Goal: Task Accomplishment & Management: Use online tool/utility

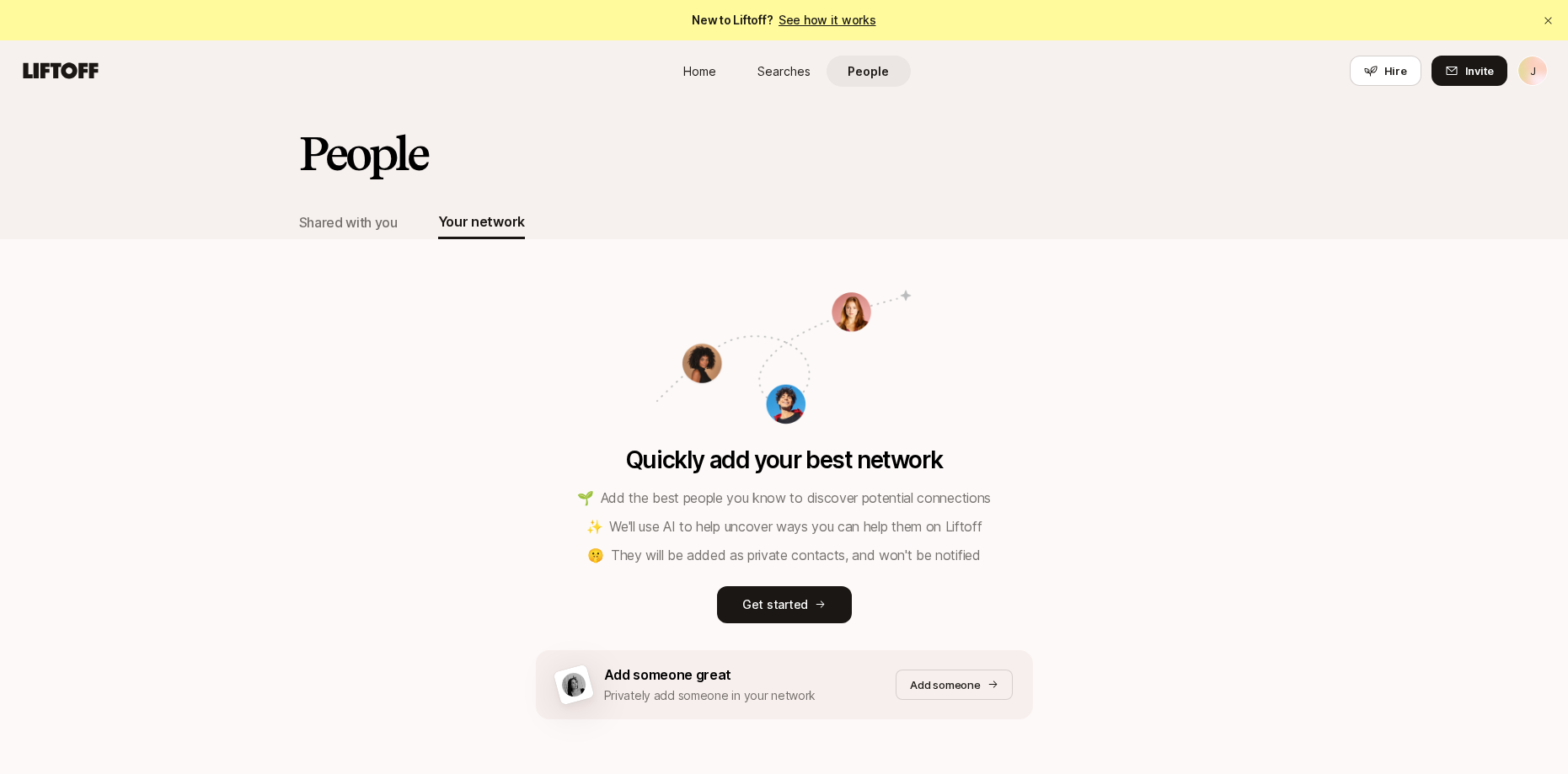
scroll to position [60, 0]
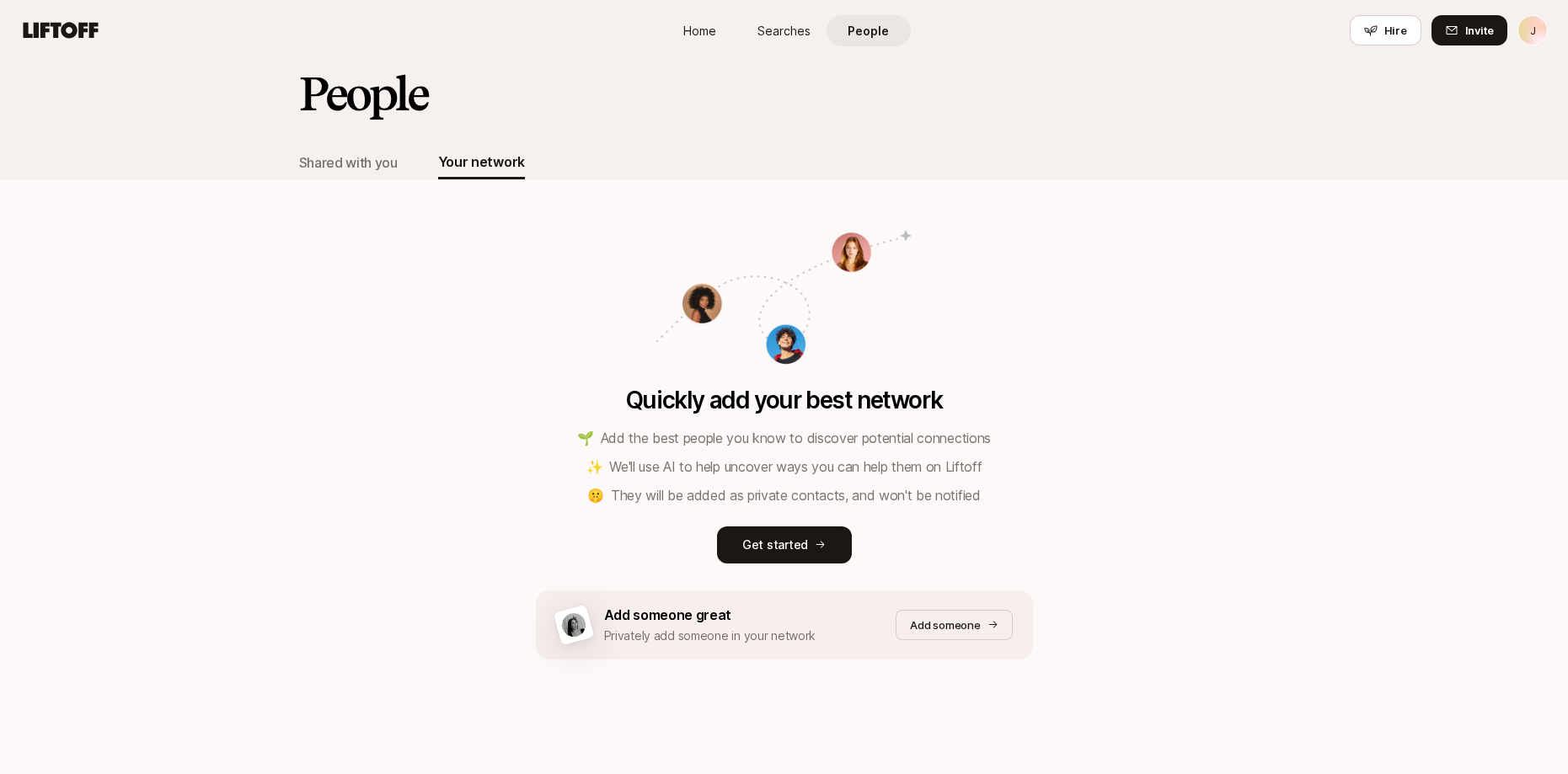
click at [632, 260] on div "Quickly add your best network 🌱 Add the best people you know to discover potent…" at bounding box center [784, 381] width 497 height 404
click at [788, 541] on p "Get started" at bounding box center [775, 545] width 65 height 21
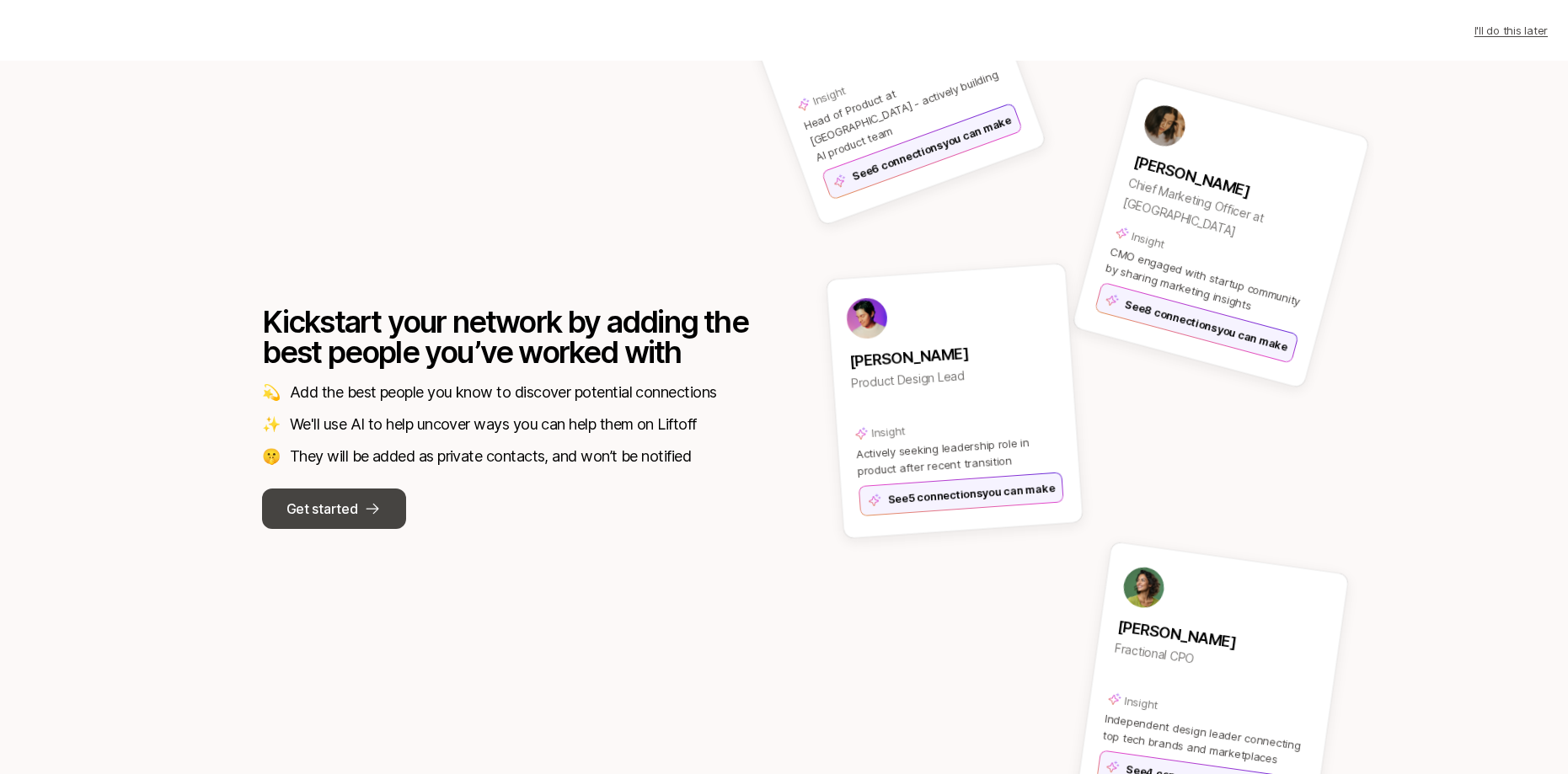
click at [351, 509] on p "Get started" at bounding box center [322, 508] width 71 height 21
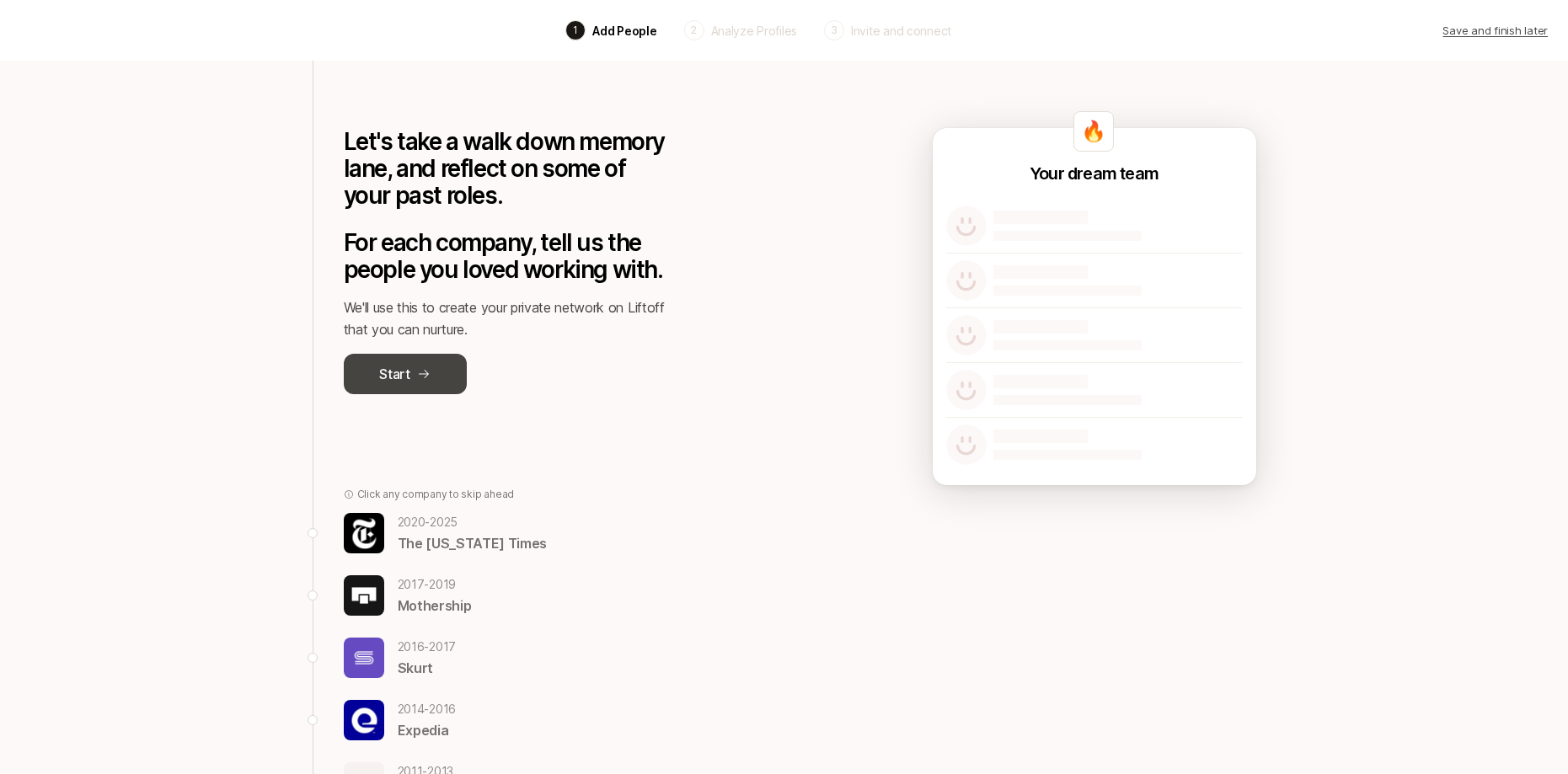
click at [421, 364] on button "Start" at bounding box center [405, 373] width 123 height 40
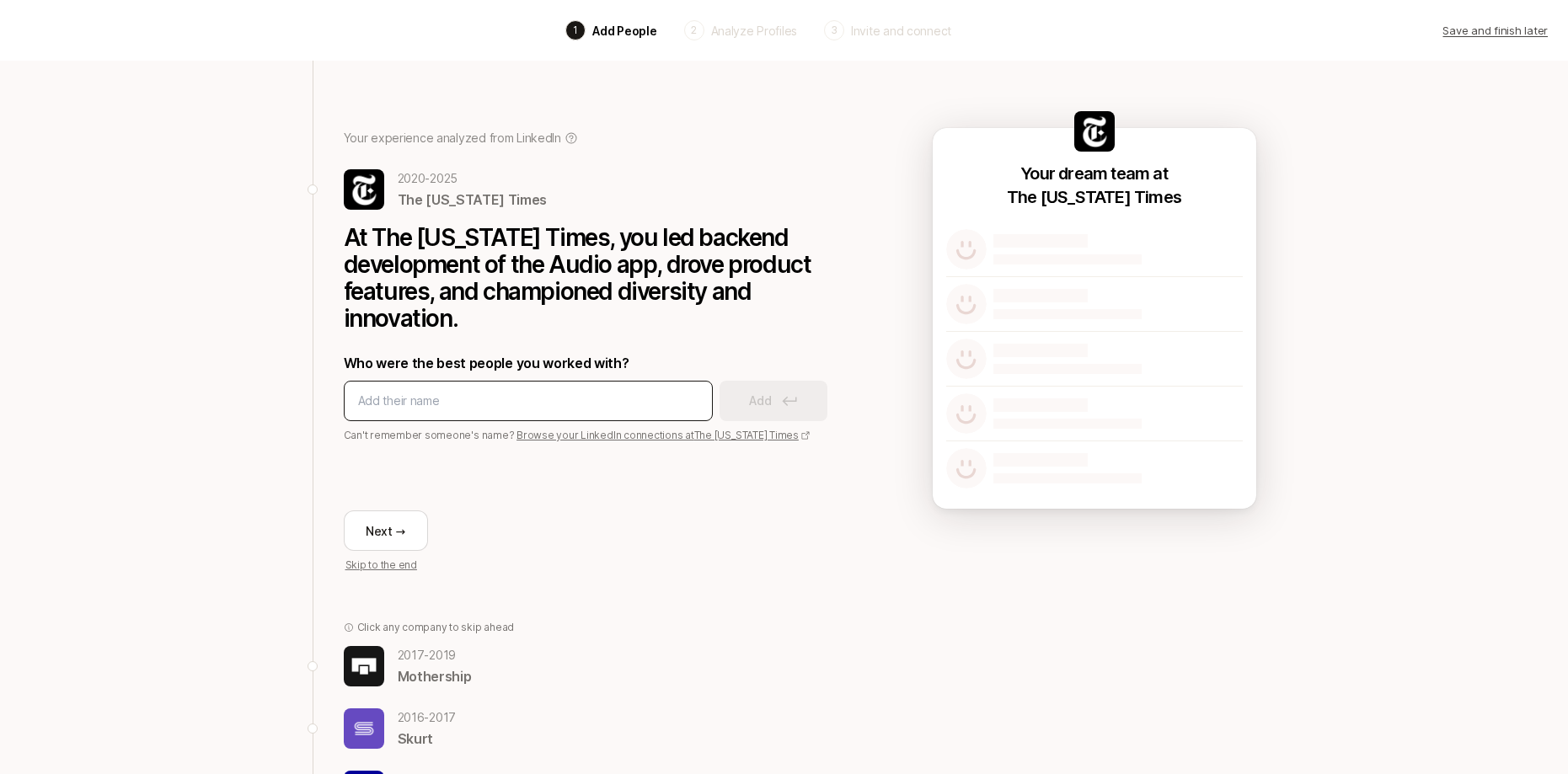
click at [402, 399] on input at bounding box center [528, 401] width 340 height 21
click at [595, 438] on link "Browse your LinkedIn connections at The New York Times" at bounding box center [663, 435] width 294 height 13
click at [422, 403] on input at bounding box center [528, 401] width 340 height 21
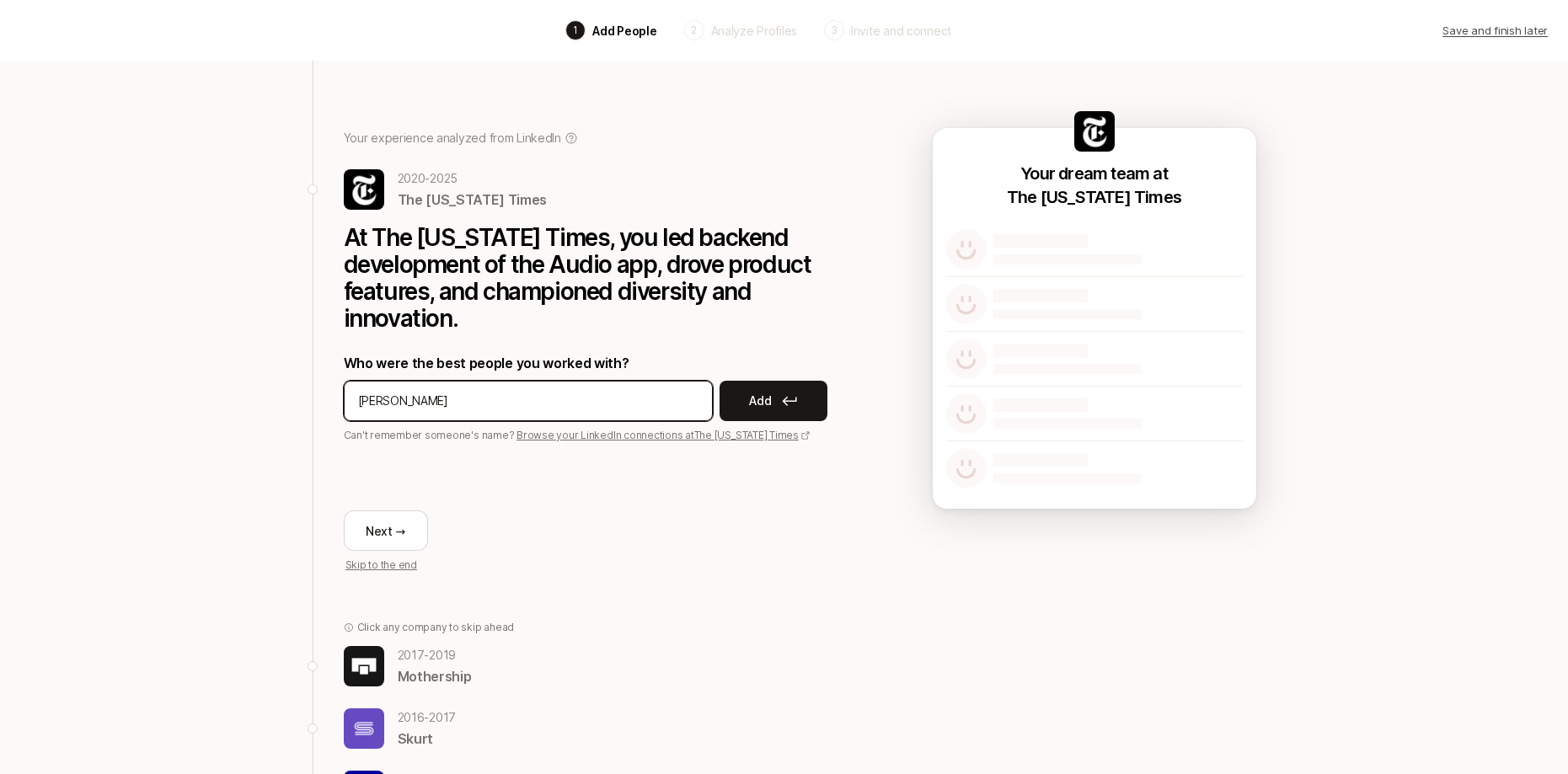
type input "Mark Murray"
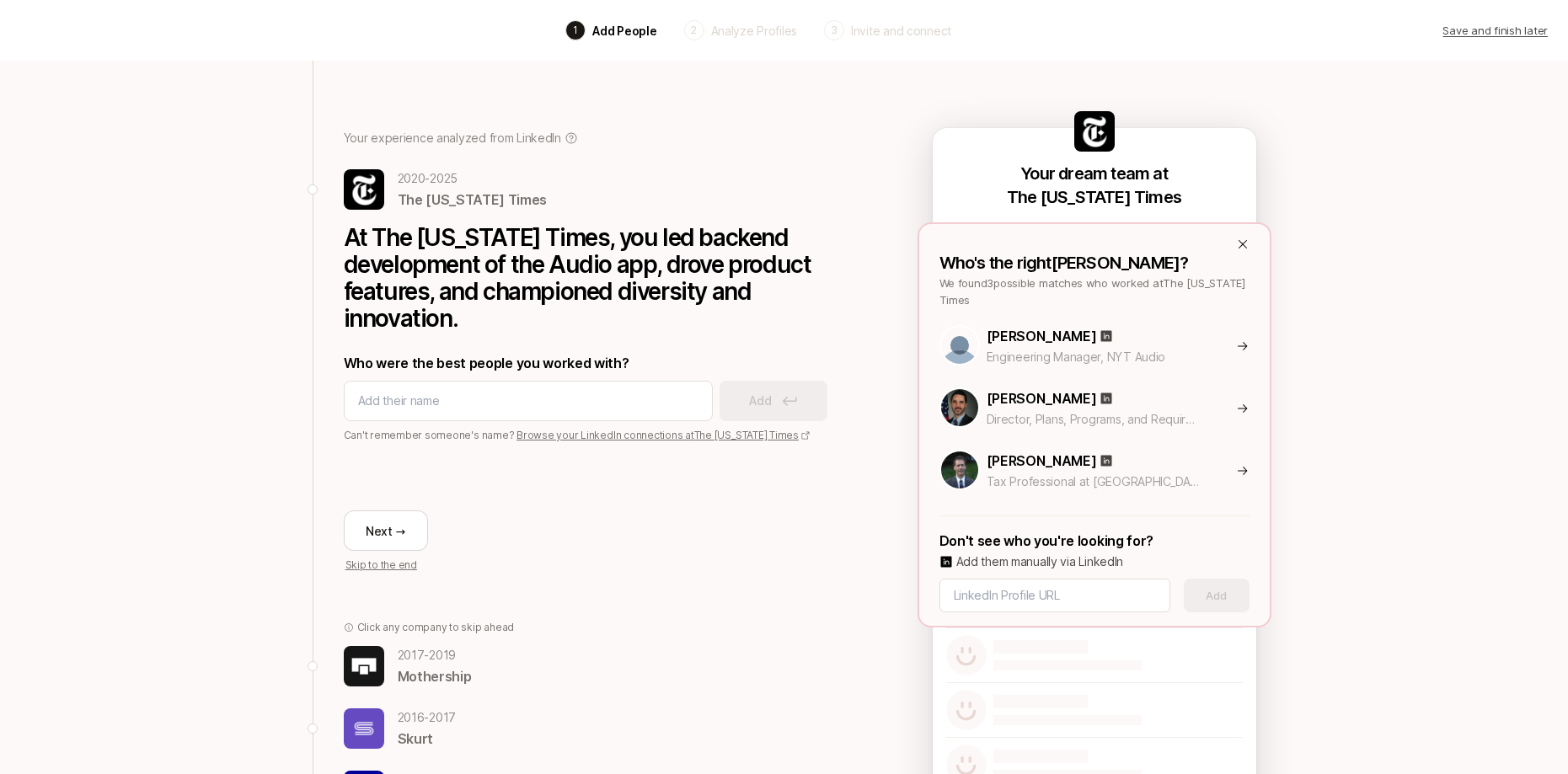
click at [1242, 238] on icon at bounding box center [1242, 244] width 13 height 13
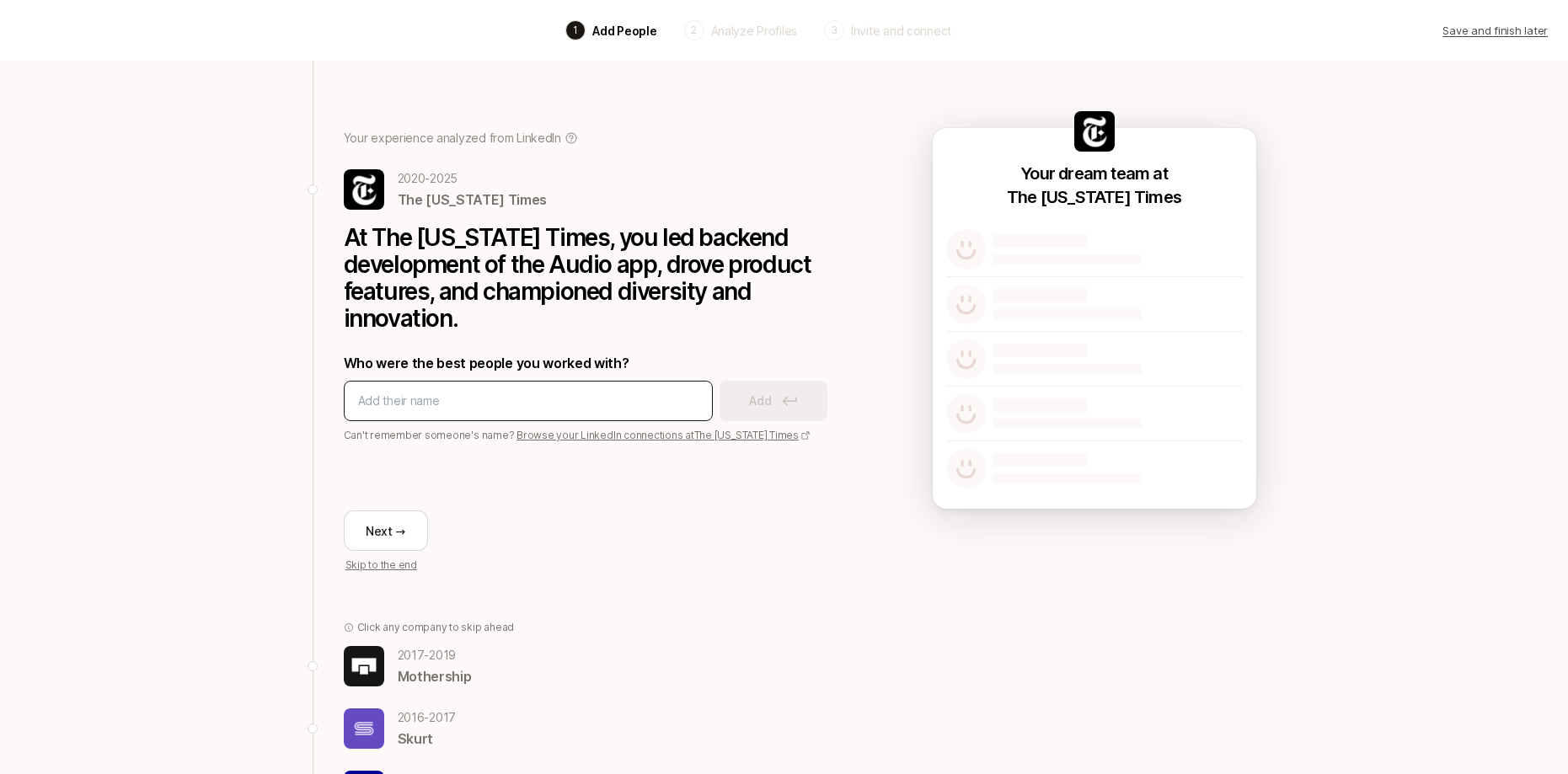
click at [559, 415] on div at bounding box center [528, 401] width 369 height 40
click at [530, 404] on input at bounding box center [528, 401] width 340 height 21
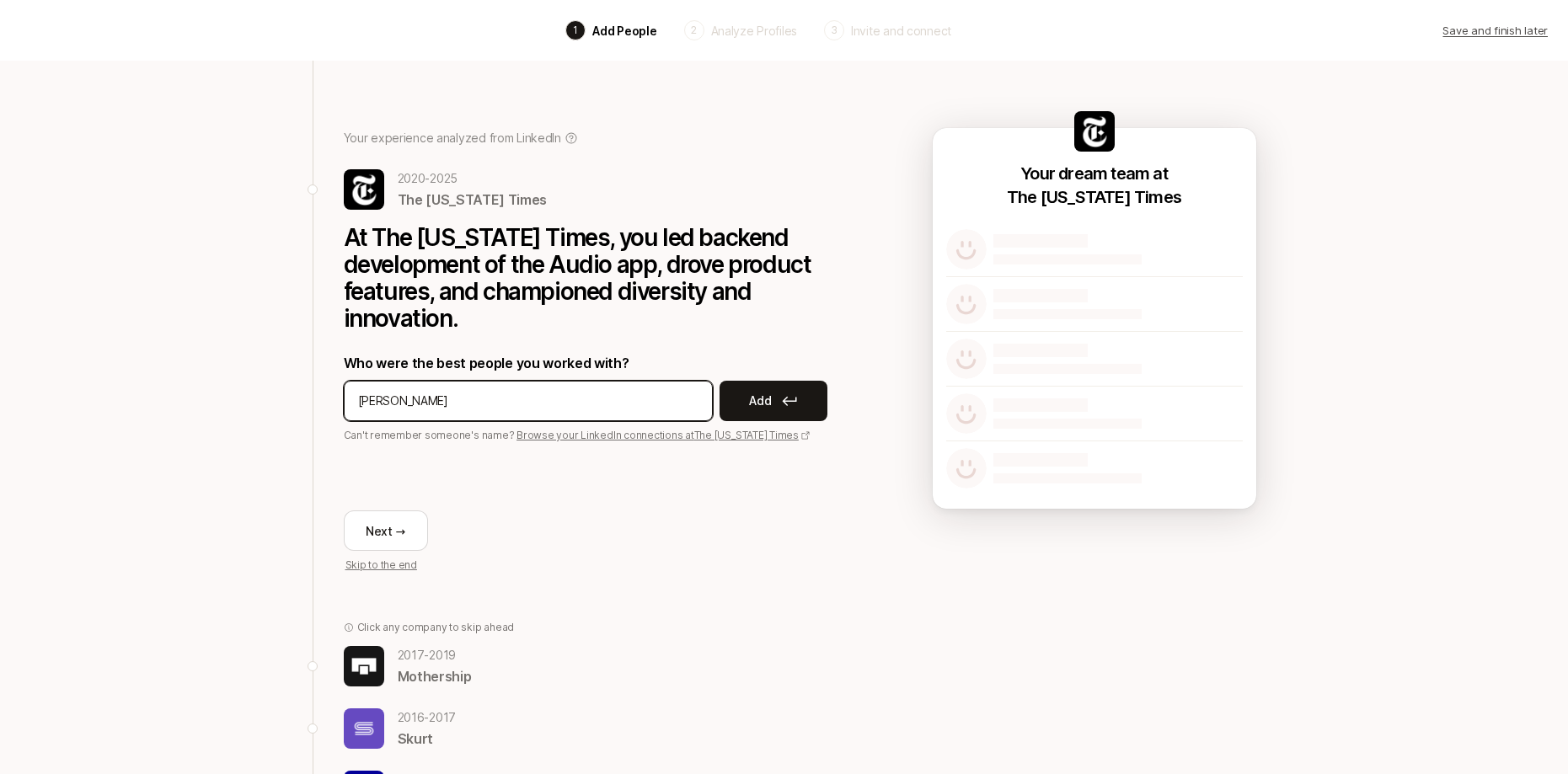
type input "Amal Abukar"
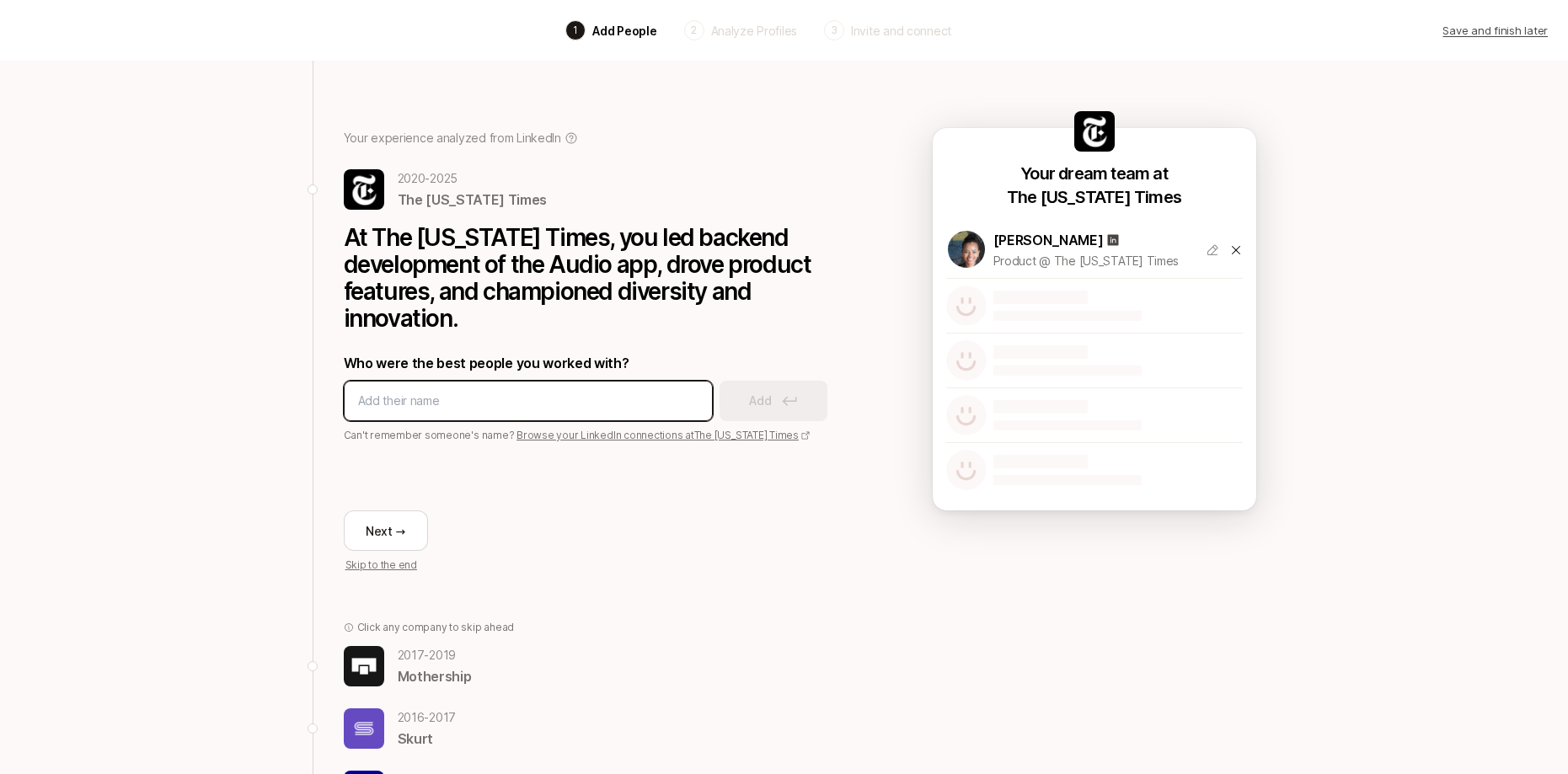
click at [400, 408] on input at bounding box center [528, 401] width 340 height 21
click at [388, 405] on input at bounding box center [528, 401] width 340 height 21
type input "Craig Howarth"
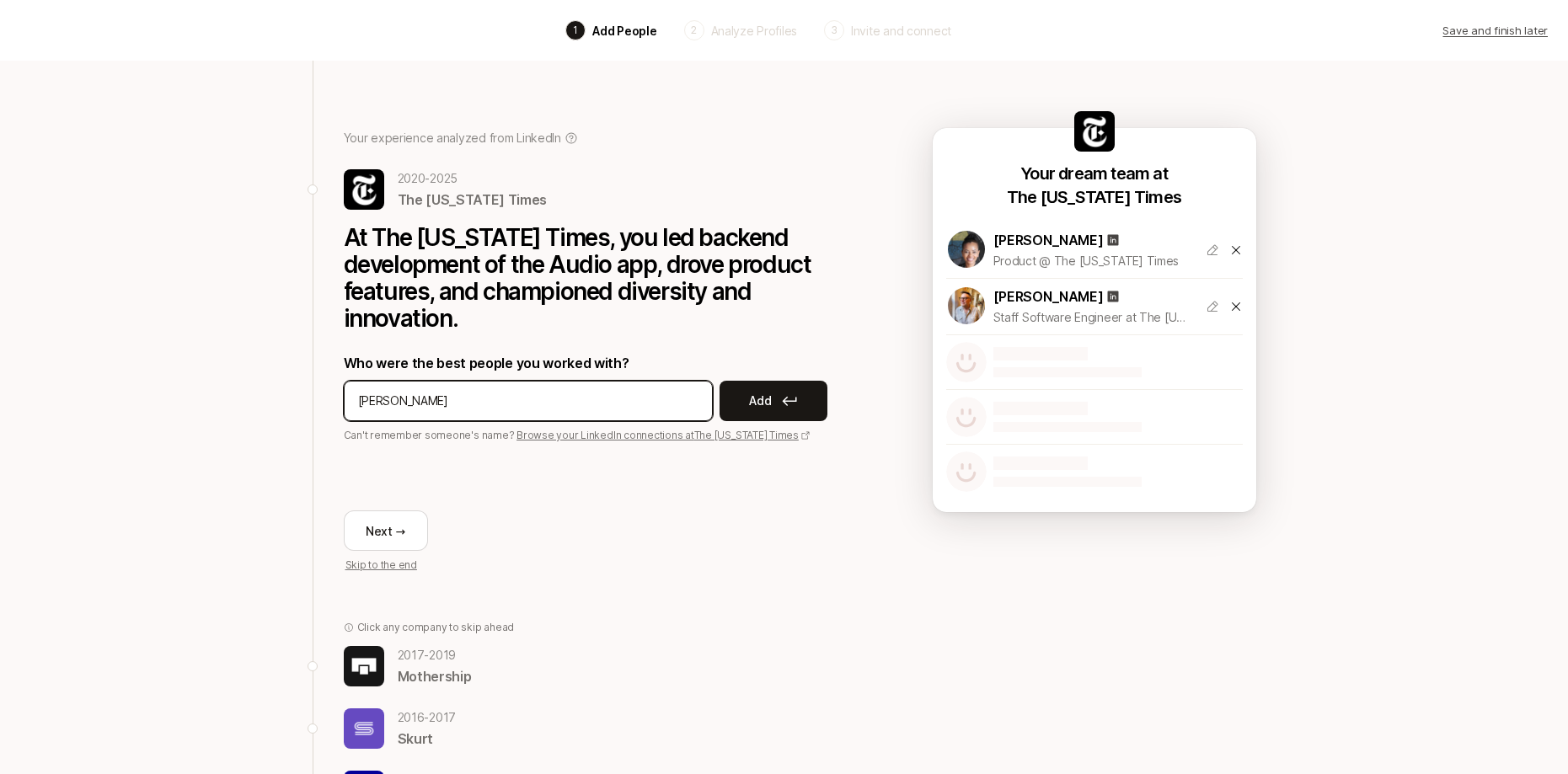
type input "Erik Olesund"
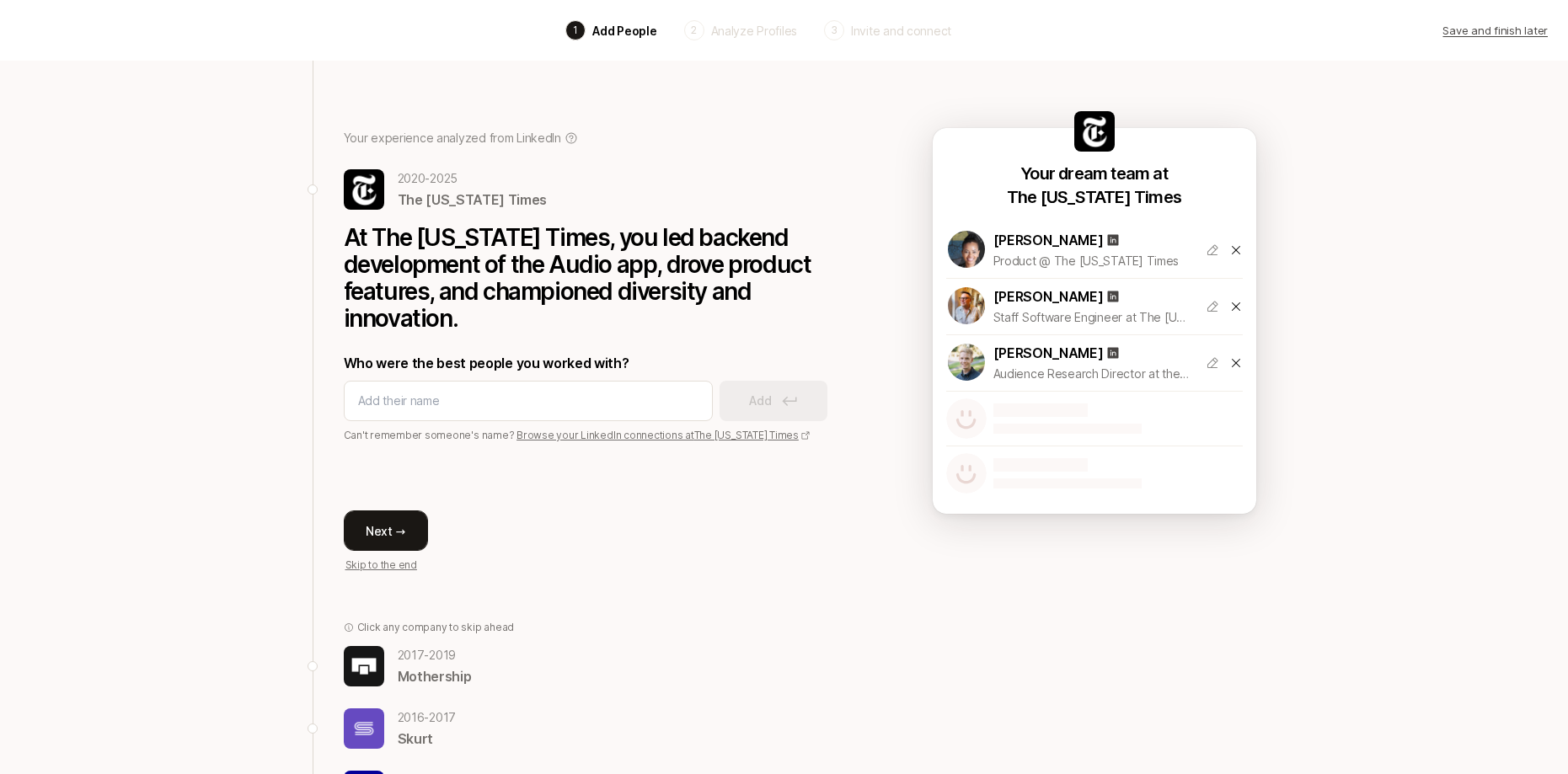
click at [386, 536] on button "Next →" at bounding box center [386, 530] width 84 height 40
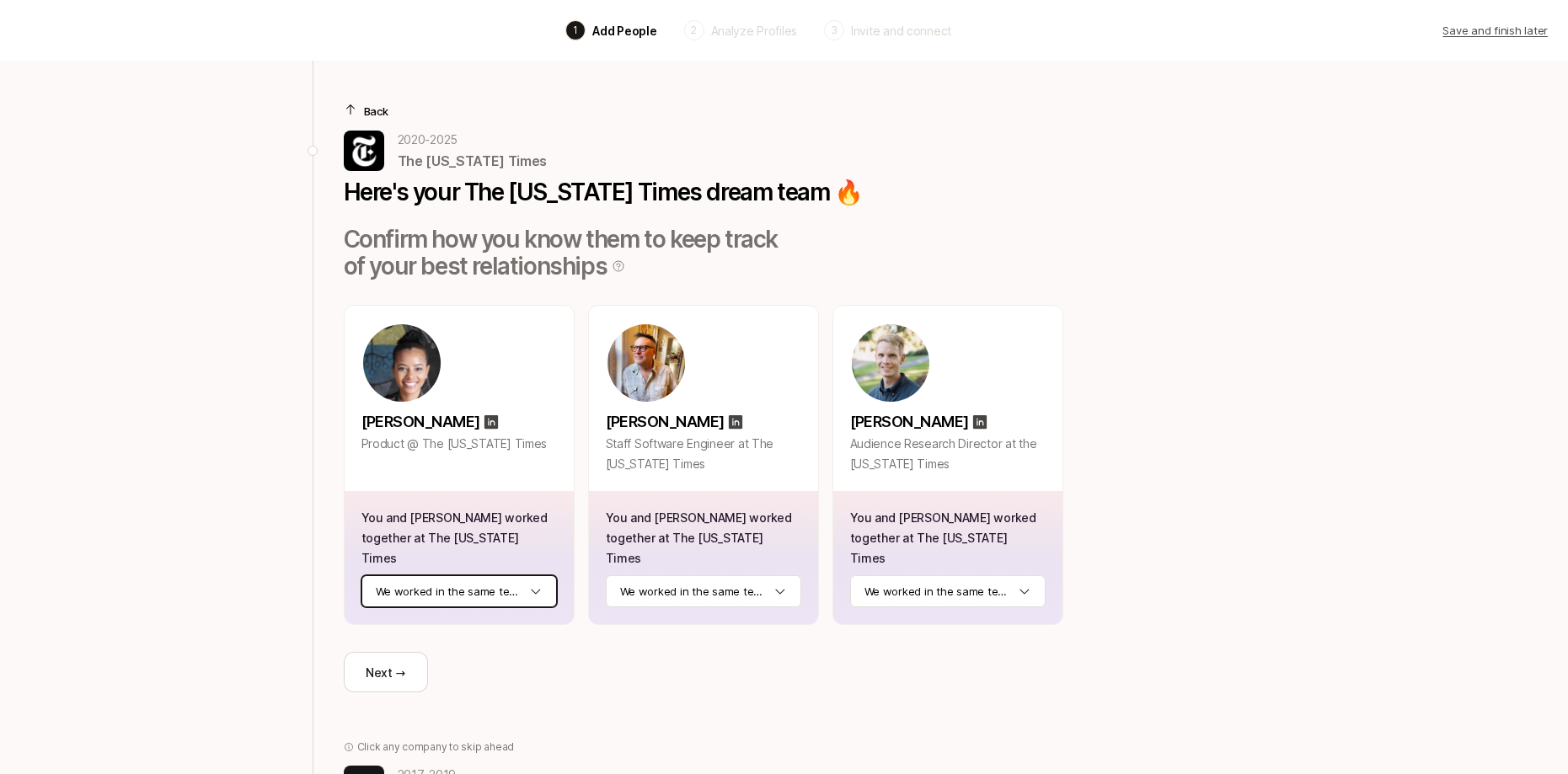
click at [483, 565] on html "Back 1 Add People 2 Analyze Profiles 3 Invite and connect Save and finish later…" at bounding box center [784, 387] width 1568 height 774
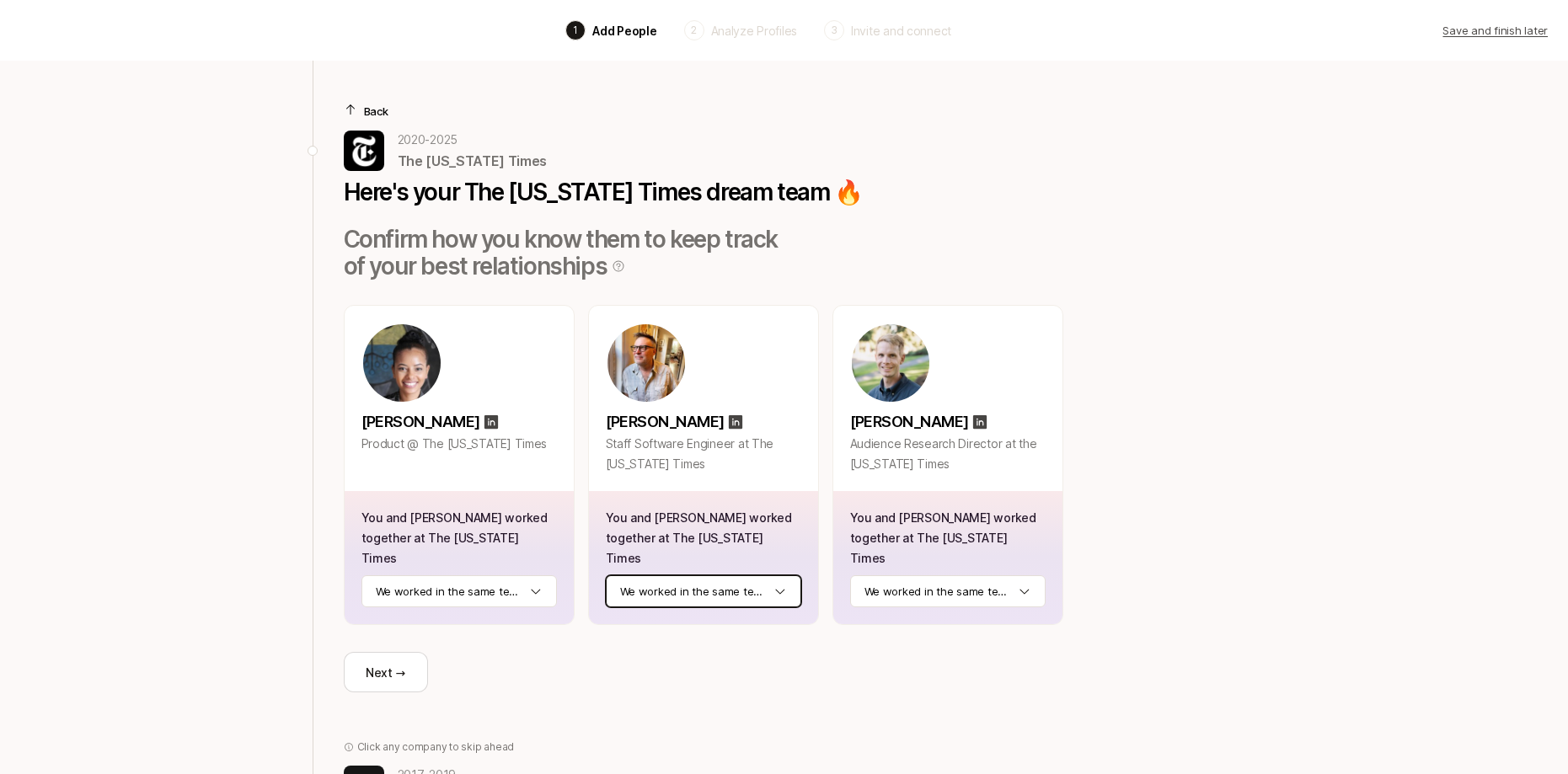
click at [632, 573] on html "Back 1 Add People 2 Analyze Profiles 3 Invite and connect Save and finish later…" at bounding box center [784, 387] width 1568 height 774
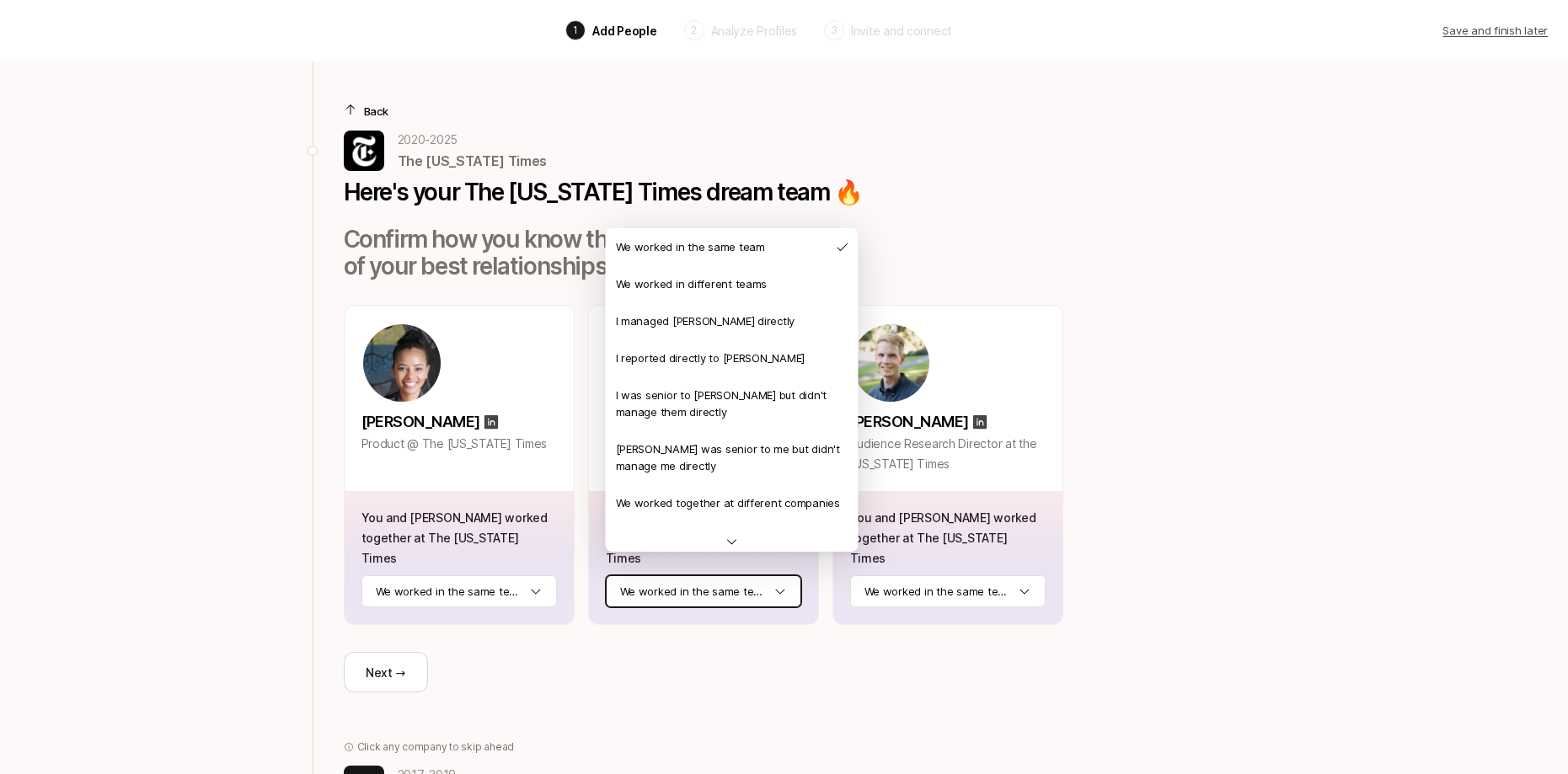
click at [751, 577] on html "Back 1 Add People 2 Analyze Profiles 3 Invite and connect Save and finish later…" at bounding box center [784, 387] width 1568 height 774
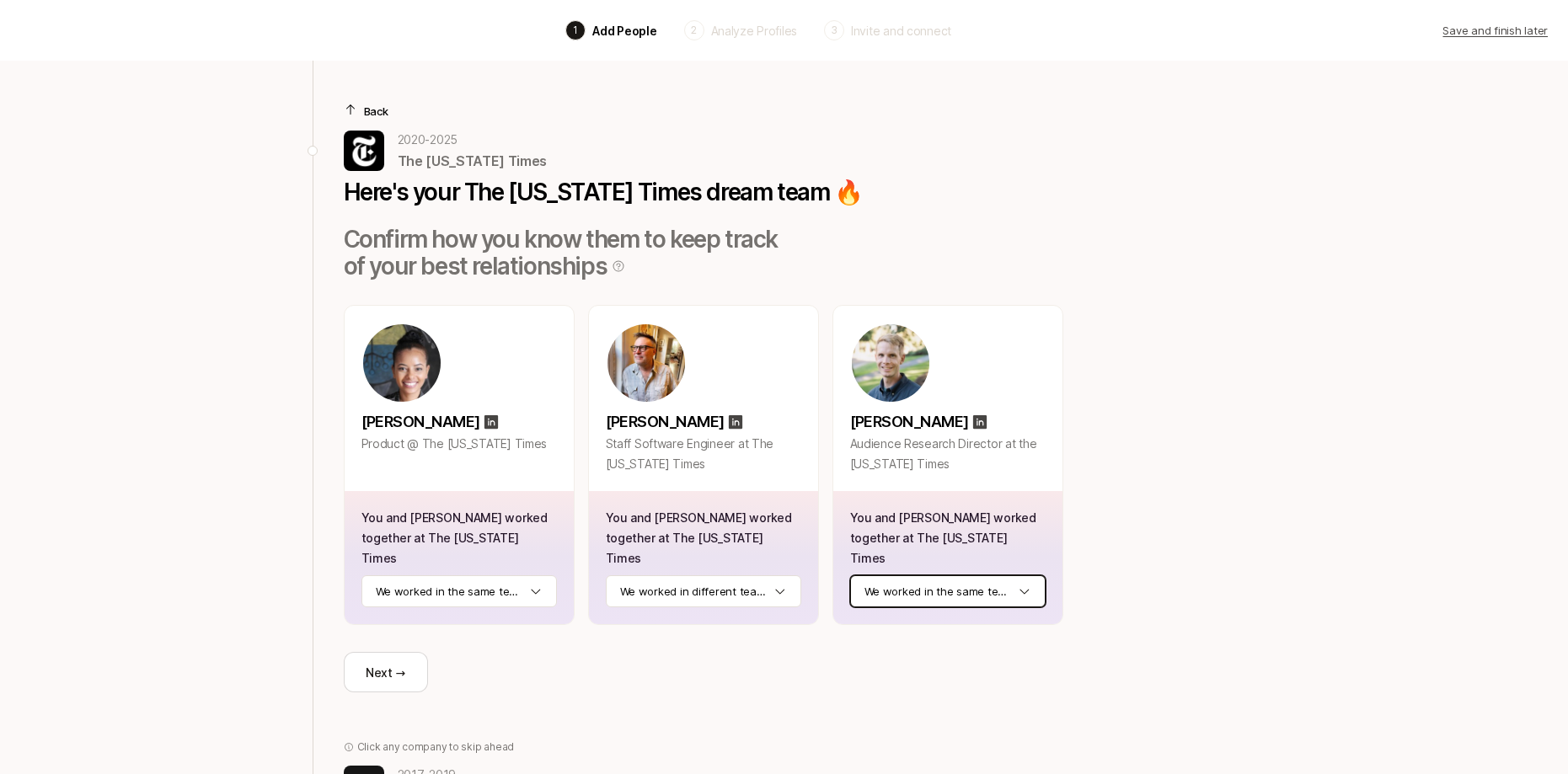
click at [900, 572] on html "Back 1 Add People 2 Analyze Profiles 3 Invite and connect Save and finish later…" at bounding box center [784, 387] width 1568 height 774
click at [1076, 547] on div "Back 2020 - 2025 The New York Times Here's your The New York Times dream team 🔥…" at bounding box center [784, 605] width 970 height 1090
click at [400, 652] on button "Next →" at bounding box center [386, 671] width 84 height 40
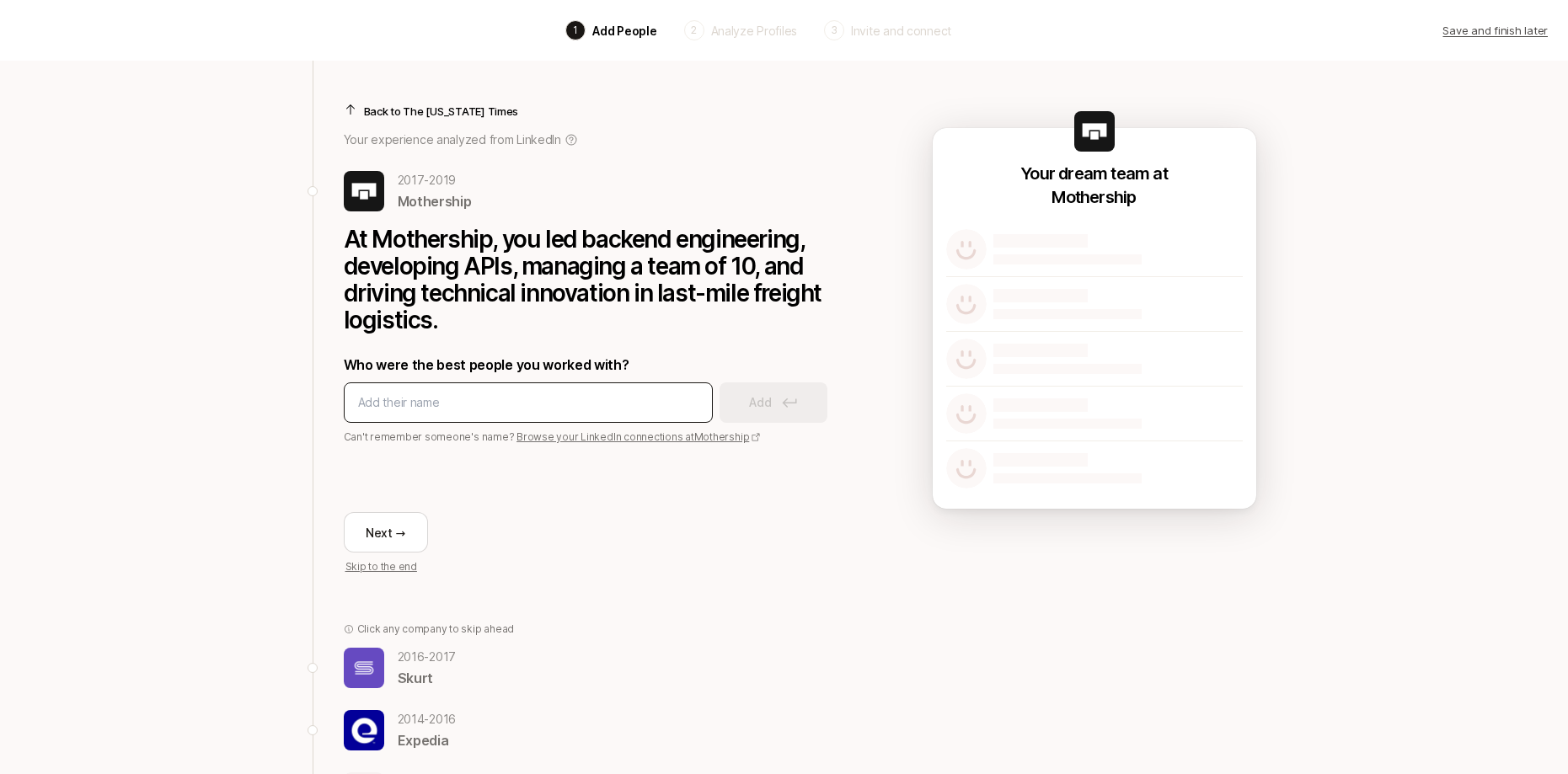
click at [446, 392] on input at bounding box center [528, 402] width 340 height 21
click at [529, 434] on link "Browse your LinkedIn connections at Mothership" at bounding box center [639, 437] width 245 height 13
click at [402, 400] on input at bounding box center [528, 402] width 340 height 21
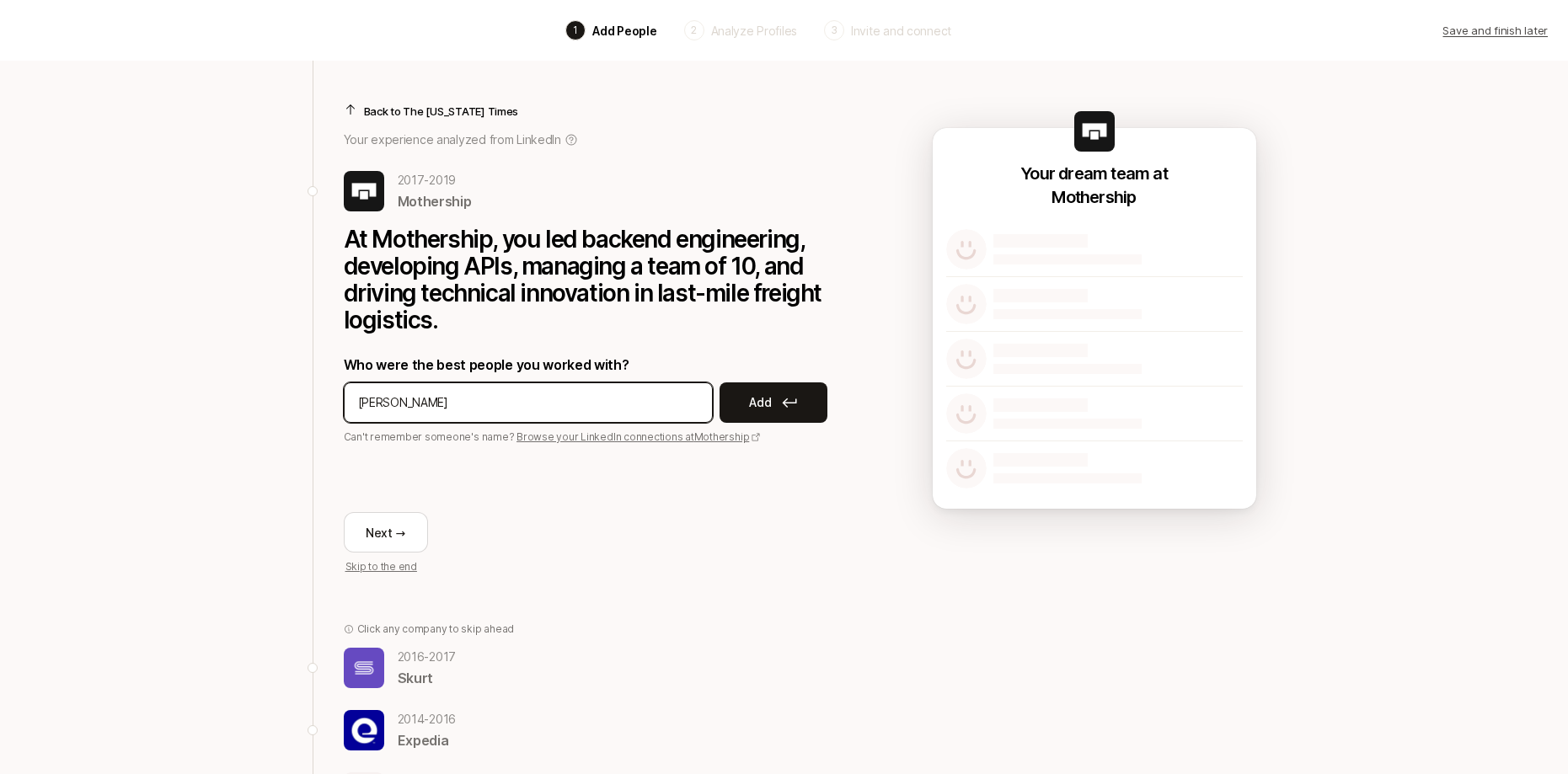
type input "Christopher Burrows"
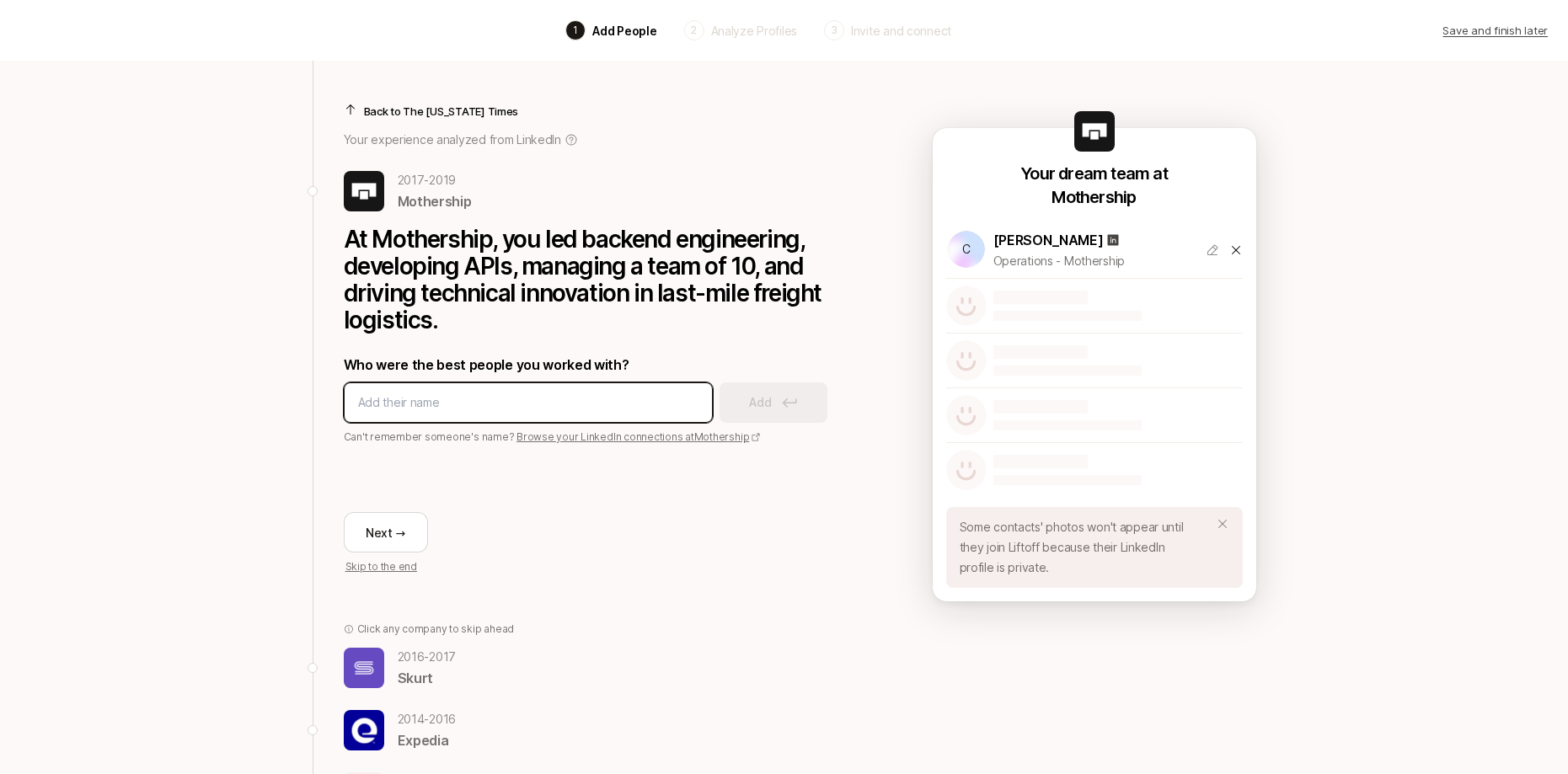
click at [415, 401] on input at bounding box center [528, 402] width 340 height 21
type input "Justin Rich"
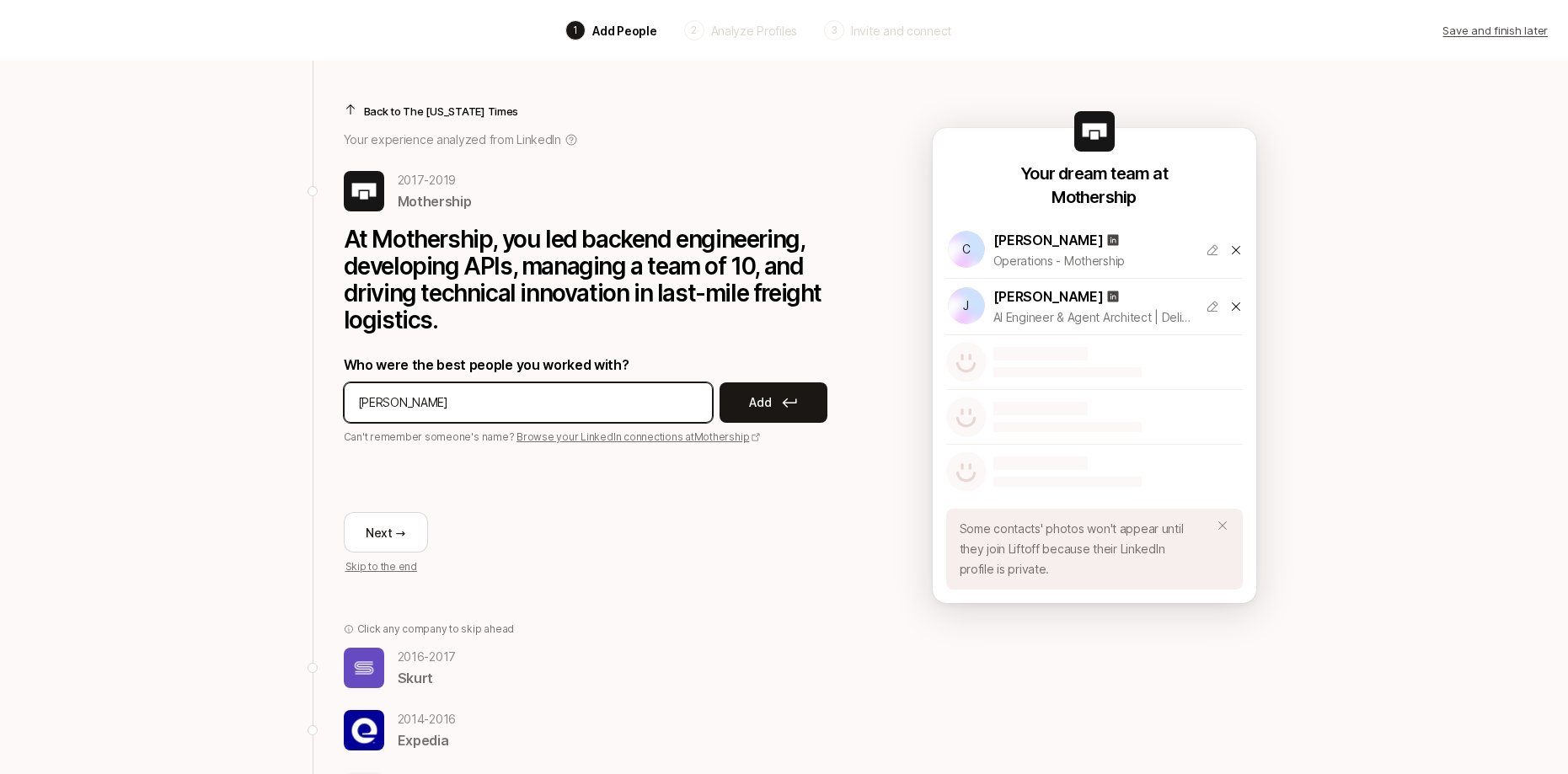
type input "Lauren Landis"
click at [417, 397] on input at bounding box center [528, 402] width 340 height 21
type input "Joey Ricci"
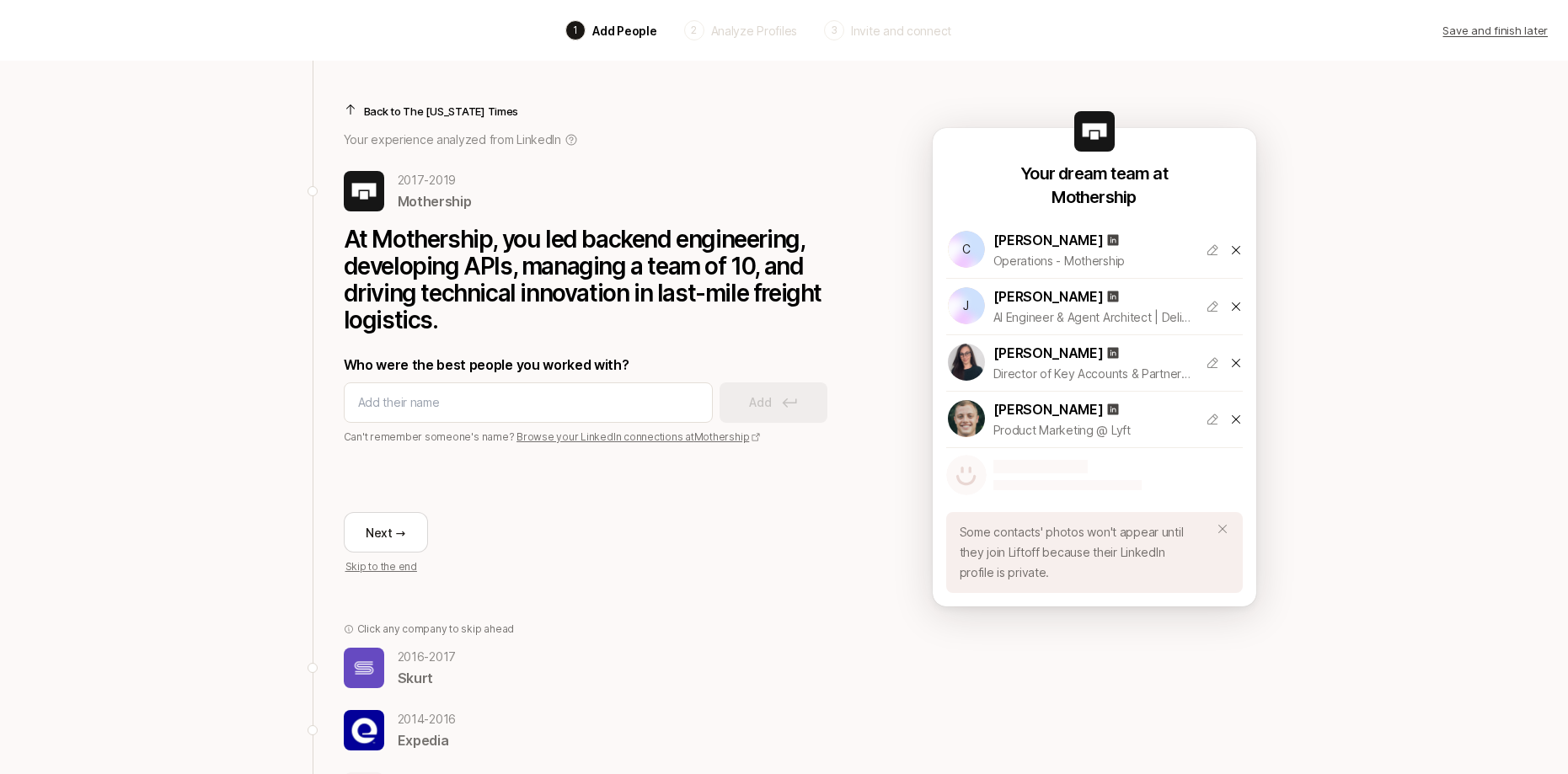
click at [520, 569] on div "Next → Skip to the end" at bounding box center [596, 509] width 505 height 130
click at [357, 533] on button "Next →" at bounding box center [386, 531] width 84 height 40
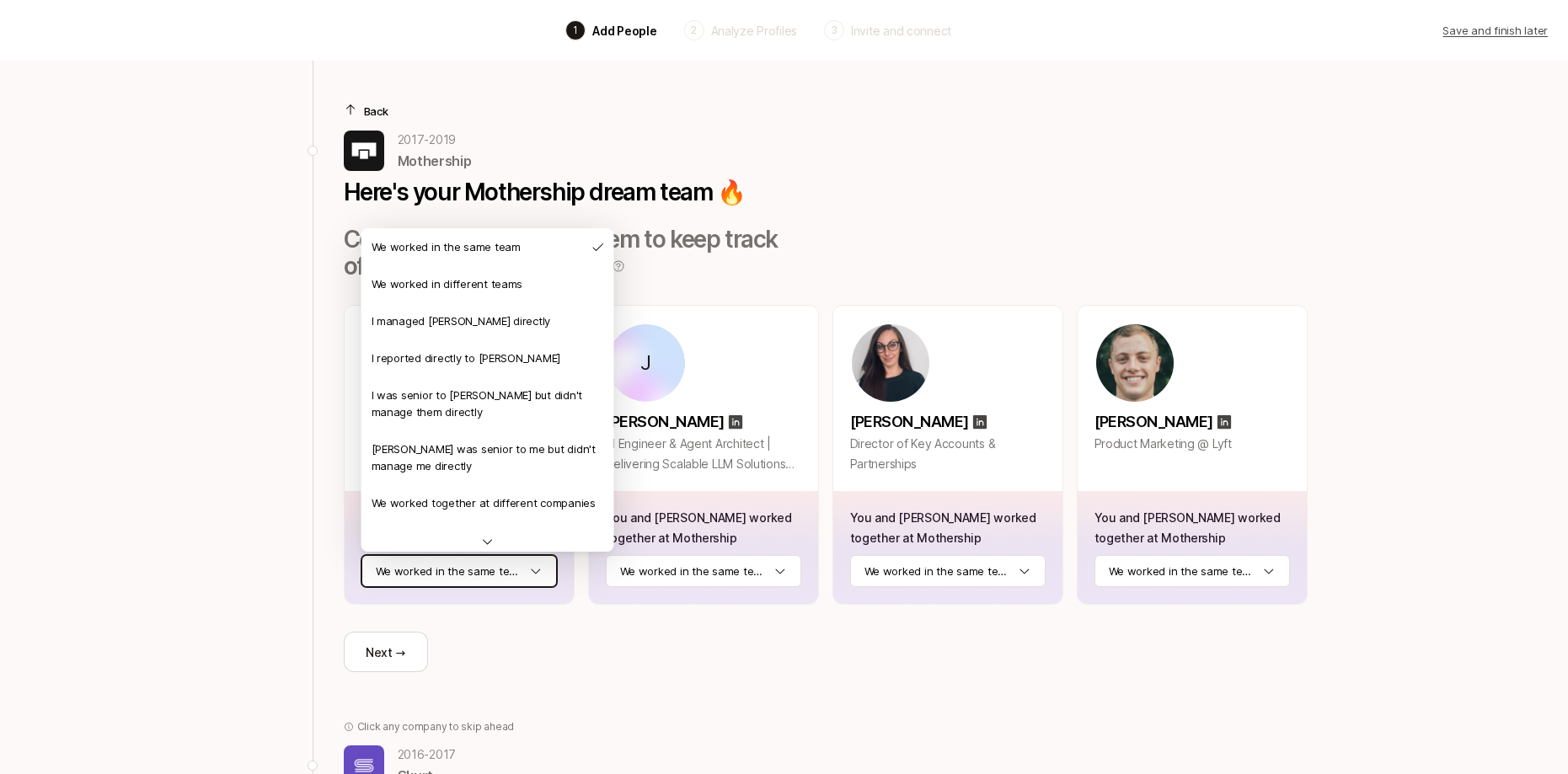
click at [420, 565] on html "Back 1 Add People 2 Analyze Profiles 3 Invite and connect Save and finish later…" at bounding box center [784, 387] width 1568 height 774
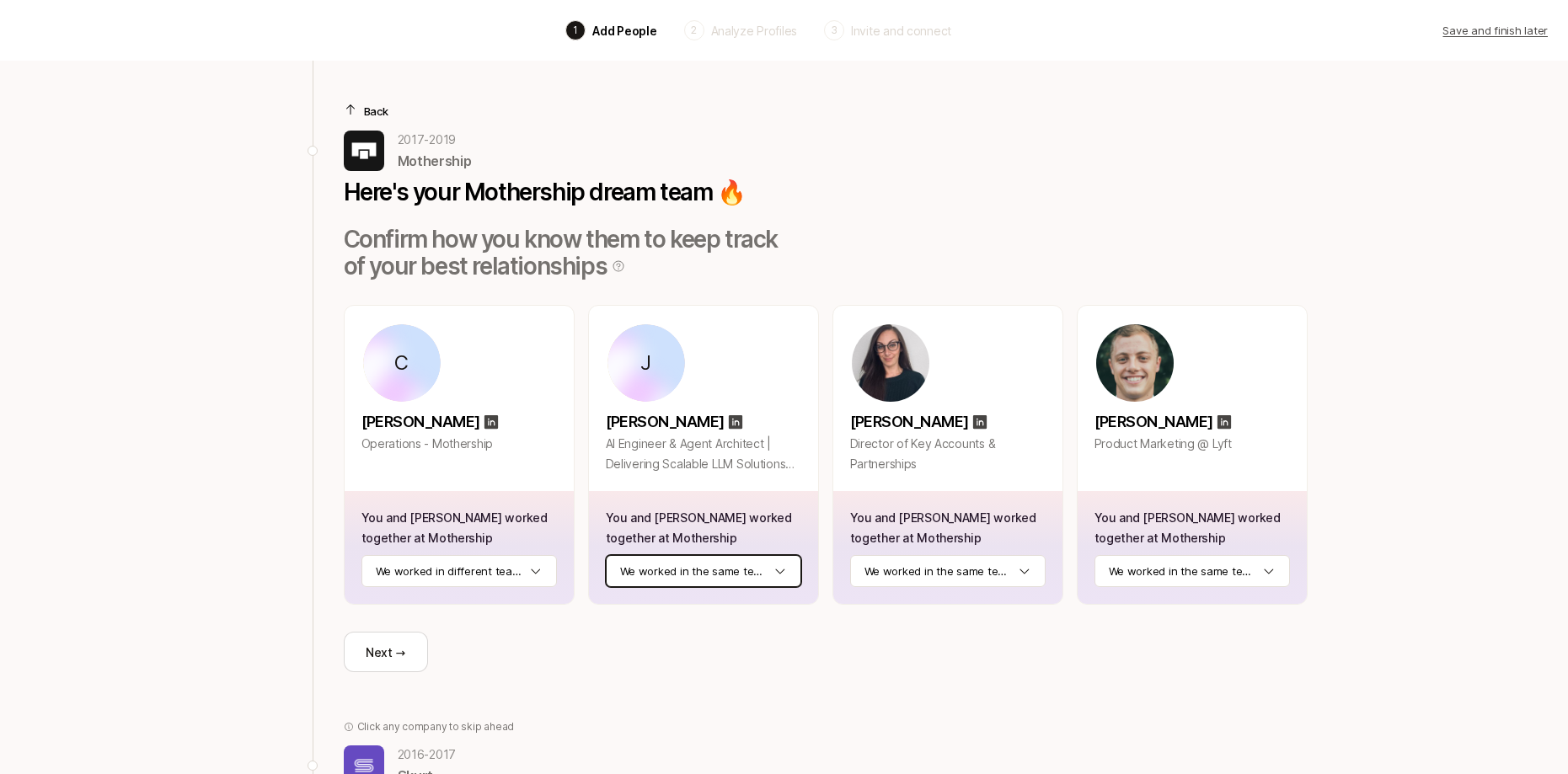
click at [684, 575] on html "Back 1 Add People 2 Analyze Profiles 3 Invite and connect Save and finish later…" at bounding box center [784, 387] width 1568 height 774
click at [947, 576] on html "Back 1 Add People 2 Analyze Profiles 3 Invite and connect Save and finish later…" at bounding box center [784, 387] width 1568 height 774
click at [1125, 572] on html "Back 1 Add People 2 Analyze Profiles 3 Invite and connect Save and finish later…" at bounding box center [784, 387] width 1568 height 774
click at [392, 641] on button "Next →" at bounding box center [386, 652] width 84 height 40
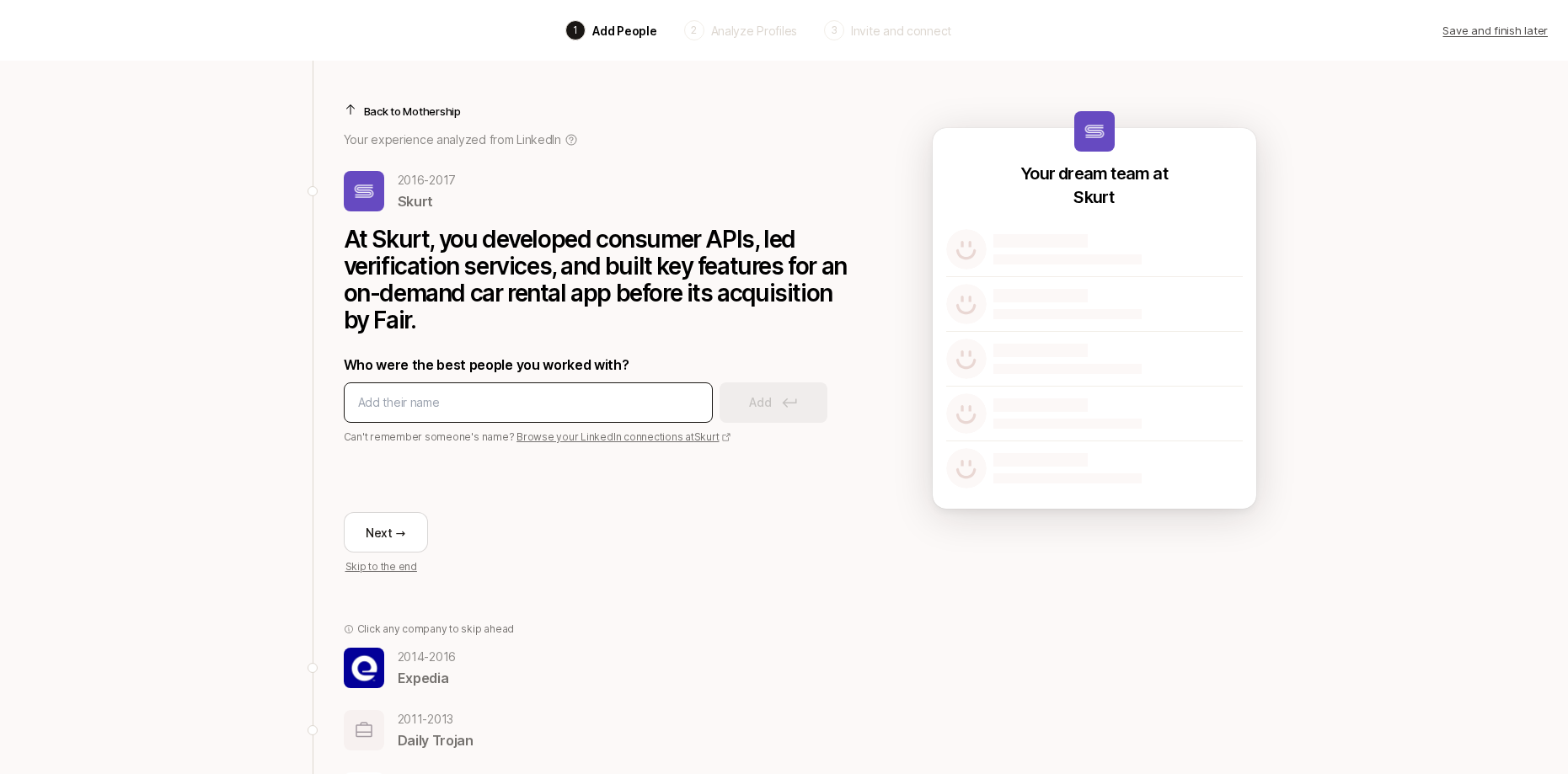
click at [438, 404] on input at bounding box center [528, 402] width 340 height 21
click at [521, 437] on link "Browse your LinkedIn connections at Skurt" at bounding box center [623, 437] width 214 height 13
click at [422, 401] on input at bounding box center [528, 402] width 340 height 21
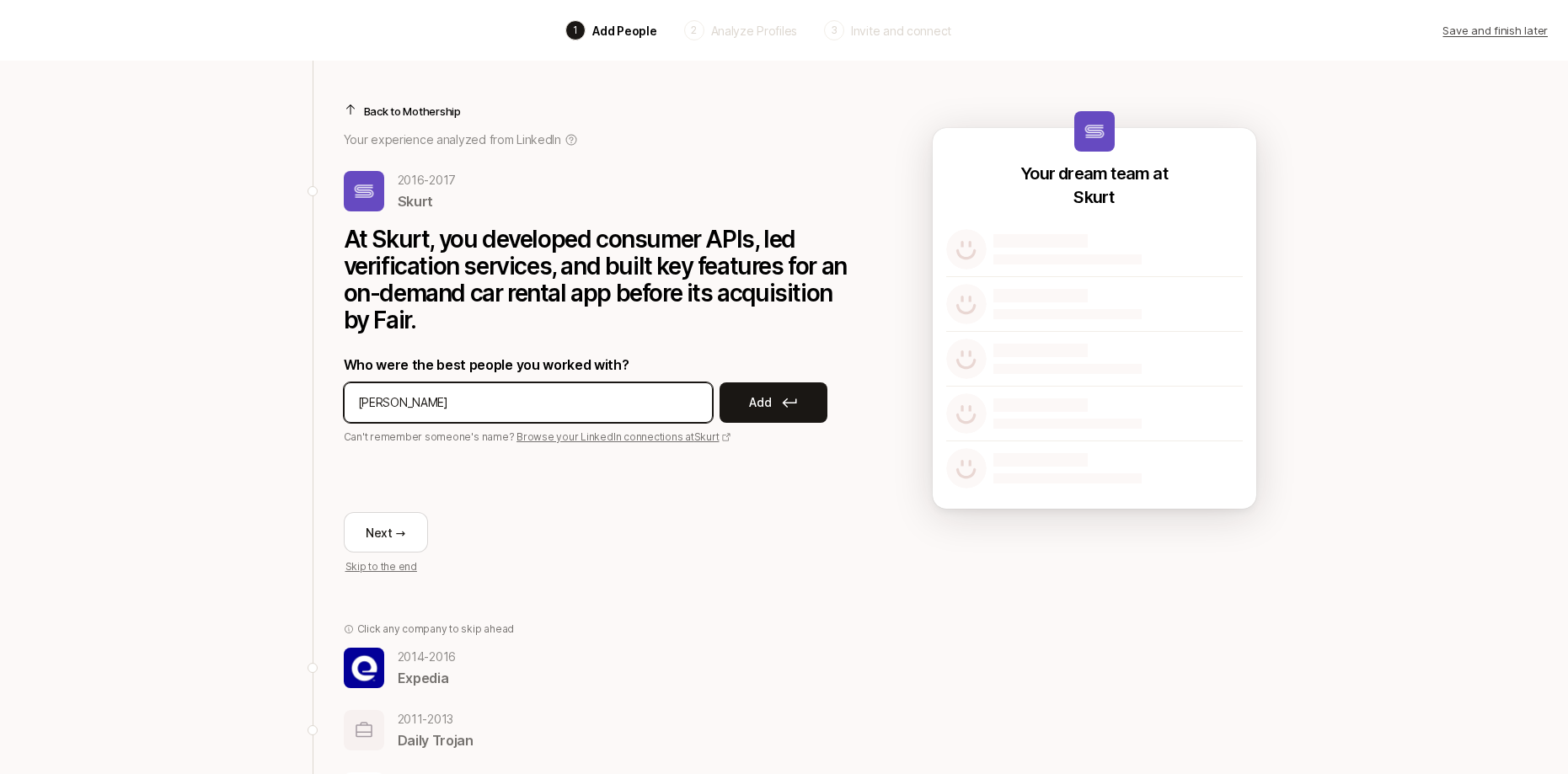
type input "Jordan Wheeler"
click at [450, 397] on input at bounding box center [528, 402] width 340 height 21
type input "Herbie Huff"
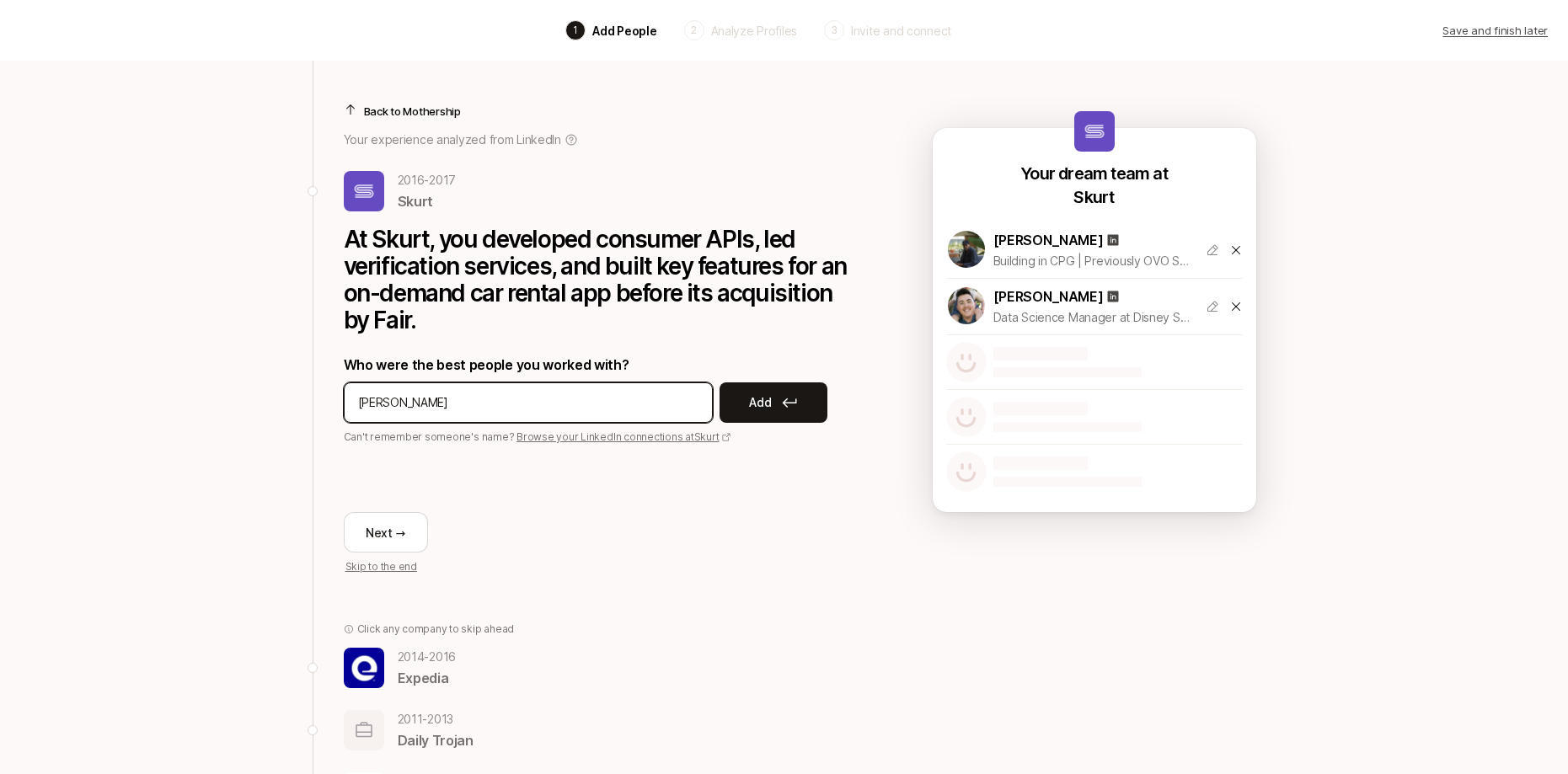
type input "Giulia Fabi"
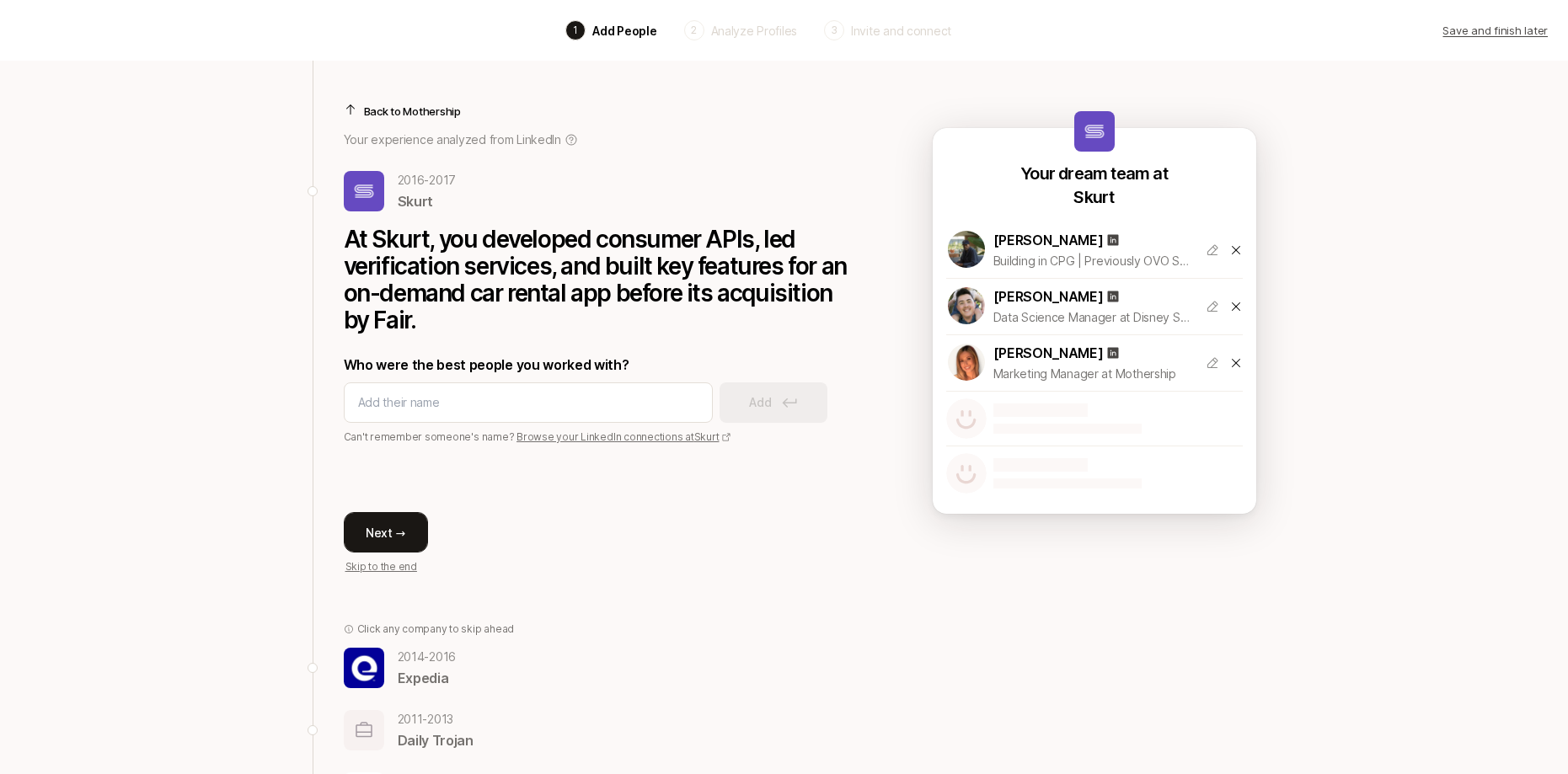
click at [387, 543] on button "Next →" at bounding box center [386, 531] width 84 height 40
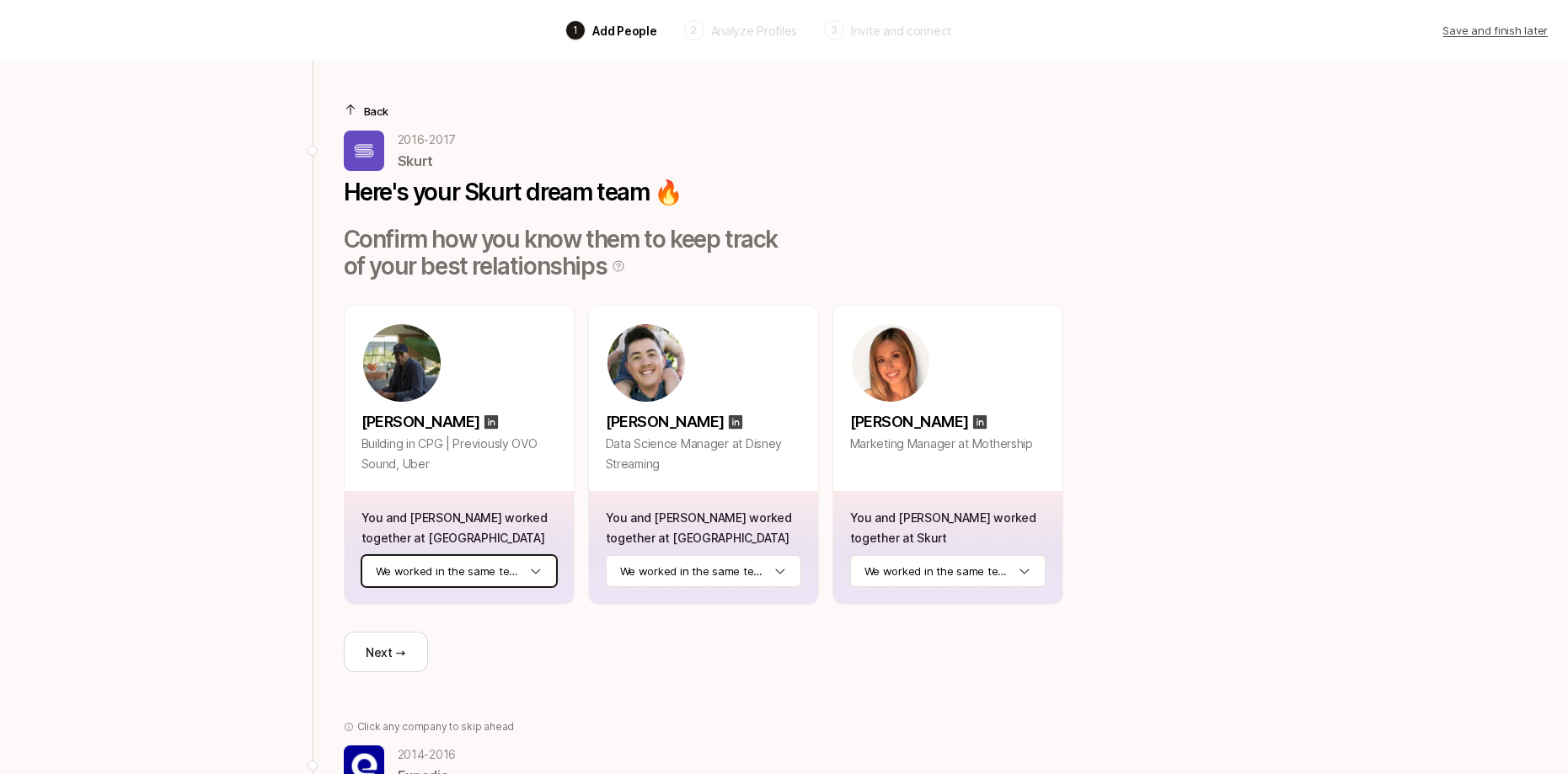
click at [430, 570] on html "Back 1 Add People 2 Analyze Profiles 3 Invite and connect Save and finish later…" at bounding box center [784, 387] width 1568 height 774
click at [716, 574] on html "Back 1 Add People 2 Analyze Profiles 3 Invite and connect Save and finish later…" at bounding box center [784, 387] width 1568 height 774
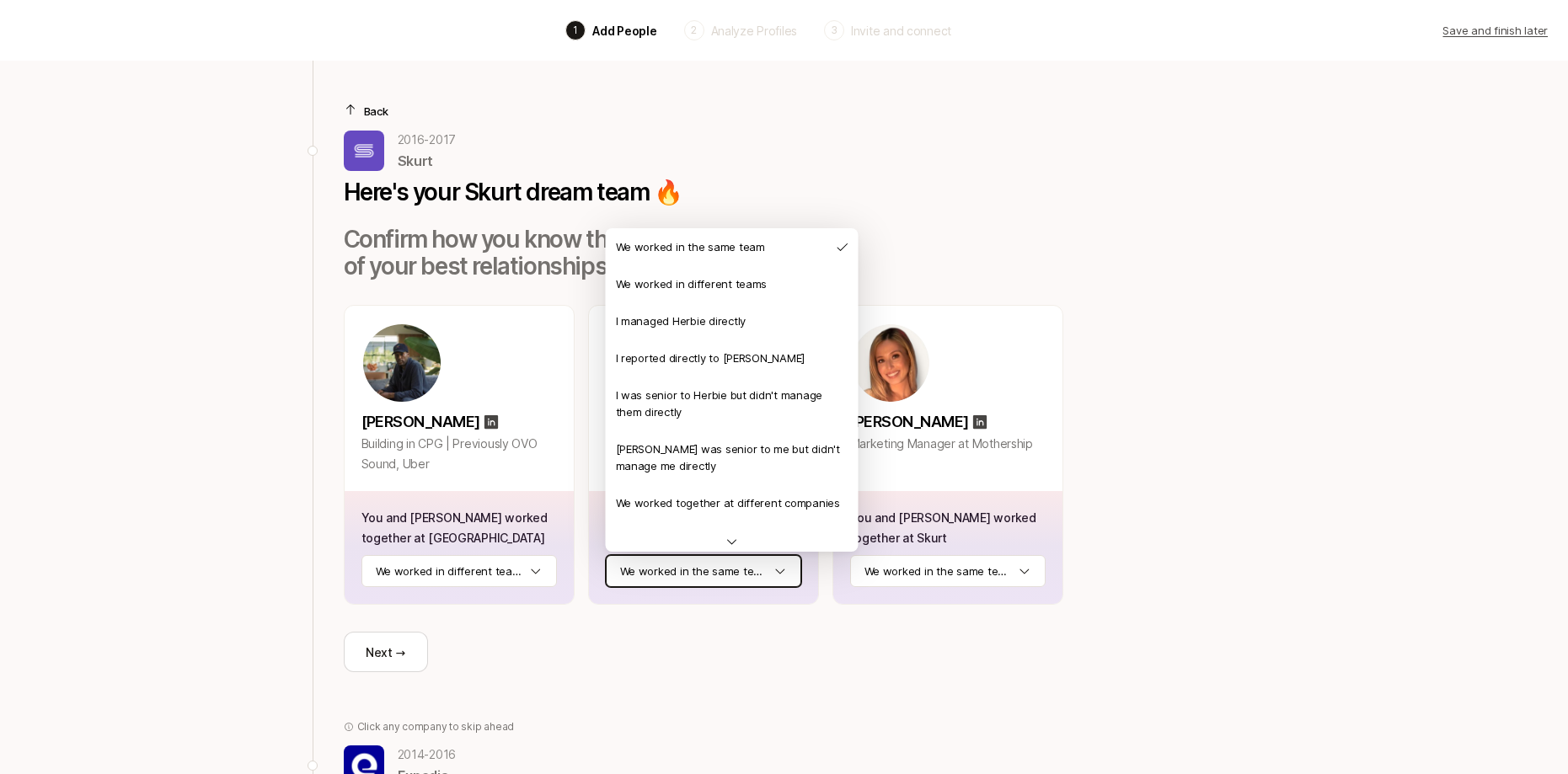
click at [968, 567] on html "Back 1 Add People 2 Analyze Profiles 3 Invite and connect Save and finish later…" at bounding box center [784, 387] width 1568 height 774
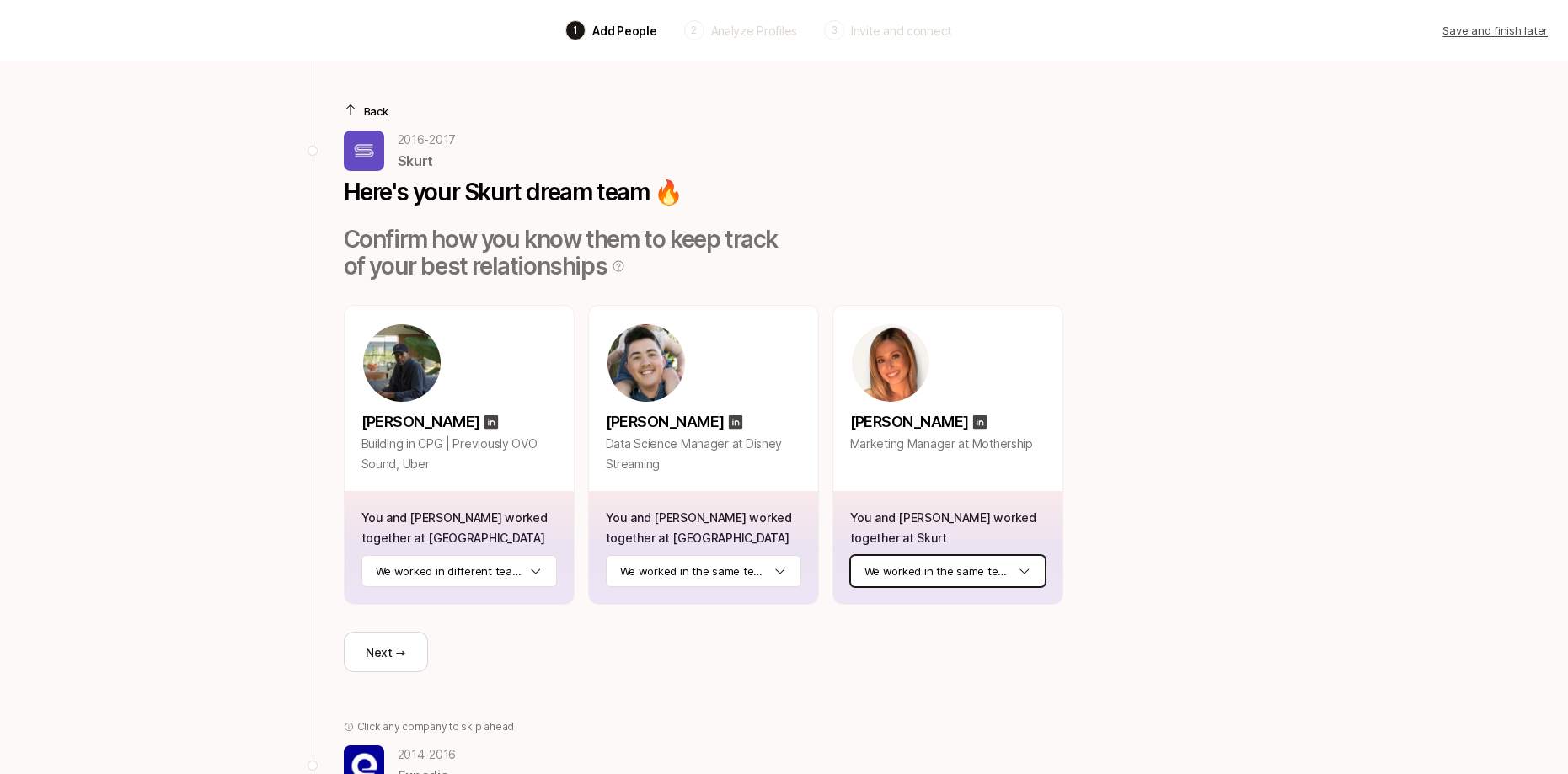
click at [936, 565] on html "Back 1 Add People 2 Analyze Profiles 3 Invite and connect Save and finish later…" at bounding box center [784, 387] width 1568 height 774
click at [411, 661] on button "Next →" at bounding box center [386, 652] width 84 height 40
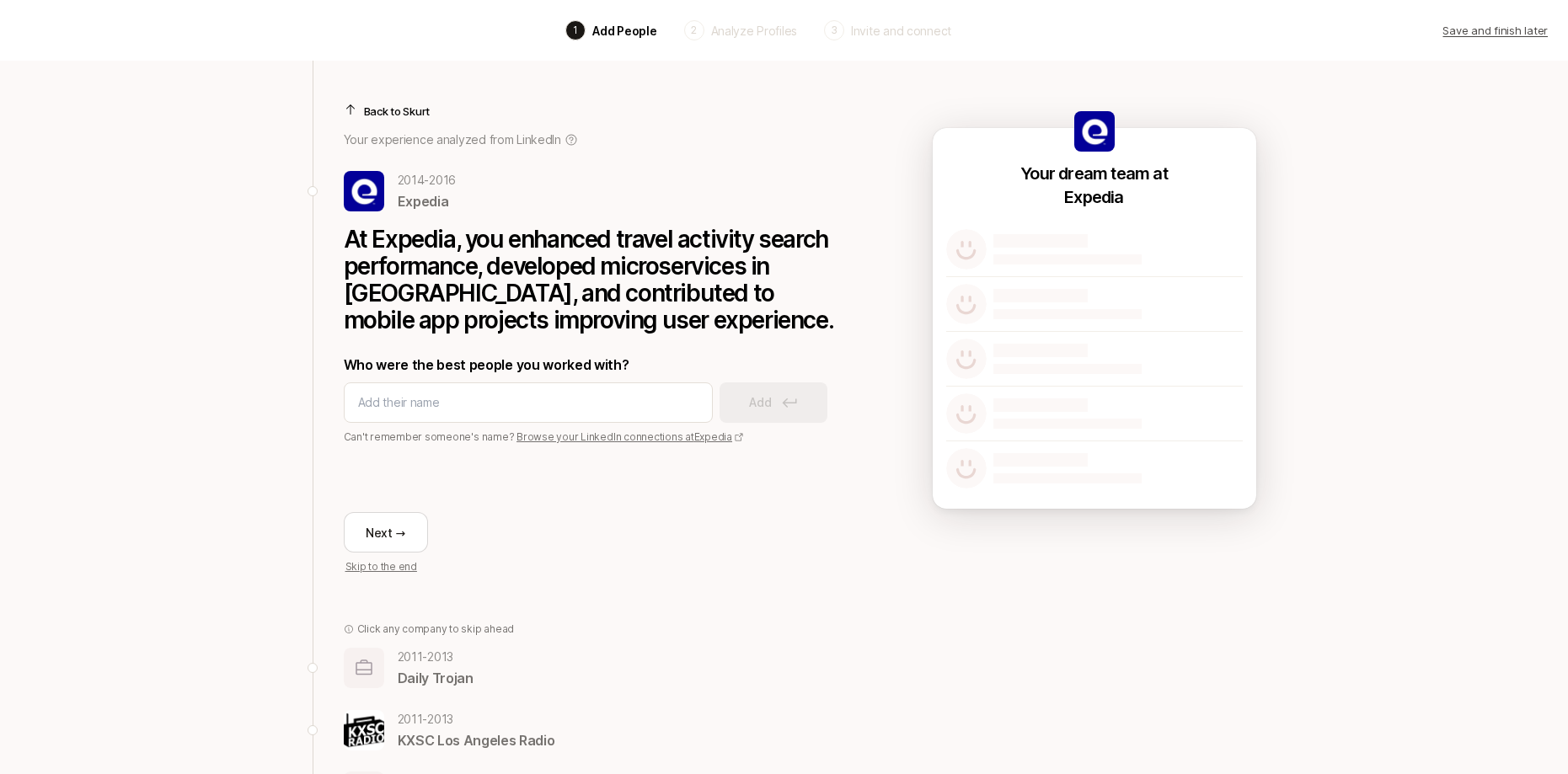
click at [520, 428] on div "Who were the best people you worked with? Add Can't remember someone's name? Br…" at bounding box center [596, 399] width 505 height 91
click at [521, 430] on link "Browse your LinkedIn connections at Expedia" at bounding box center [630, 437] width 228 height 13
click at [385, 405] on input at bounding box center [528, 402] width 340 height 21
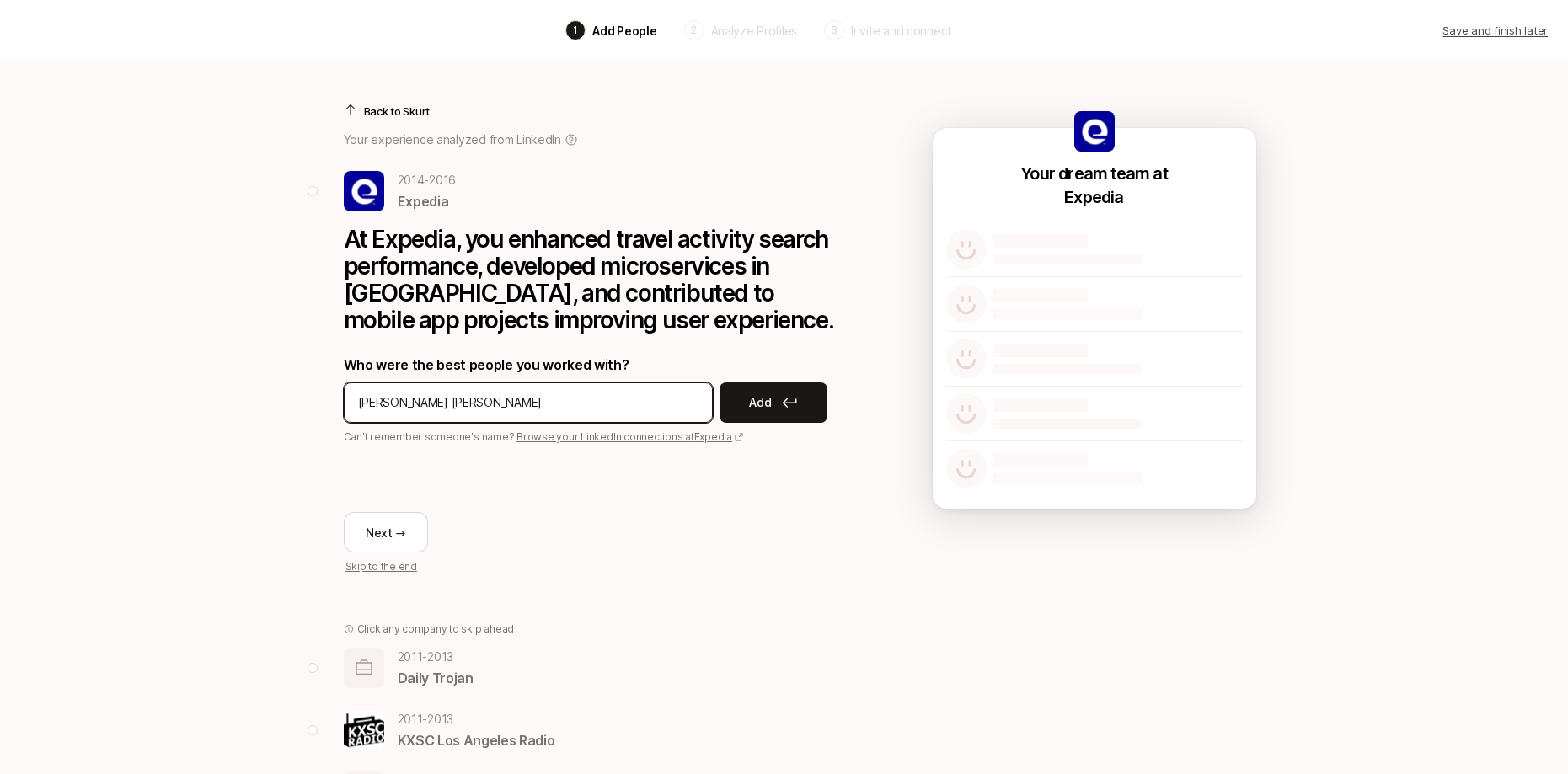
type input "Mihir Rao"
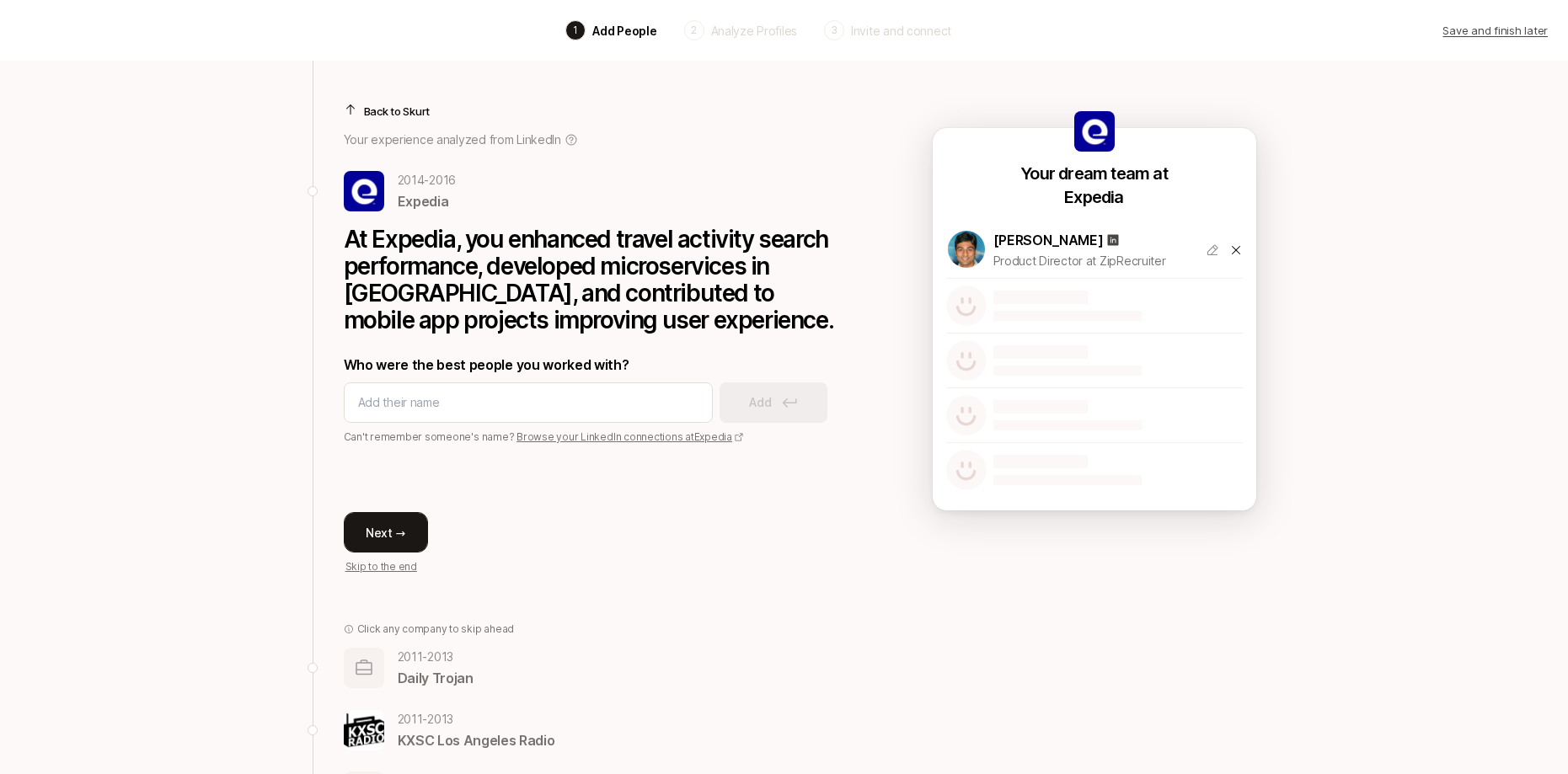
click at [400, 528] on button "Next →" at bounding box center [386, 531] width 84 height 40
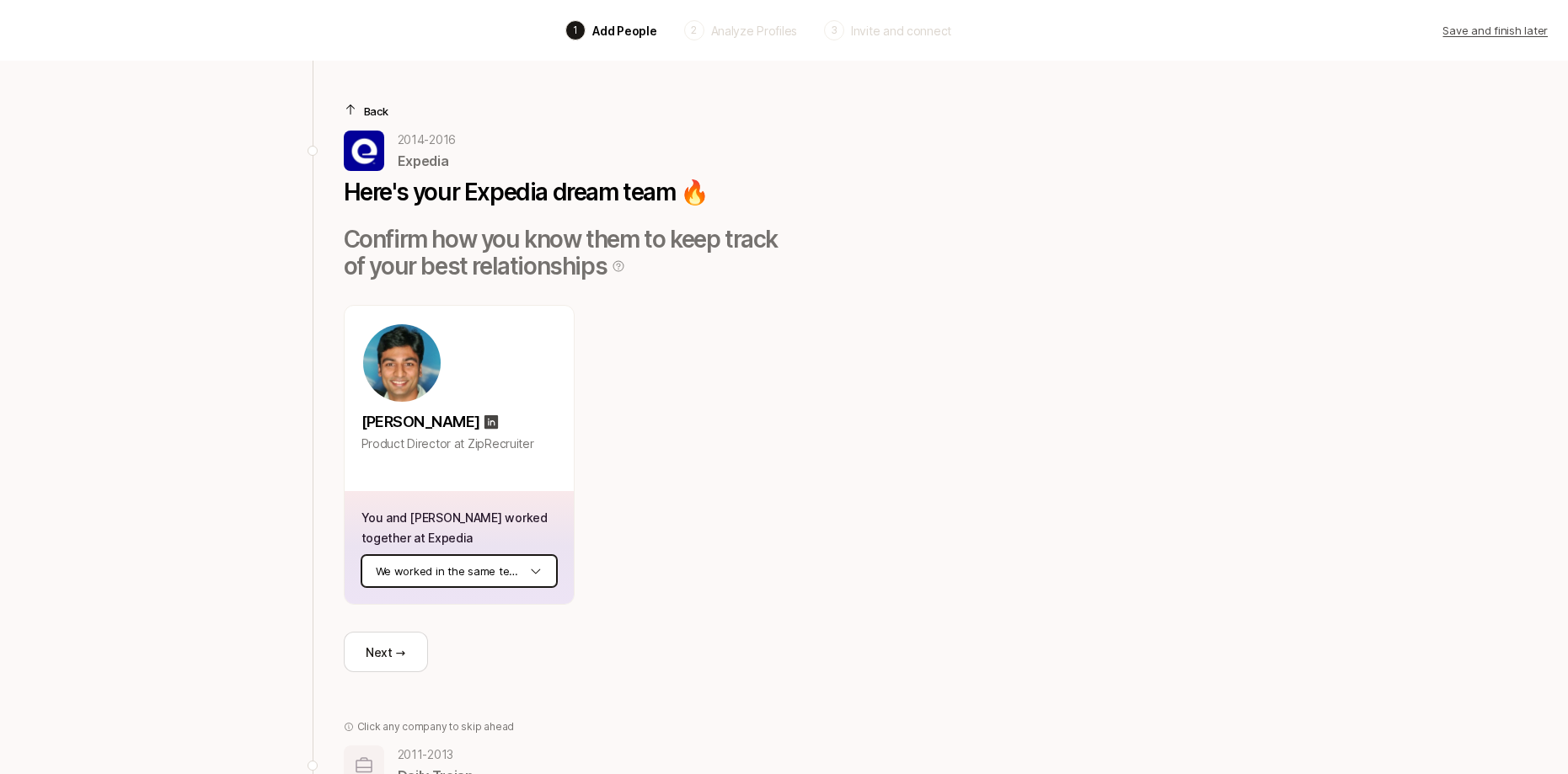
click at [452, 569] on html "Back 1 Add People 2 Analyze Profiles 3 Invite and connect Save and finish later…" at bounding box center [784, 387] width 1568 height 774
click at [407, 649] on button "Next →" at bounding box center [386, 652] width 84 height 40
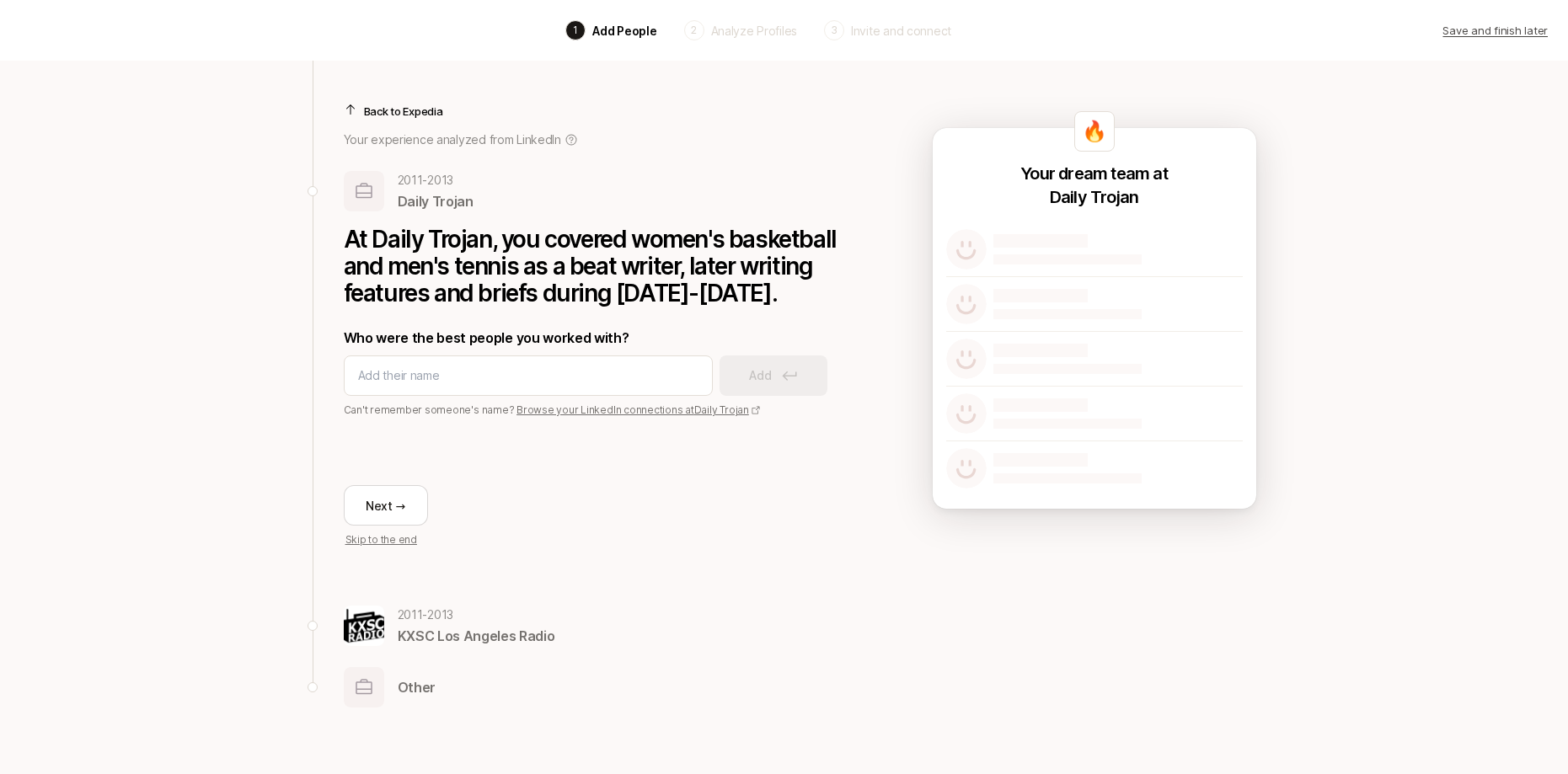
click at [526, 415] on link "Browse your LinkedIn connections at Daily Trojan" at bounding box center [639, 410] width 245 height 13
click at [399, 372] on input at bounding box center [528, 375] width 340 height 21
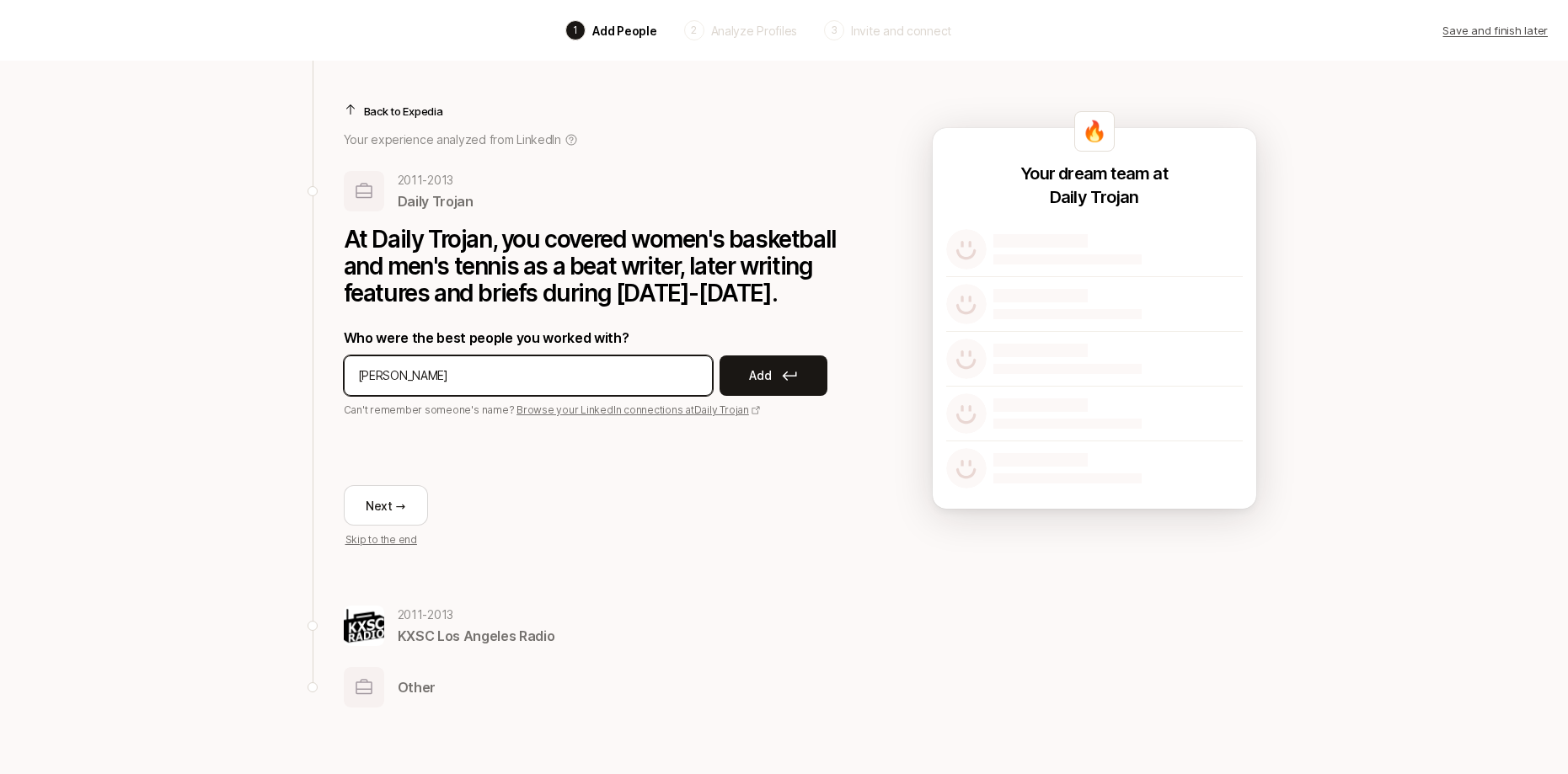
type input "Joey Kaufman"
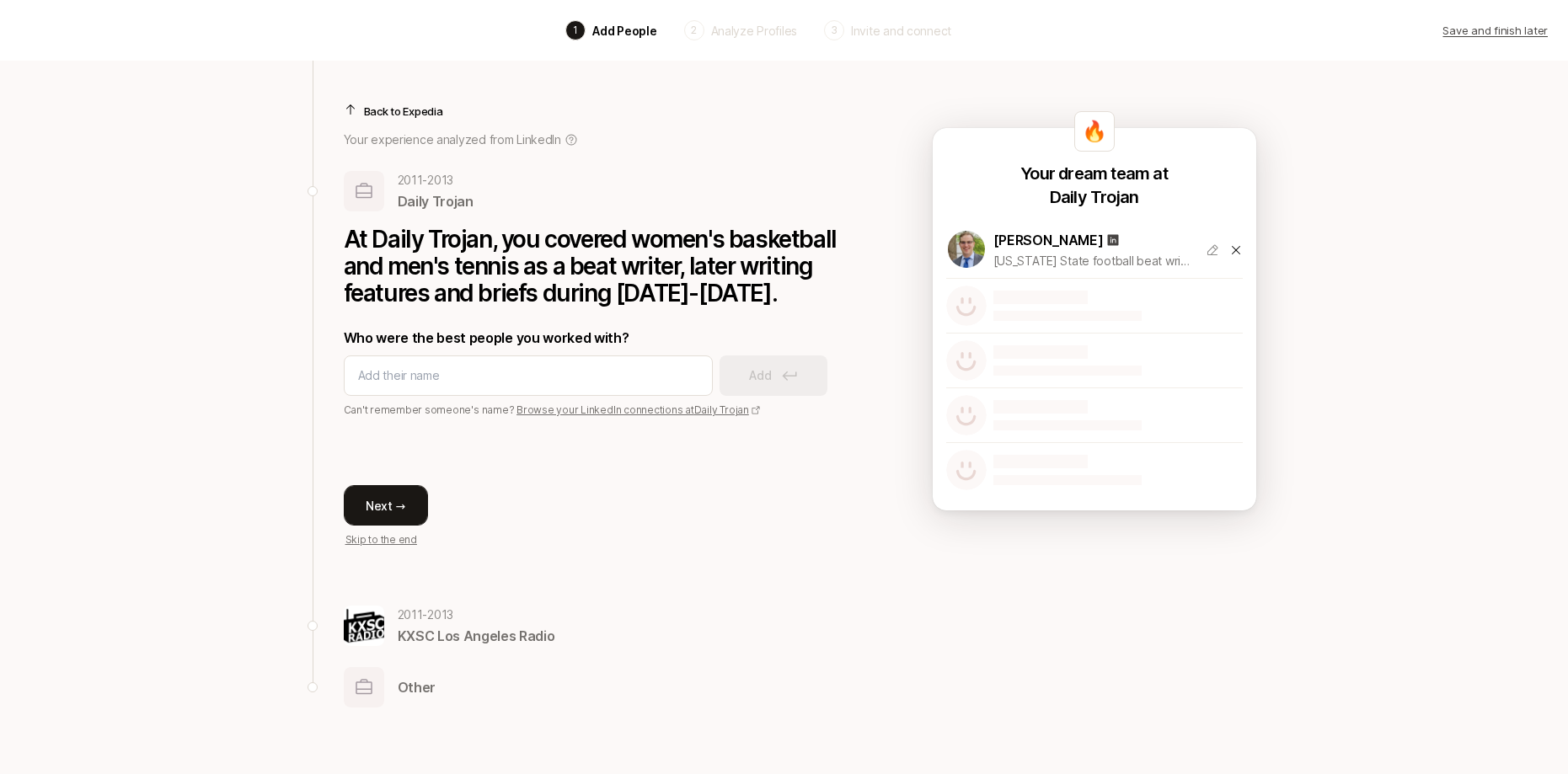
click at [389, 486] on button "Next →" at bounding box center [386, 505] width 84 height 40
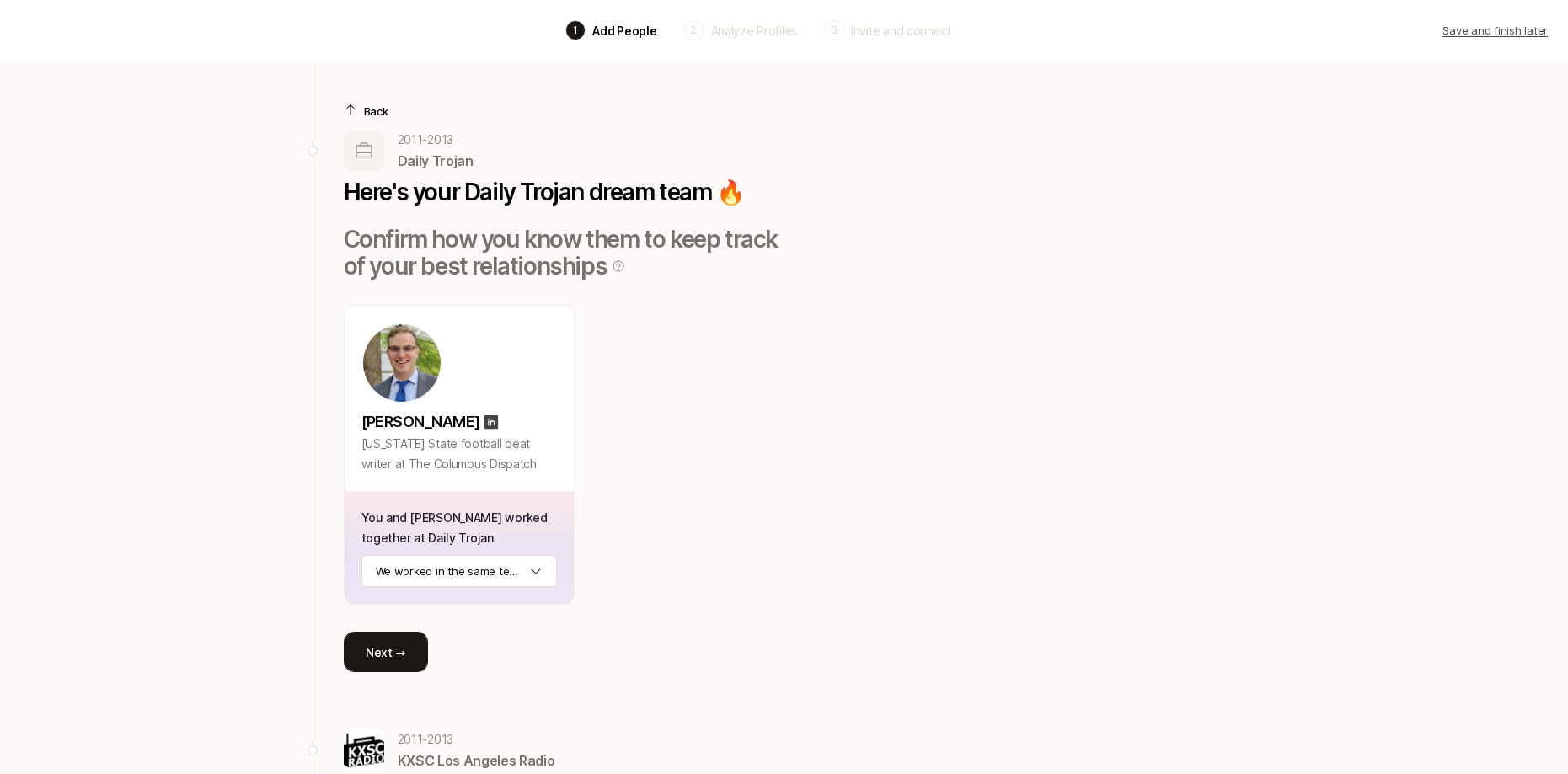
click at [403, 640] on button "Next →" at bounding box center [386, 652] width 84 height 40
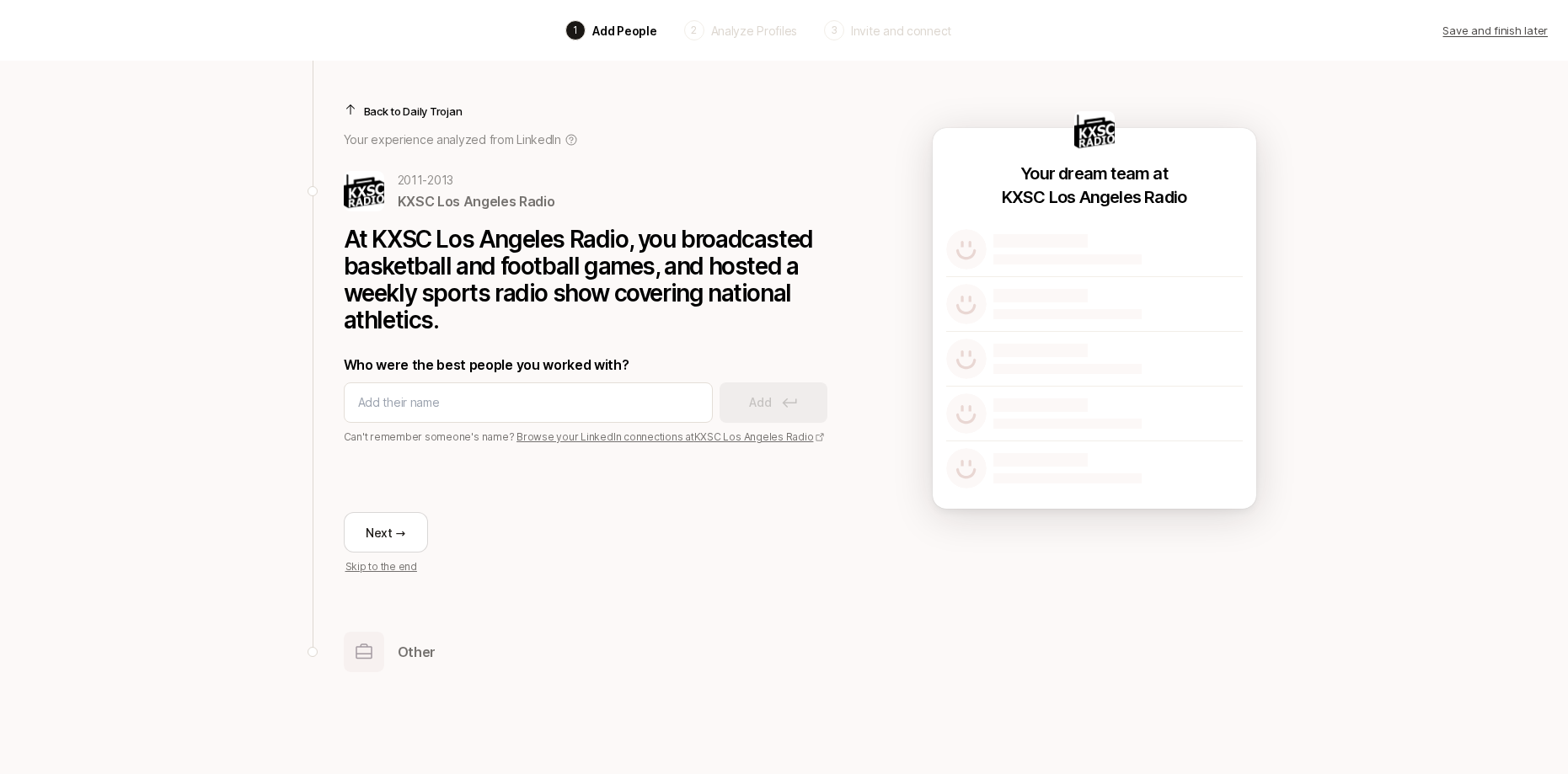
click at [534, 433] on link "Browse your LinkedIn connections at KXSC Los Angeles Radio" at bounding box center [671, 437] width 308 height 13
click at [387, 528] on button "Next →" at bounding box center [386, 531] width 84 height 40
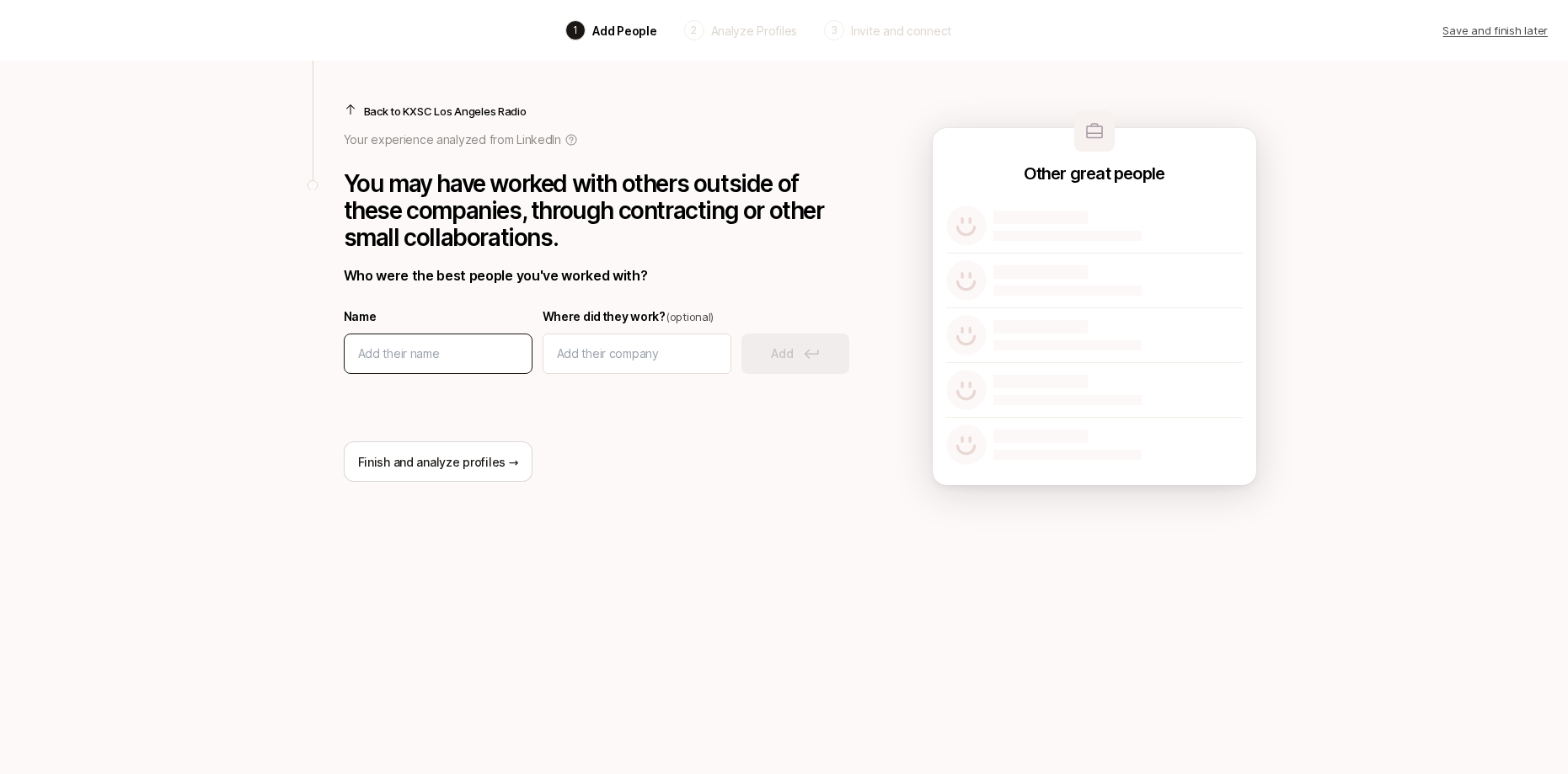
click at [432, 347] on input at bounding box center [437, 354] width 160 height 21
type input "shafik Quoraishee"
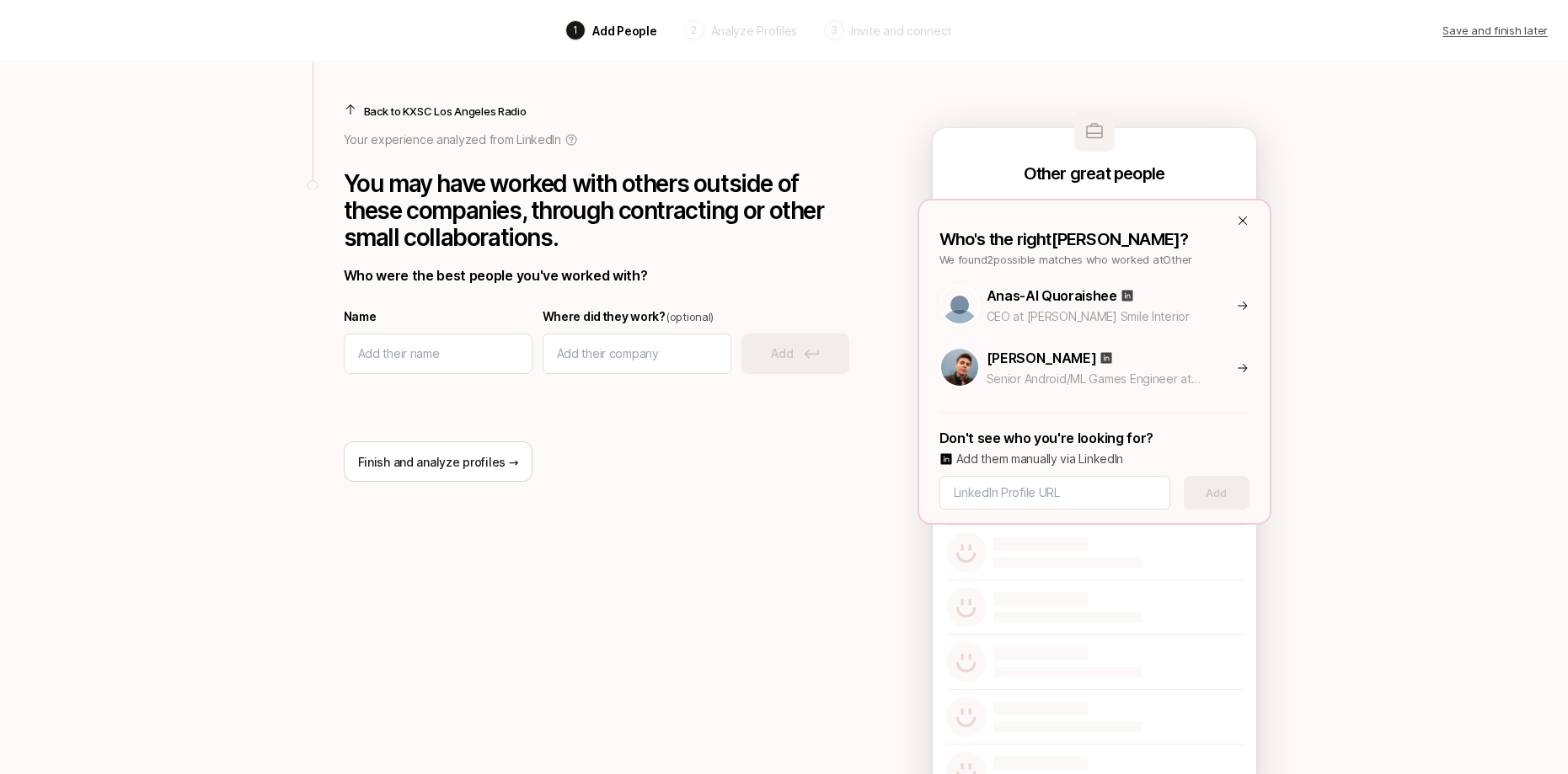
click at [1243, 365] on icon at bounding box center [1242, 368] width 13 height 13
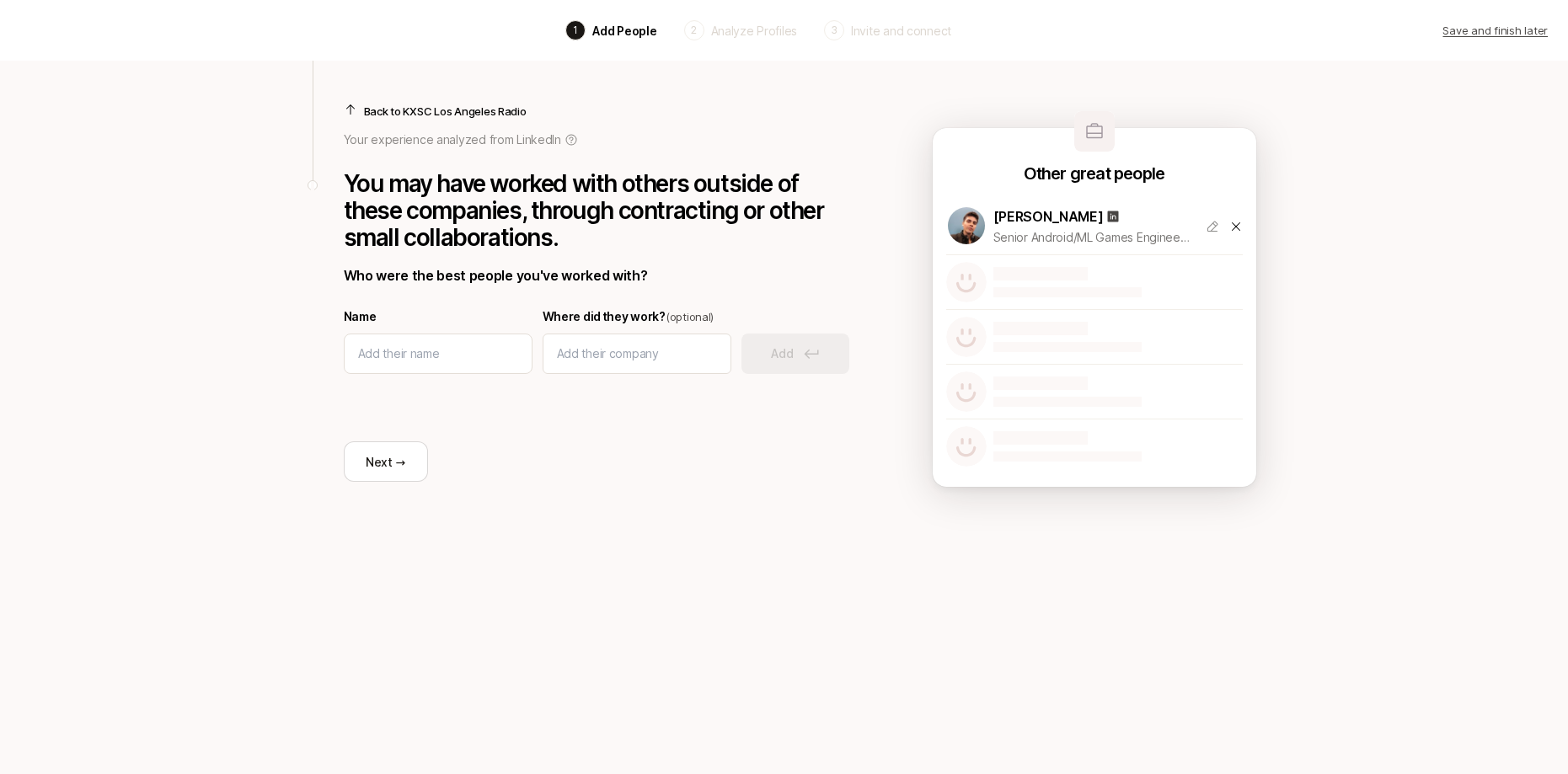
click at [775, 499] on div "Back to KXSC Los Angeles Radio Your experience analyzed from LinkedIn You may h…" at bounding box center [596, 281] width 505 height 442
click at [373, 451] on button "Next →" at bounding box center [386, 461] width 84 height 40
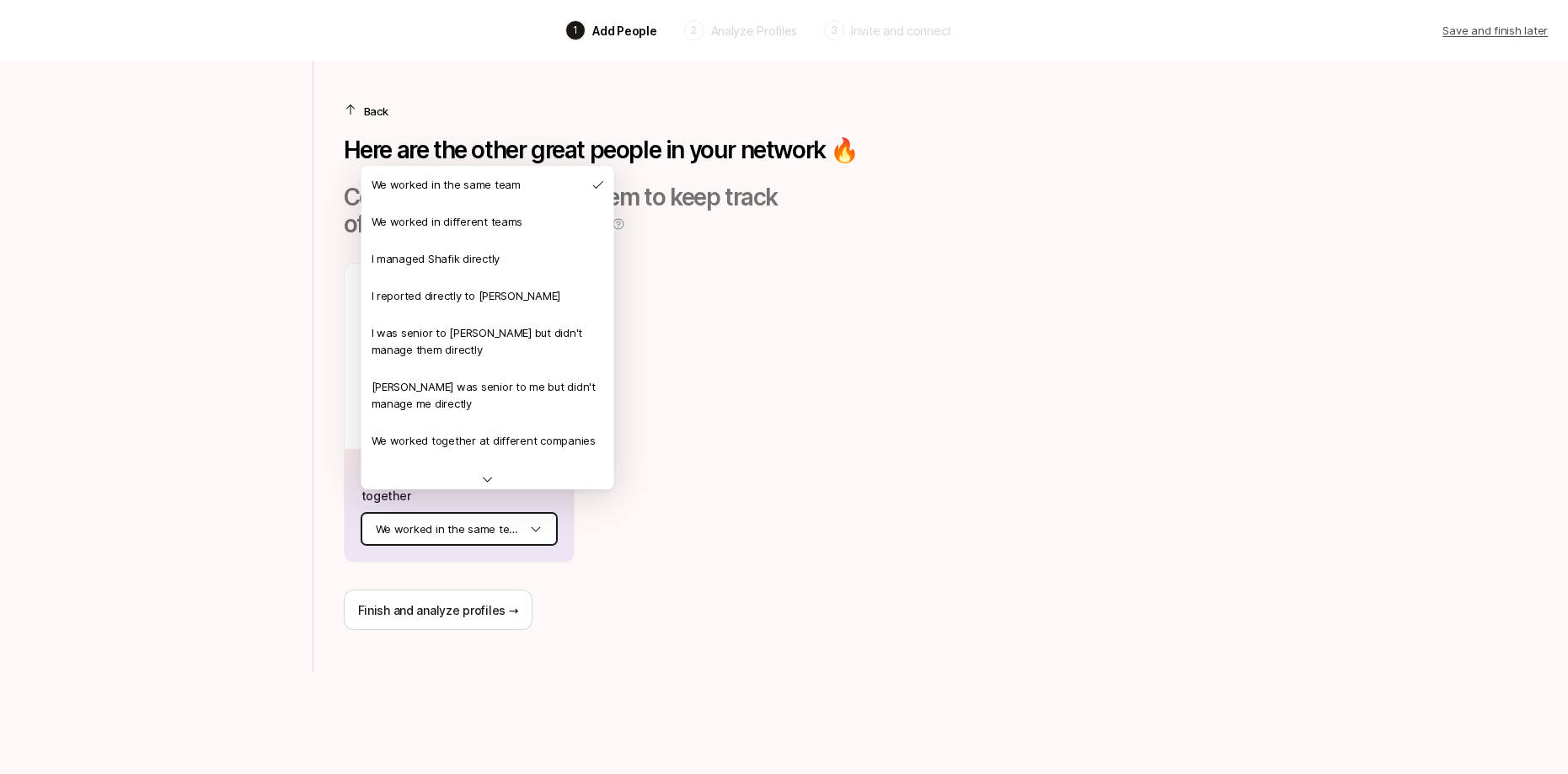
click at [449, 524] on html "Back 1 Add People 2 Analyze Profiles 3 Invite and connect Save and finish later…" at bounding box center [784, 387] width 1568 height 774
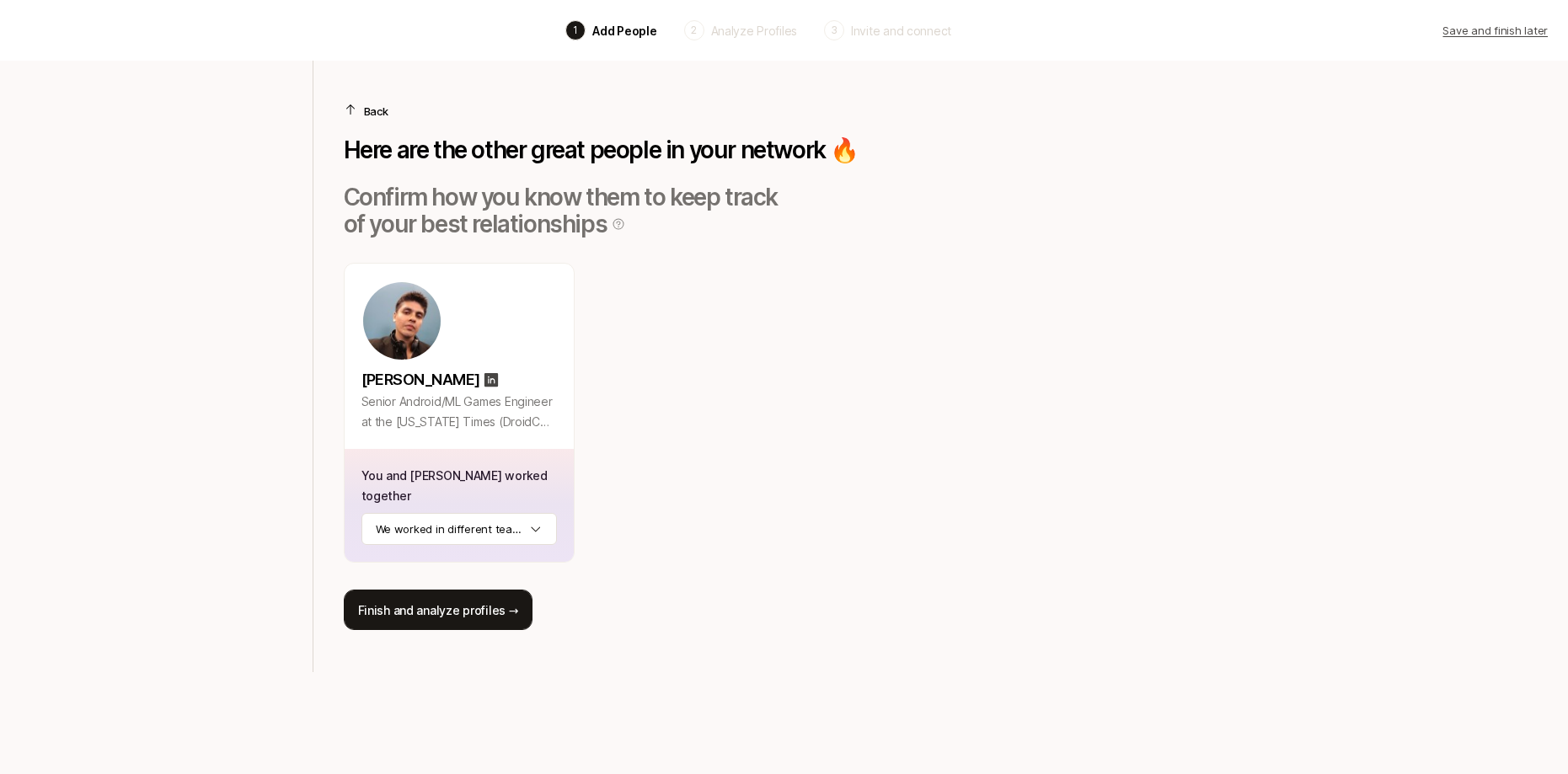
click at [447, 589] on button "Finish and analyze profiles →" at bounding box center [438, 609] width 190 height 40
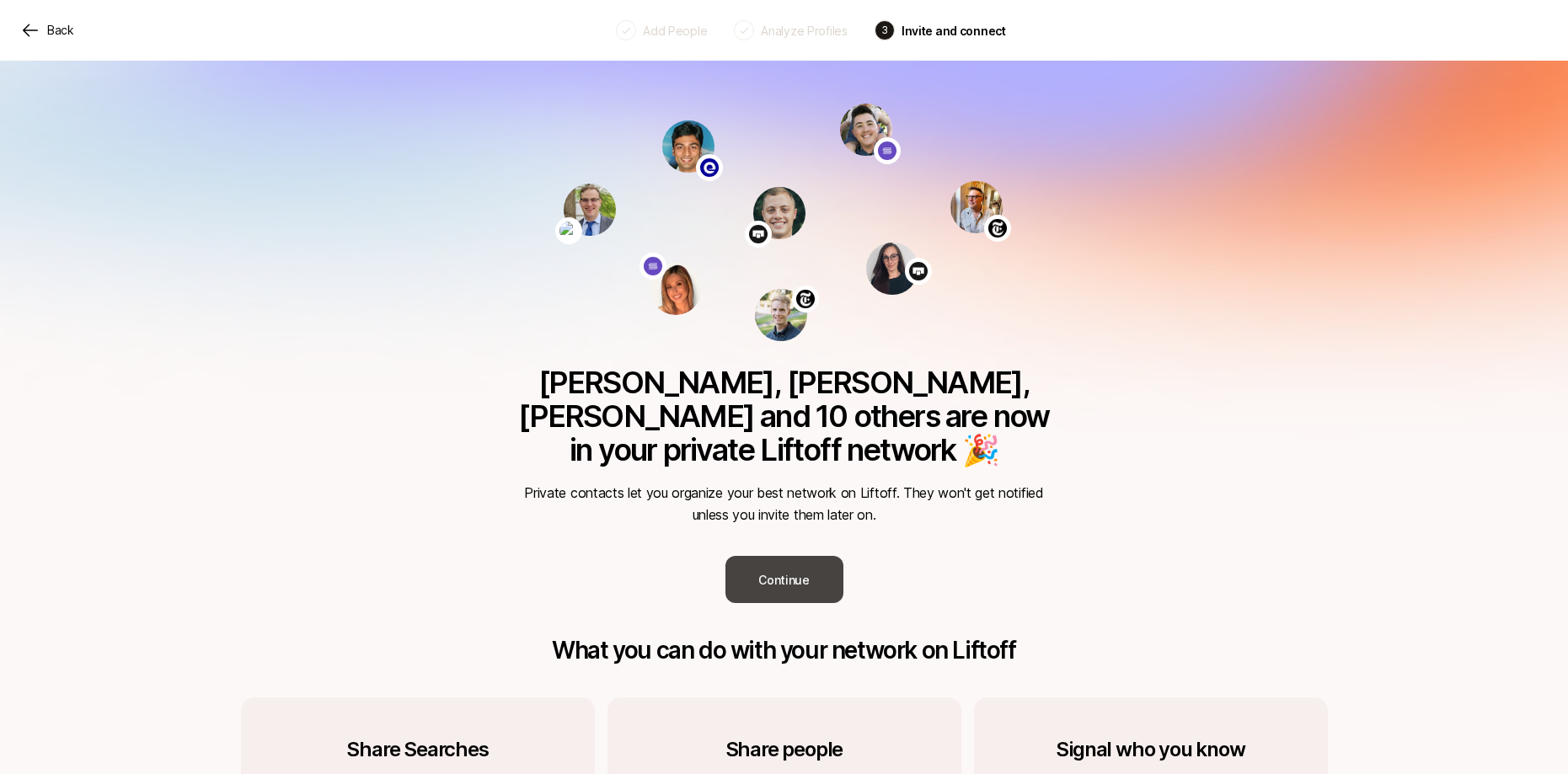
click at [795, 556] on button "Continue" at bounding box center [784, 579] width 118 height 48
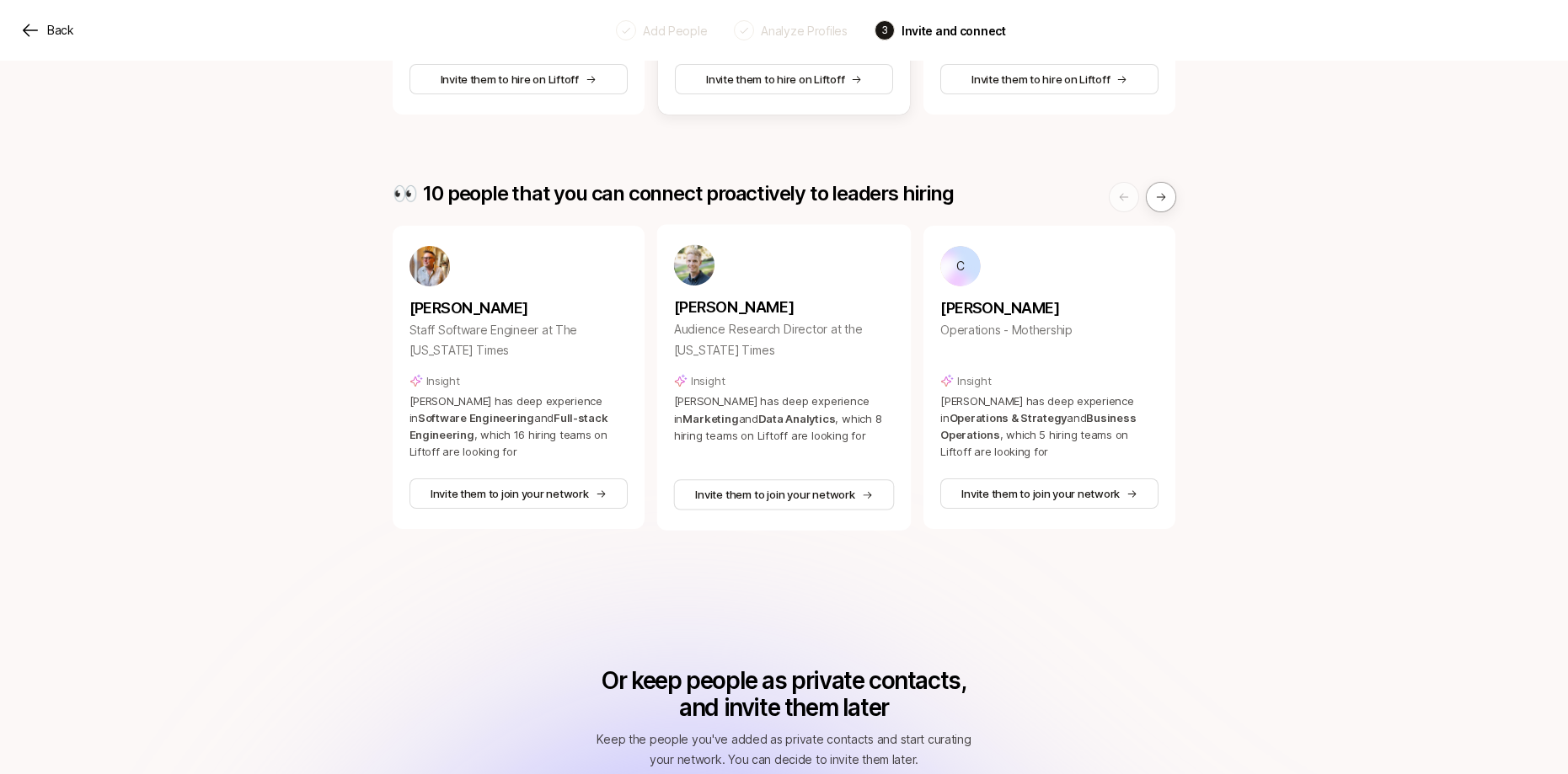
scroll to position [608, 0]
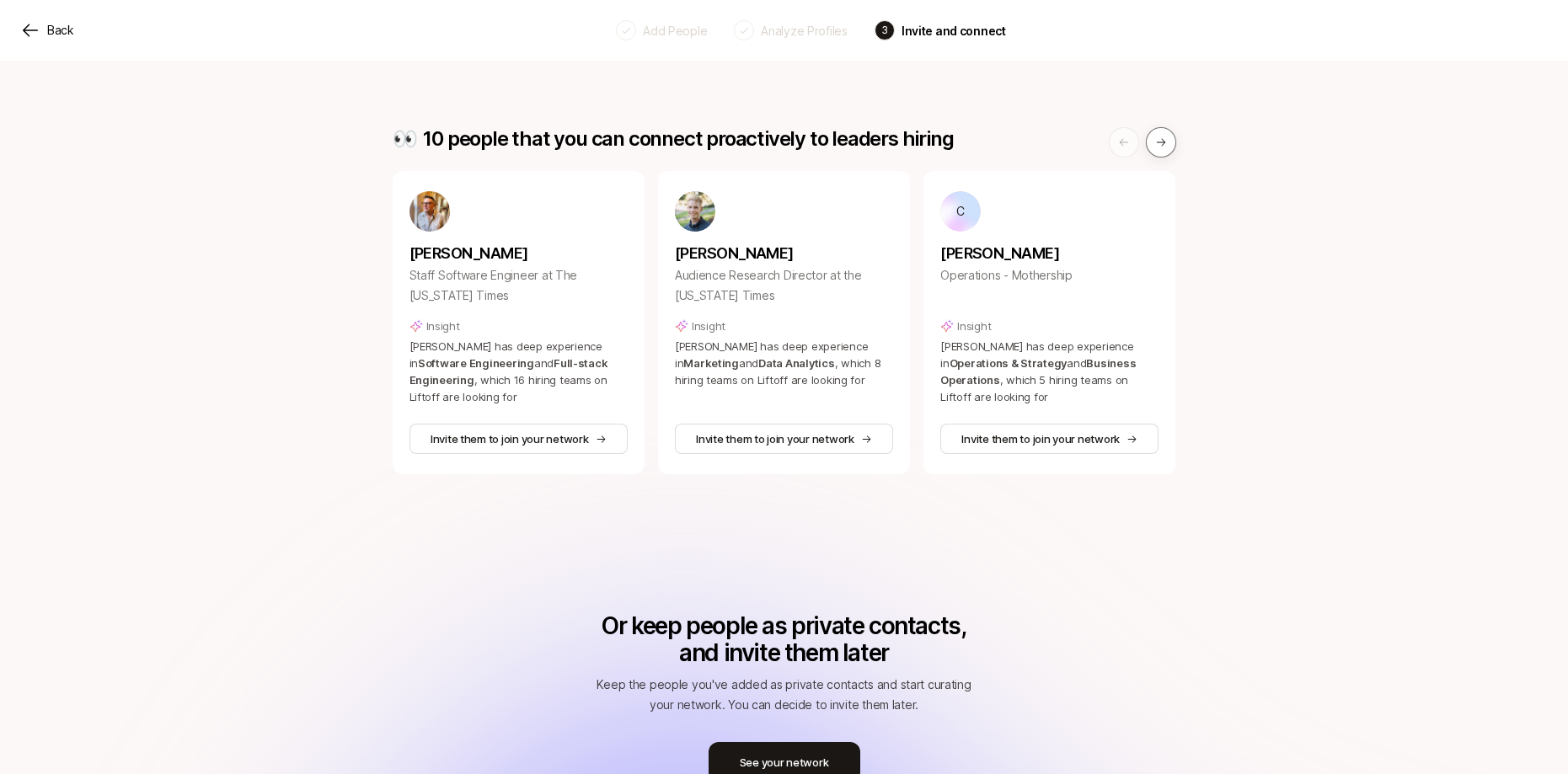
click at [1161, 136] on icon at bounding box center [1161, 142] width 12 height 12
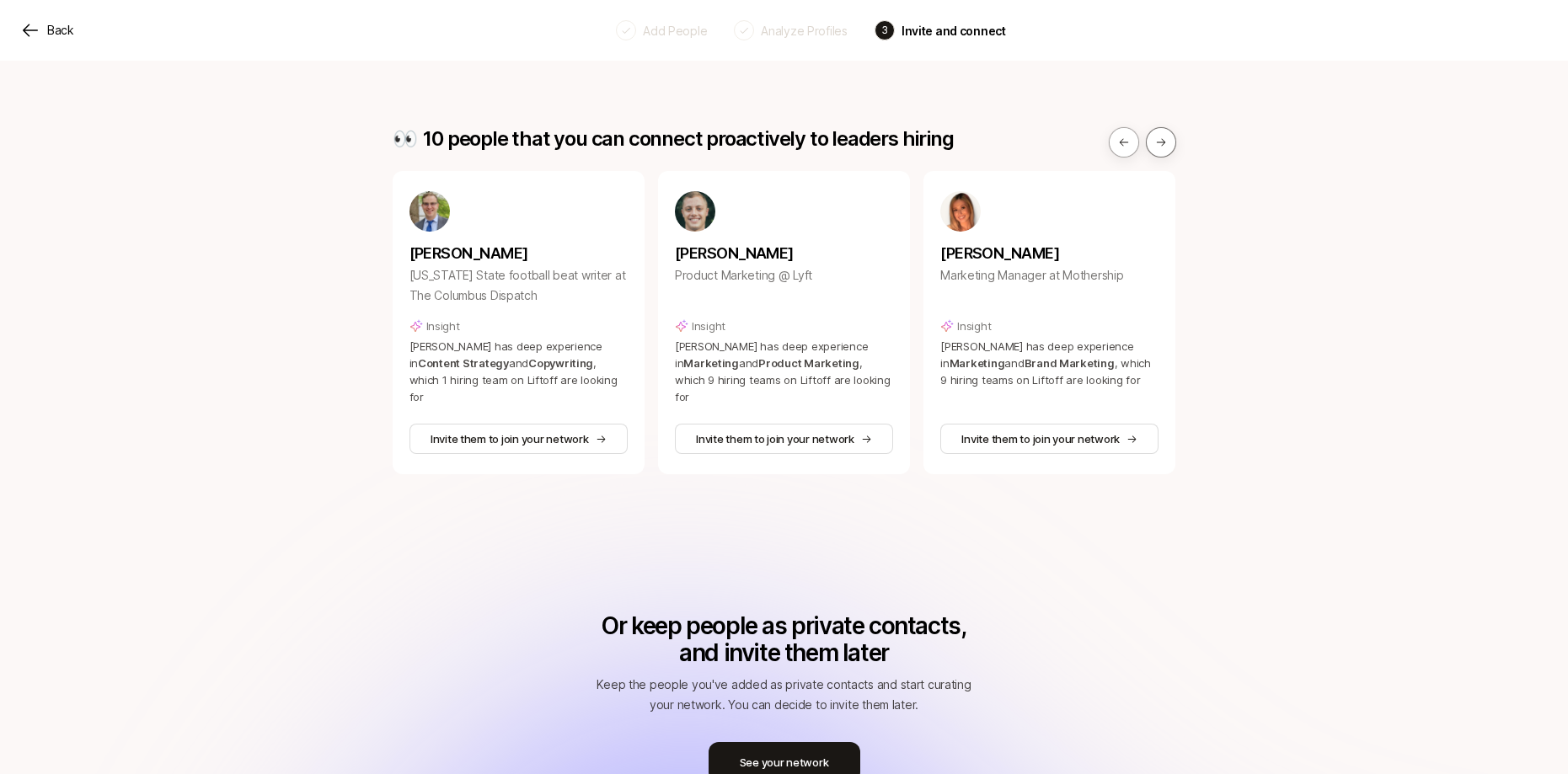
click at [1156, 128] on button at bounding box center [1161, 142] width 30 height 30
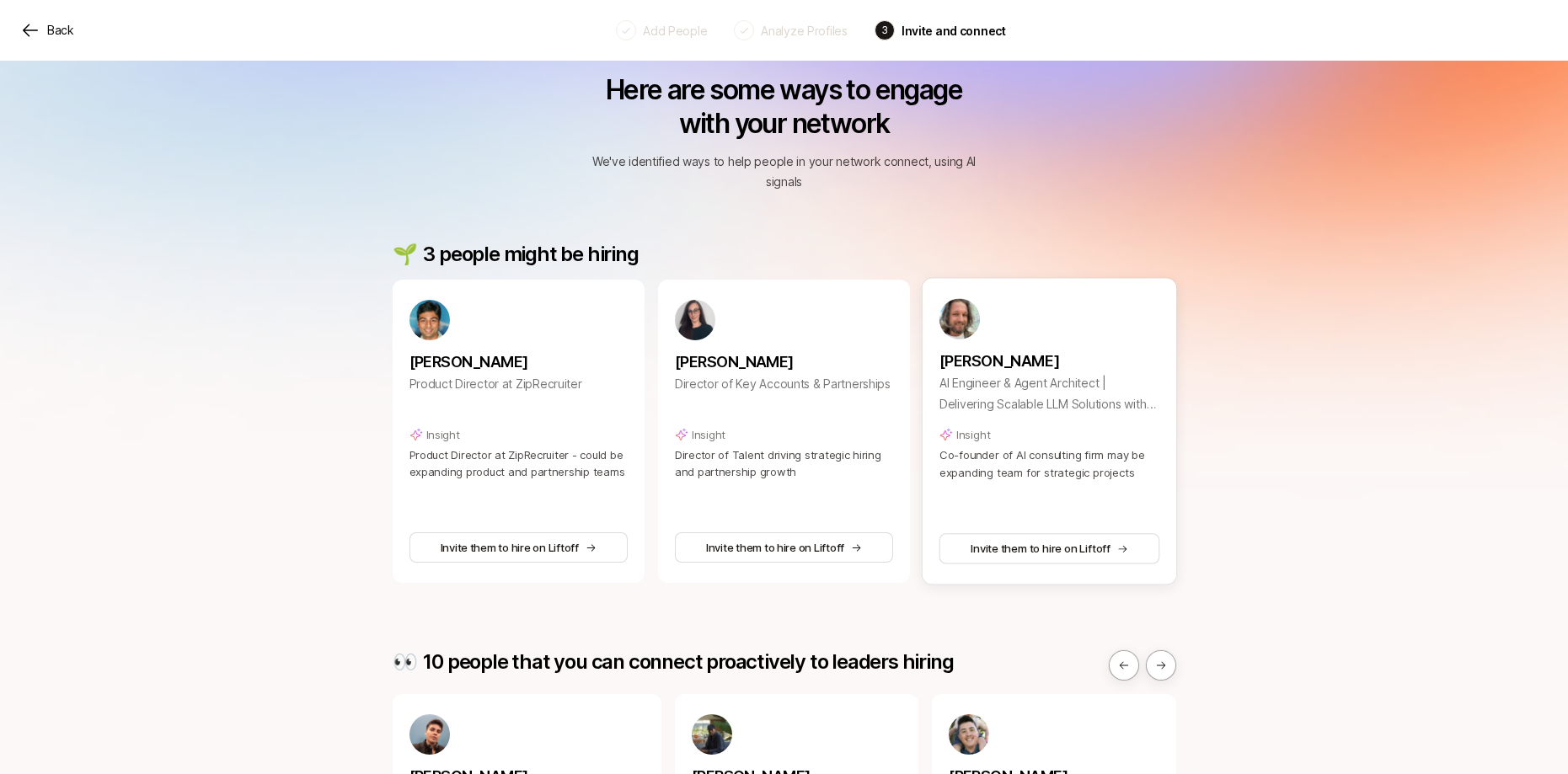
scroll to position [0, 0]
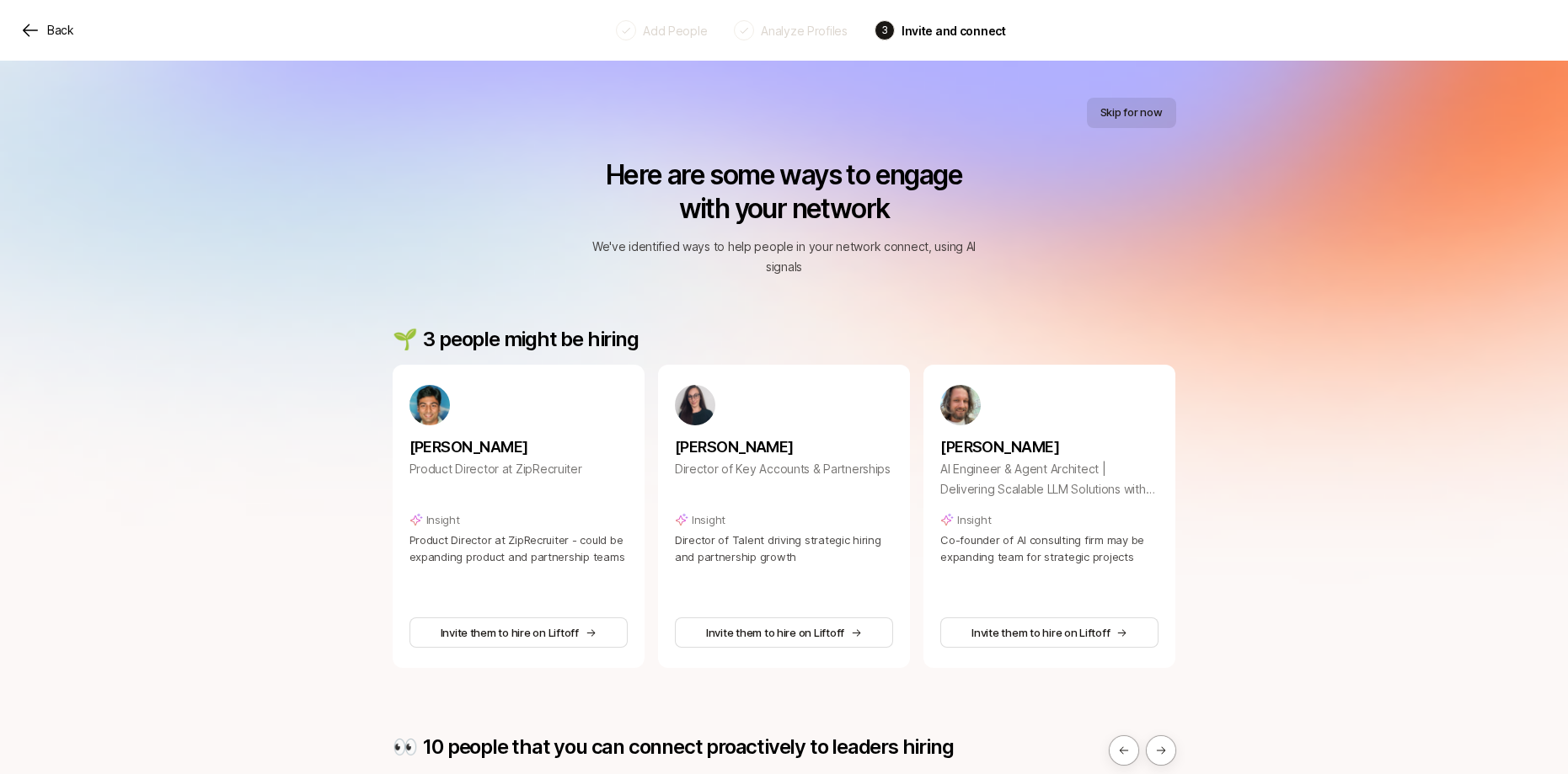
click at [1125, 110] on button "Skip for now" at bounding box center [1132, 113] width 90 height 30
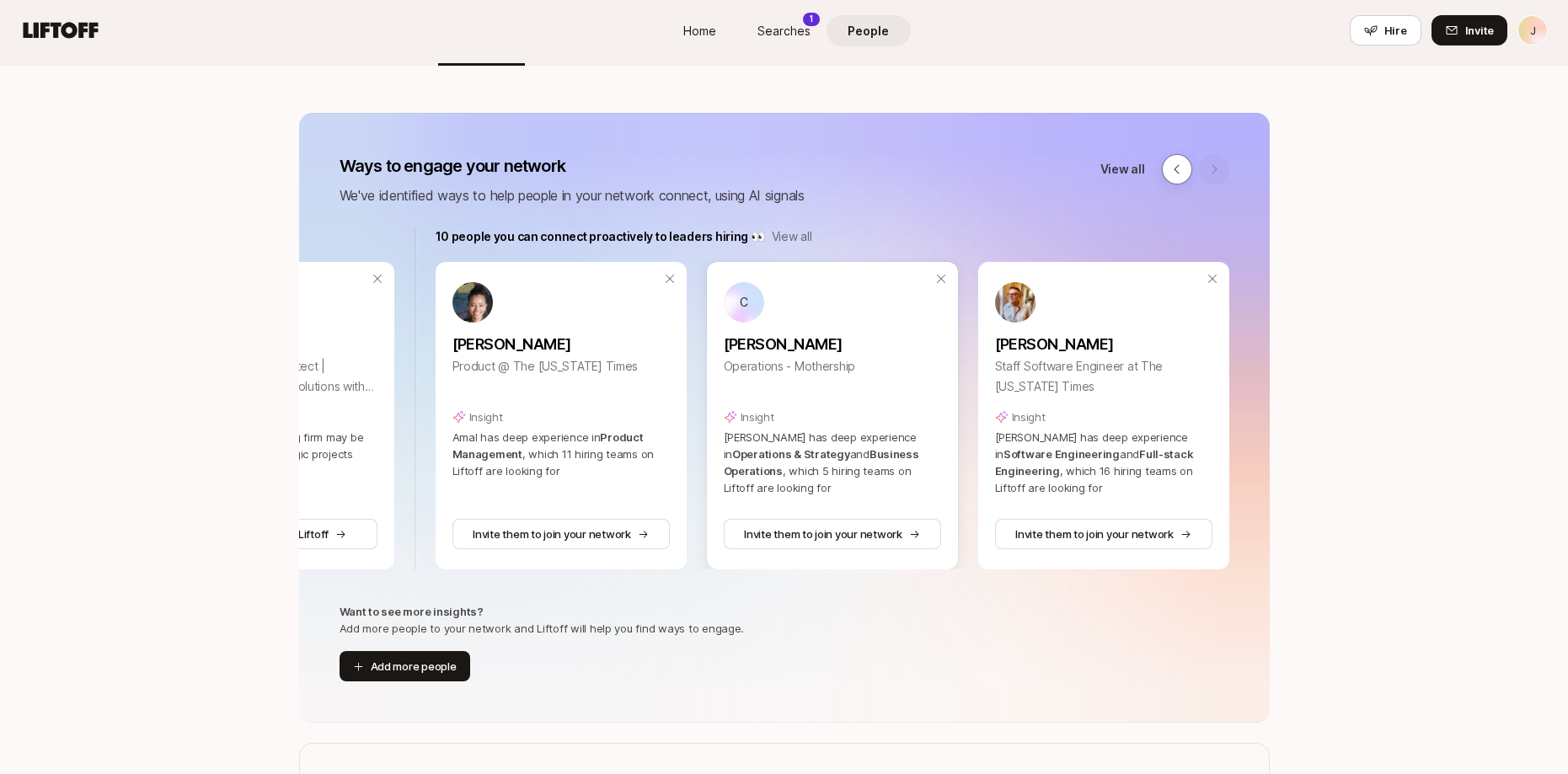
scroll to position [145, 0]
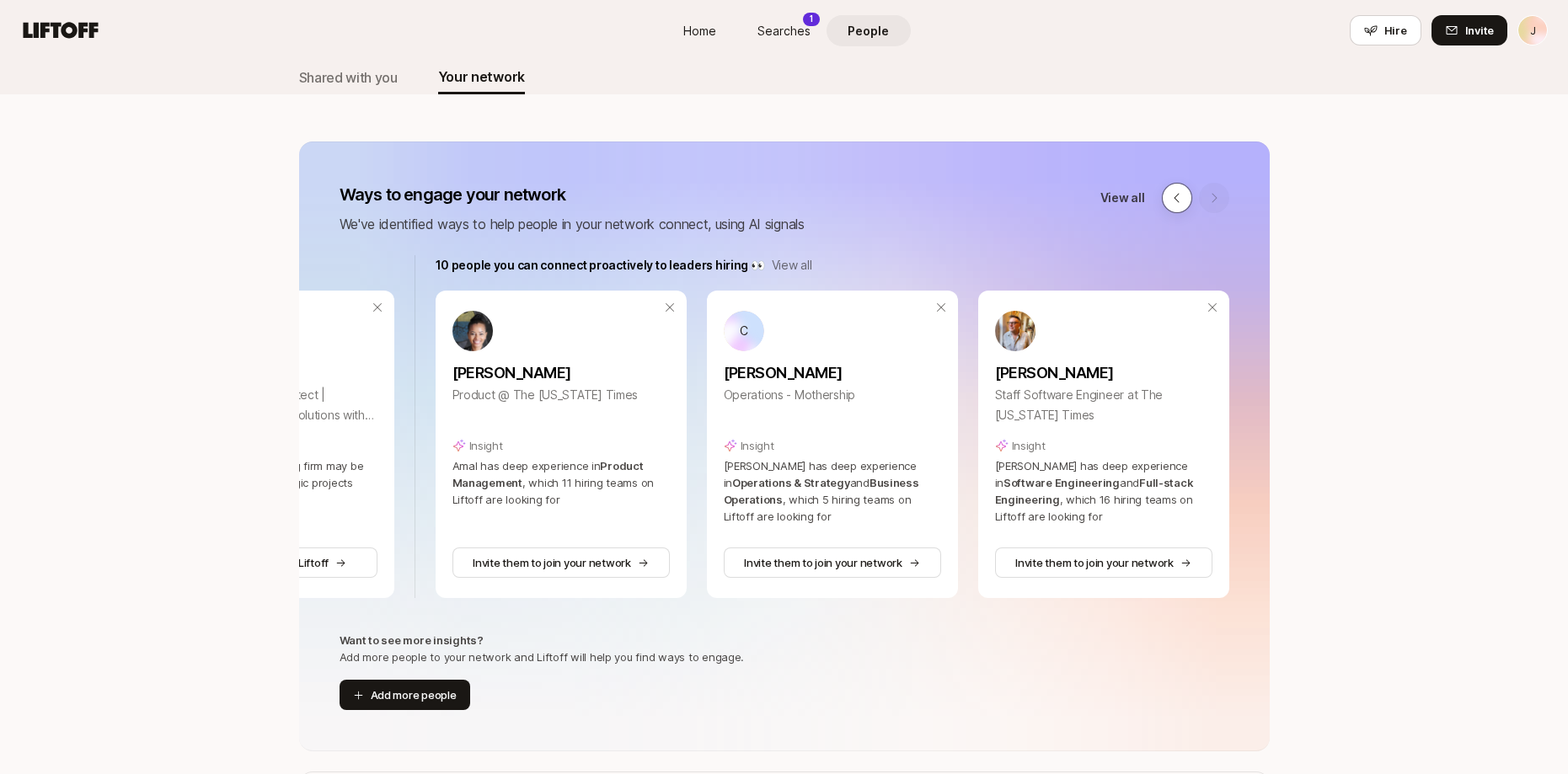
click at [1171, 200] on icon at bounding box center [1177, 198] width 13 height 13
click at [1179, 202] on icon at bounding box center [1177, 198] width 13 height 13
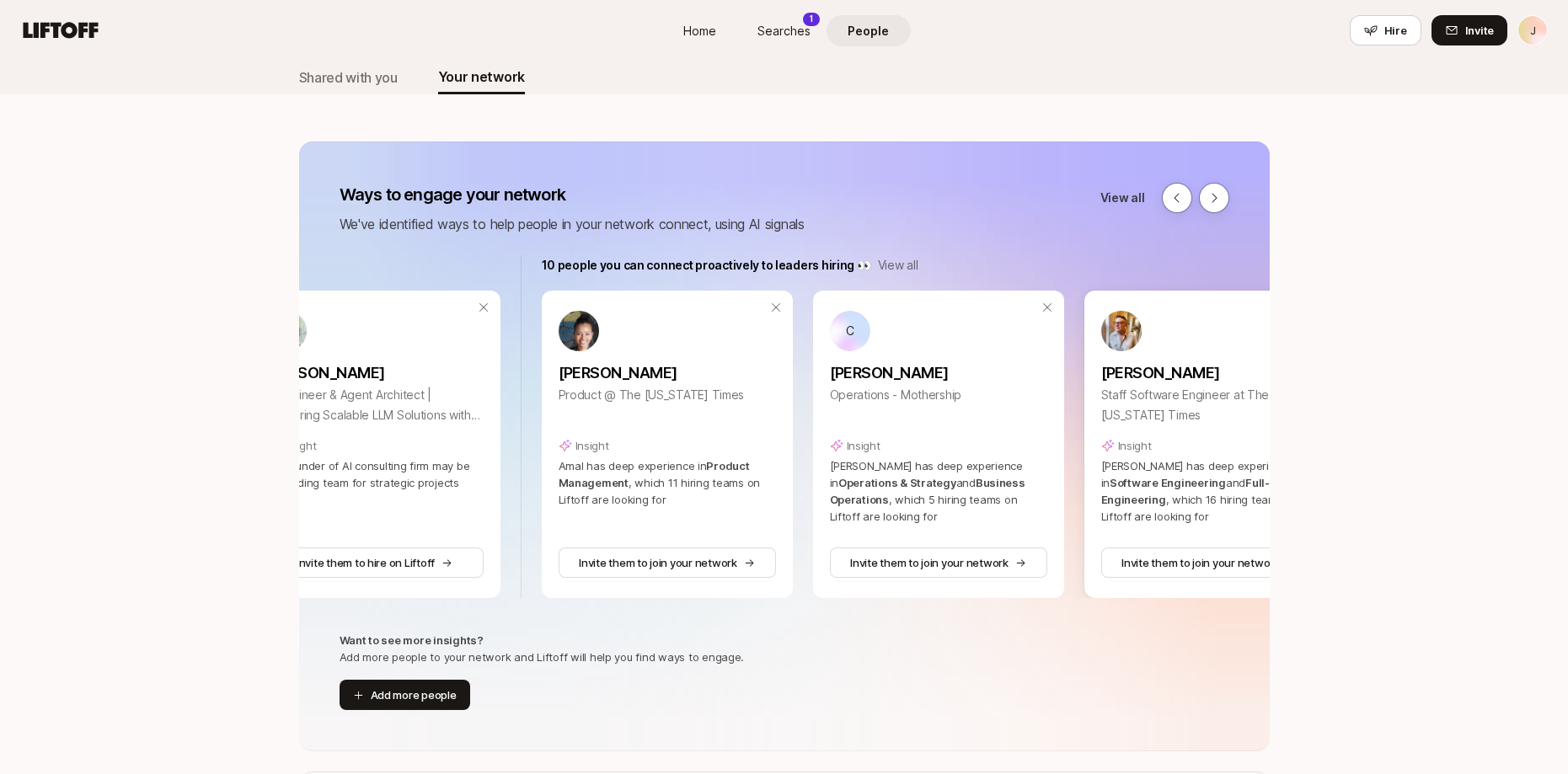
scroll to position [0, 545]
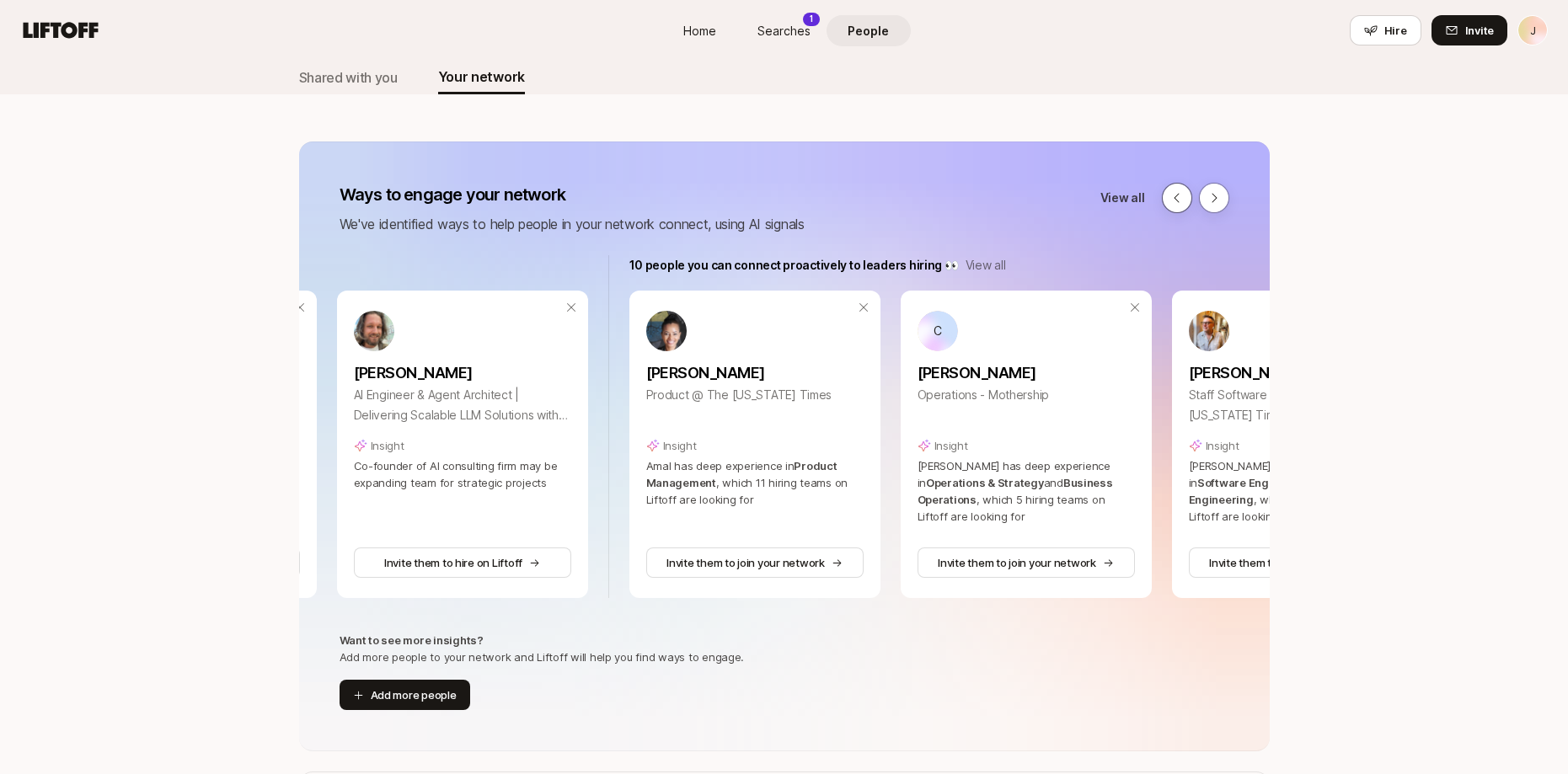
click at [1183, 190] on button at bounding box center [1177, 198] width 30 height 30
click at [1208, 193] on icon at bounding box center [1214, 198] width 13 height 13
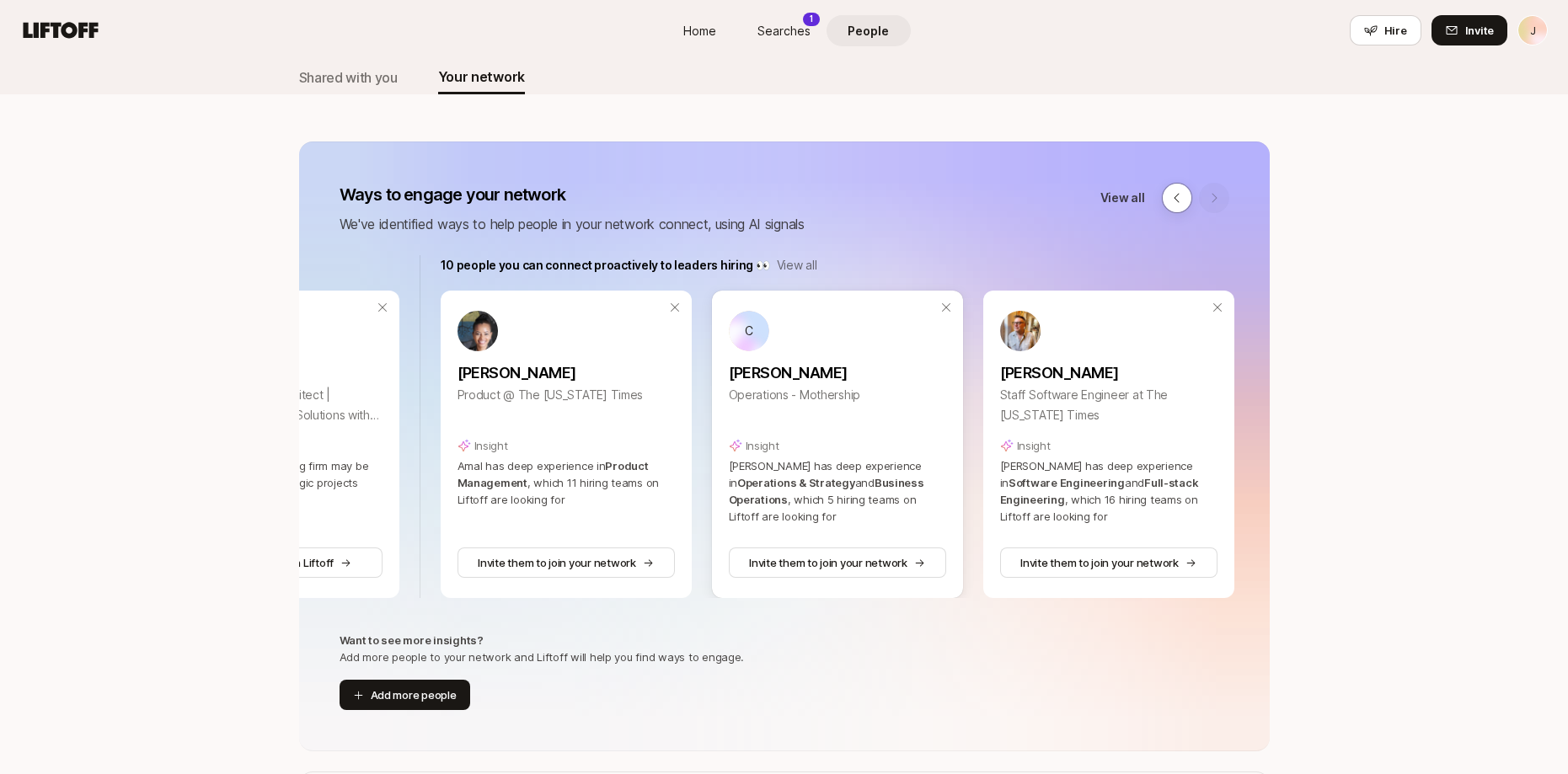
scroll to position [0, 739]
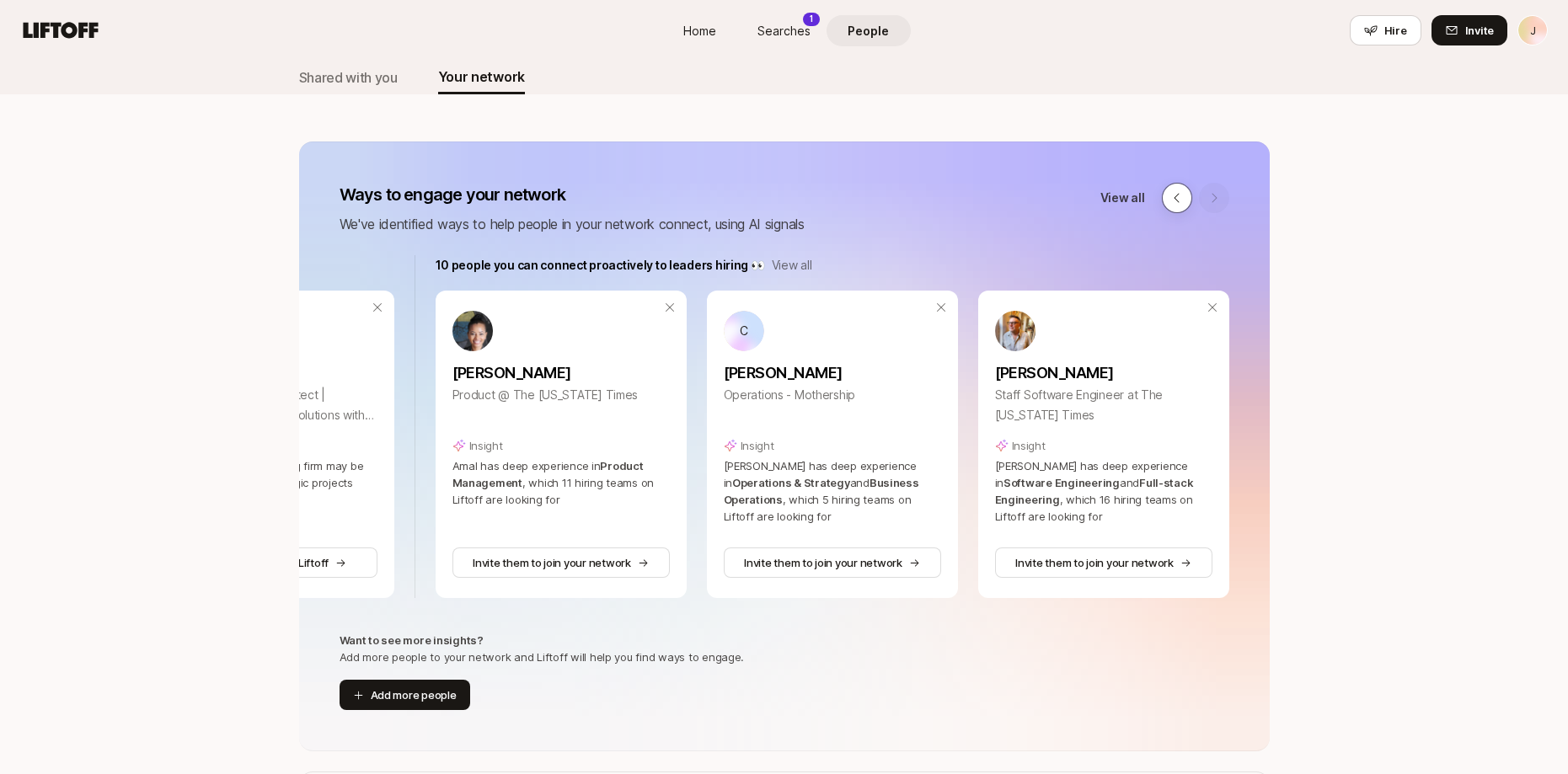
click at [1177, 192] on icon at bounding box center [1177, 198] width 13 height 13
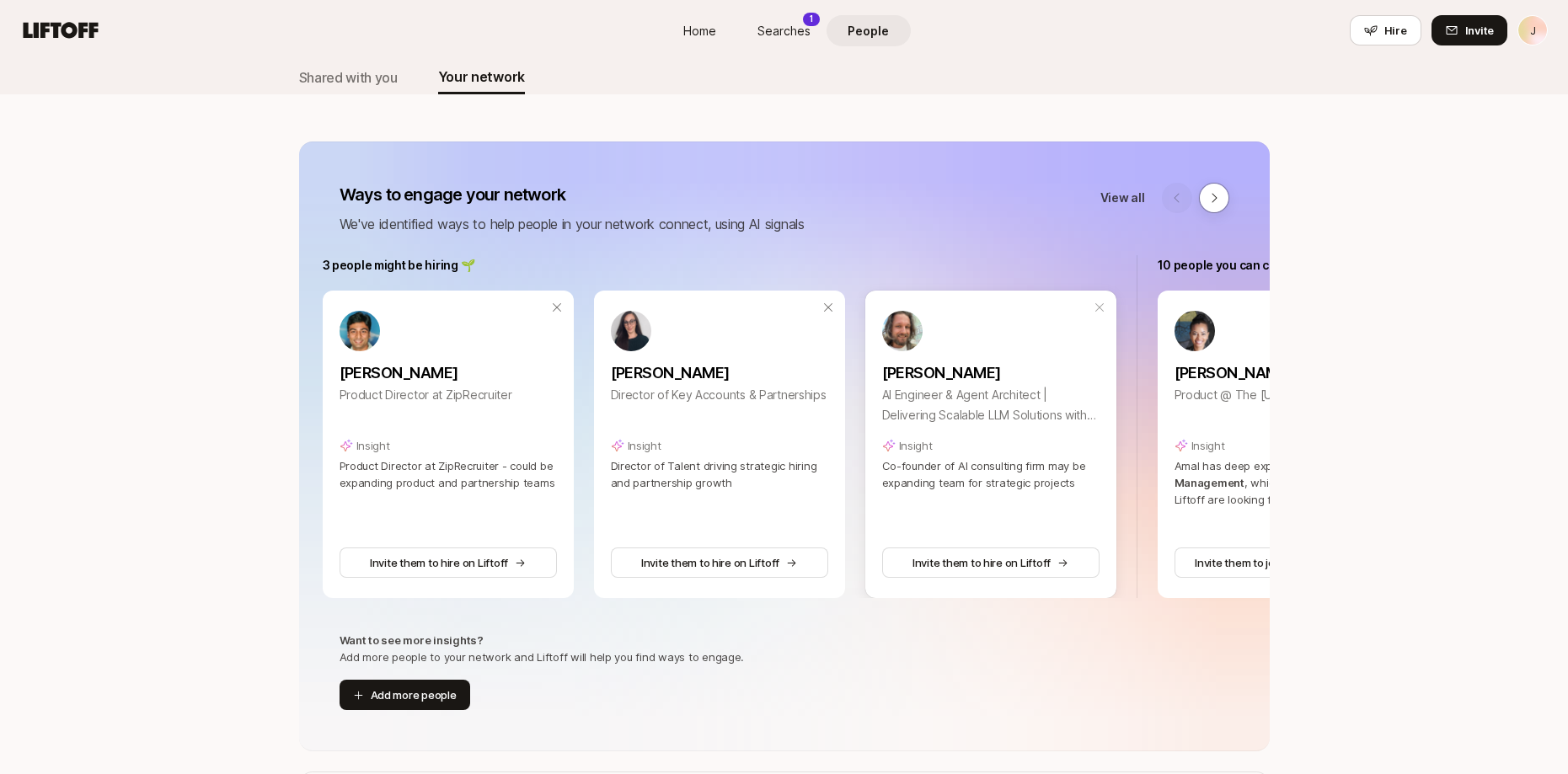
scroll to position [0, 0]
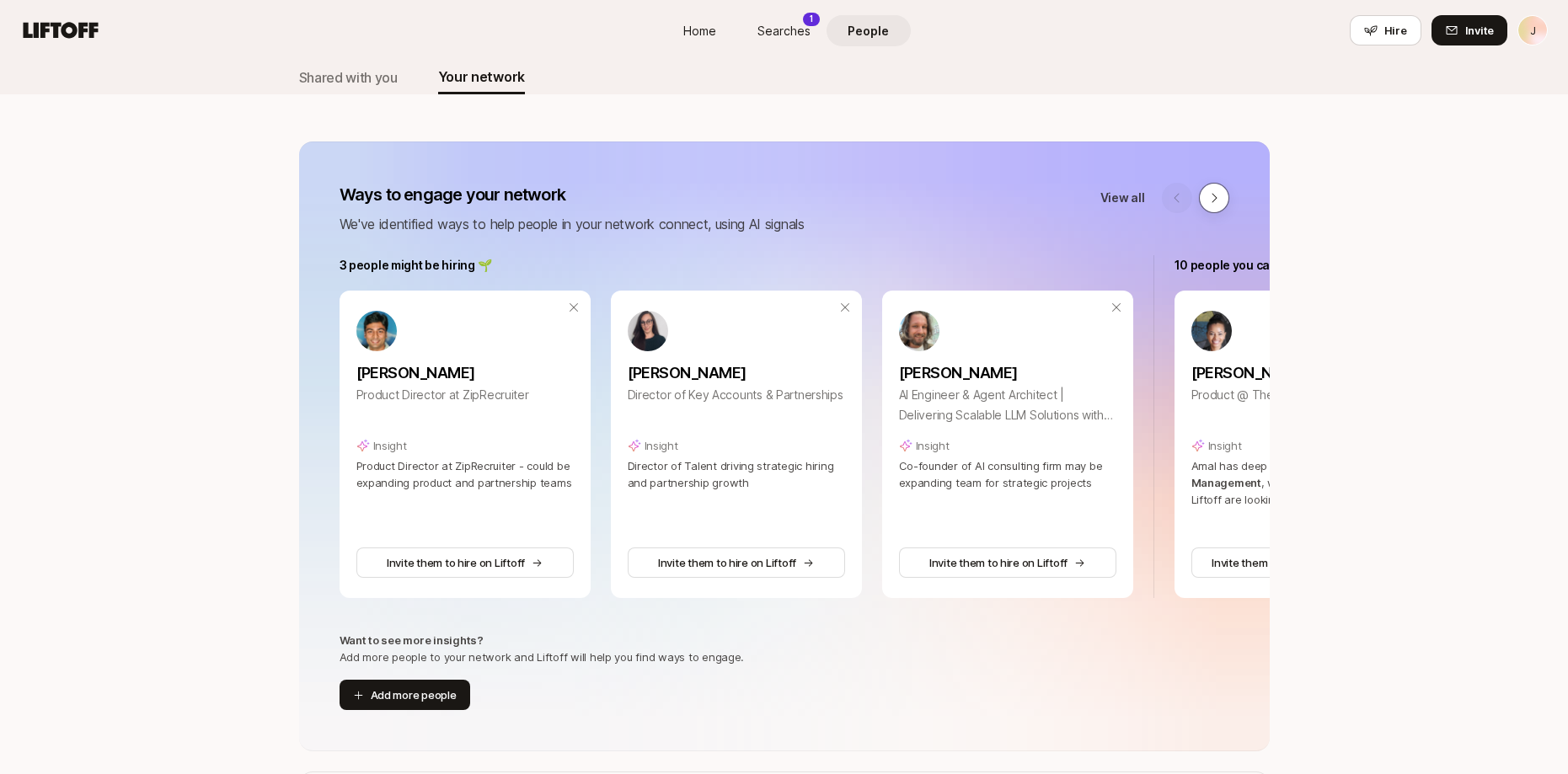
click at [1211, 207] on button at bounding box center [1214, 198] width 30 height 30
click at [1179, 196] on div at bounding box center [1195, 198] width 67 height 30
click at [1208, 200] on icon at bounding box center [1214, 198] width 13 height 13
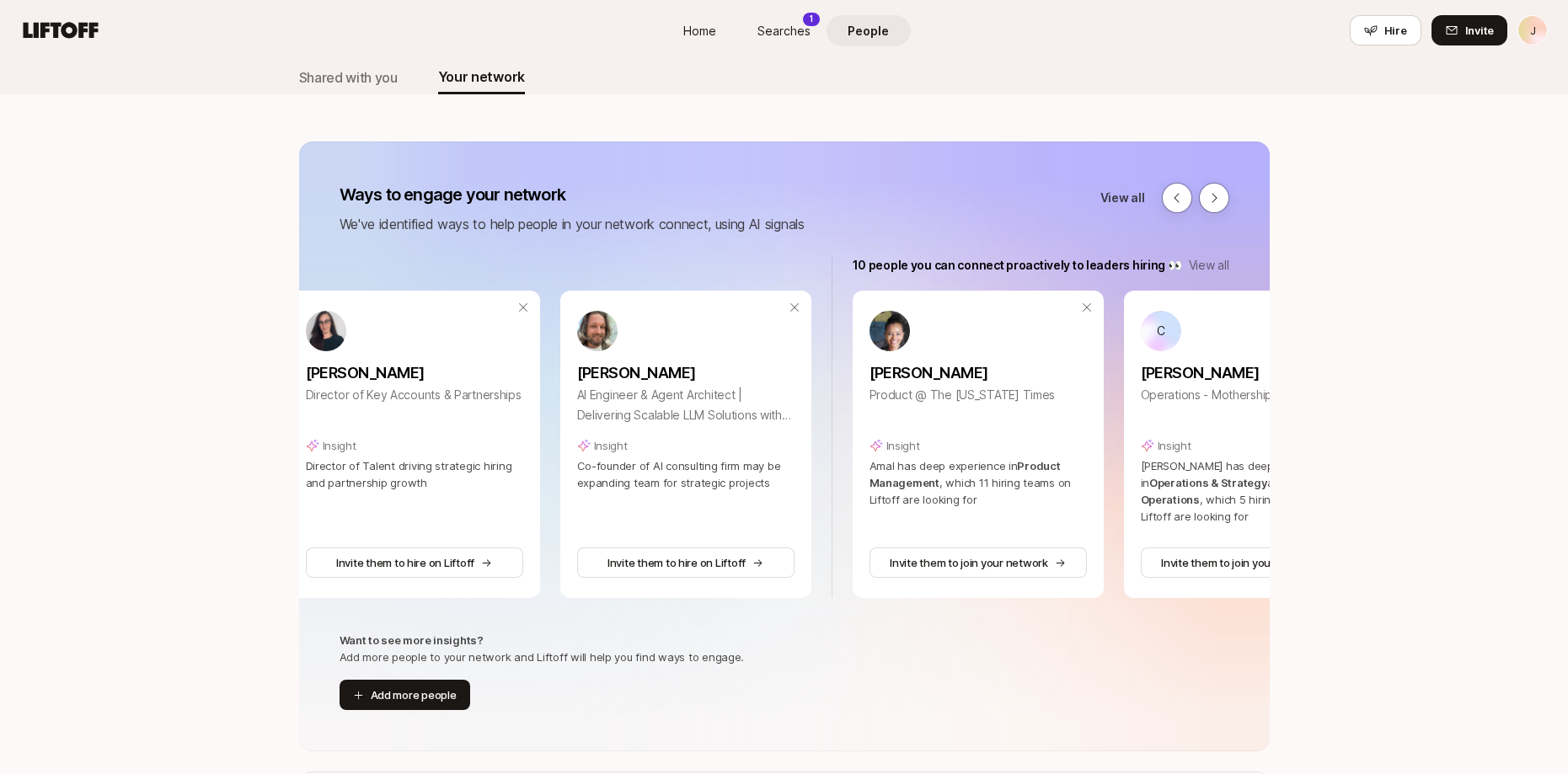
scroll to position [0, 739]
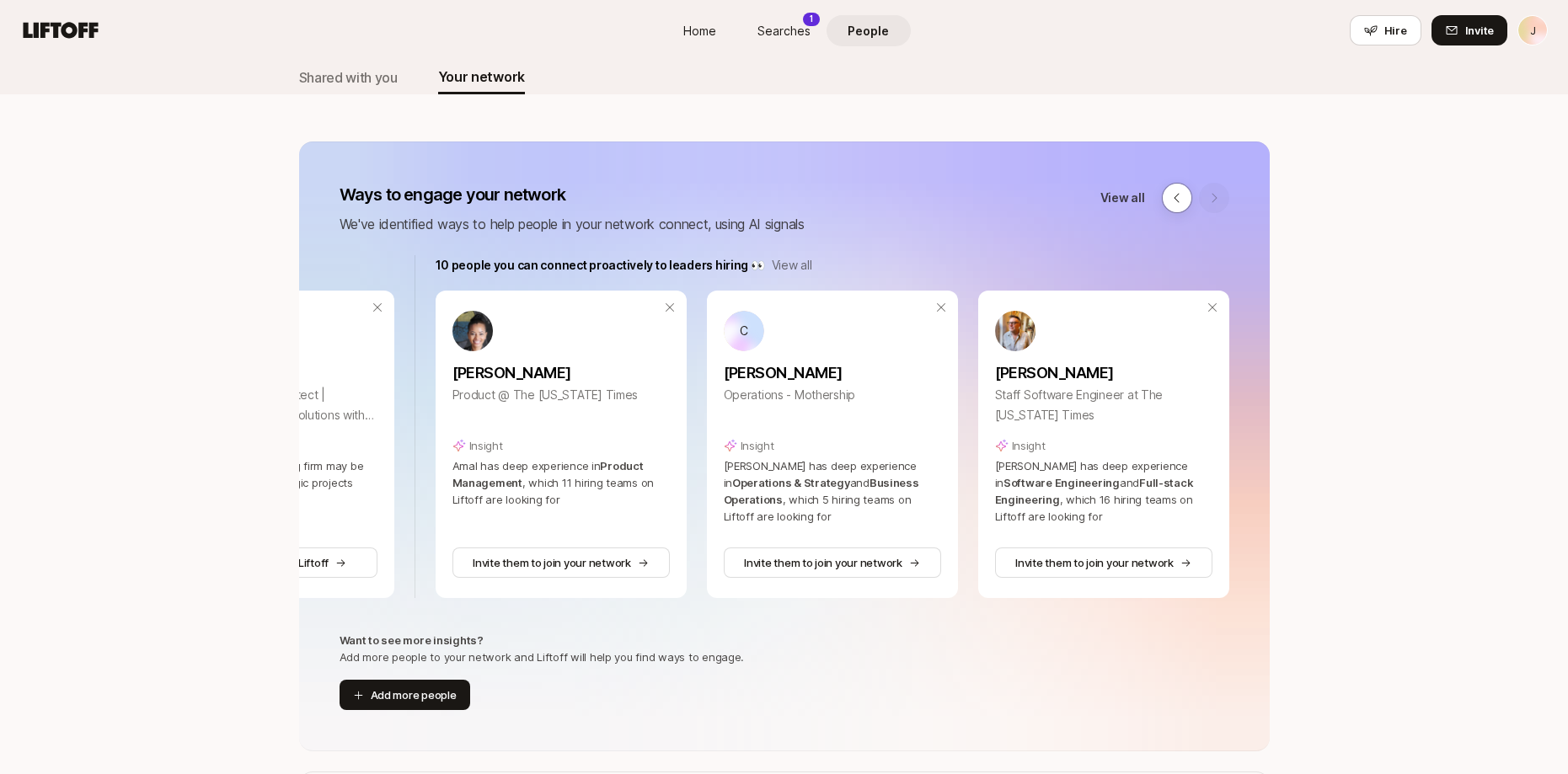
click at [784, 256] on p "View all" at bounding box center [791, 265] width 40 height 21
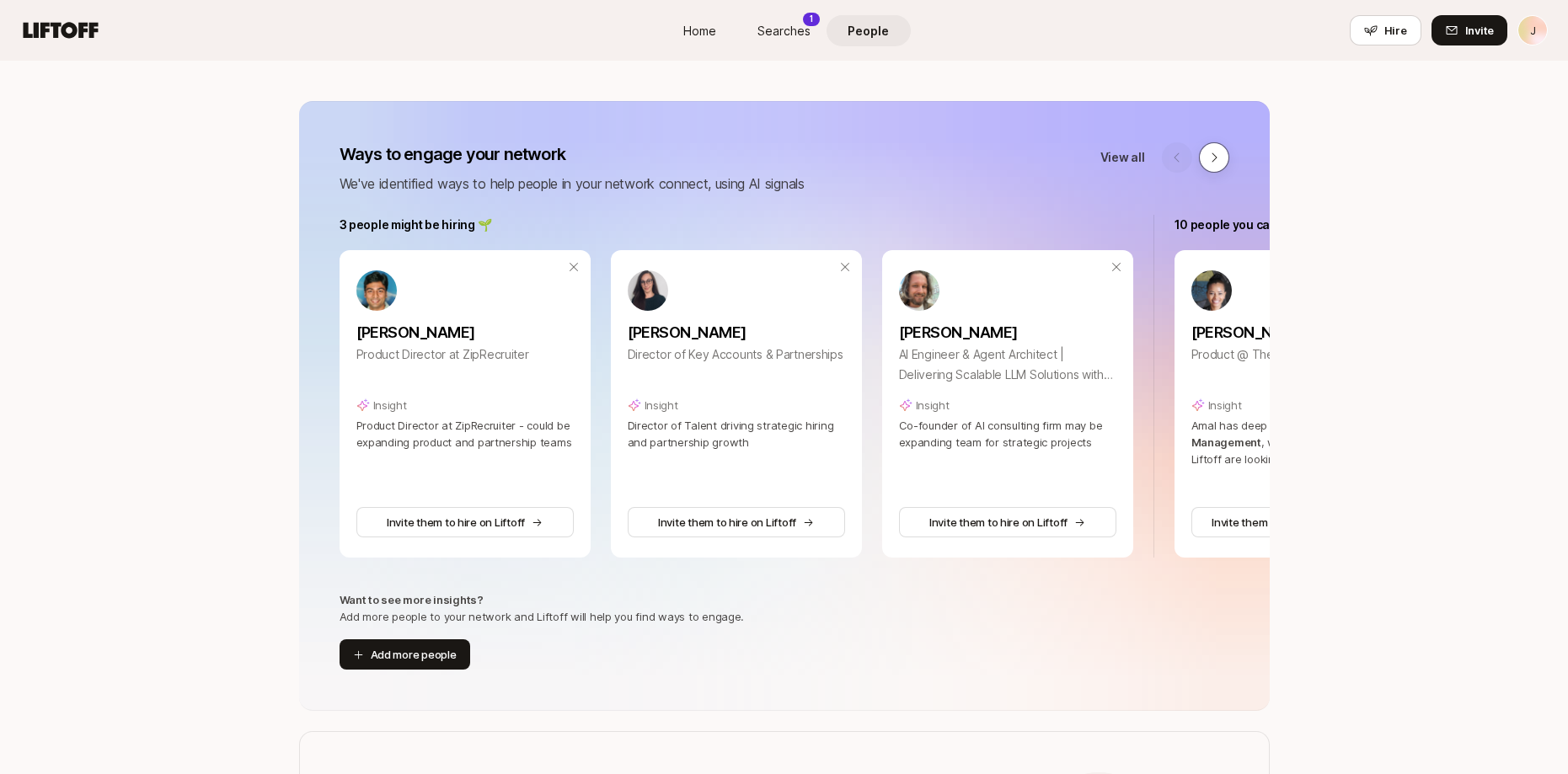
click at [1215, 158] on icon at bounding box center [1214, 157] width 13 height 13
click at [1165, 162] on div at bounding box center [1195, 157] width 67 height 30
click at [1208, 159] on icon at bounding box center [1214, 157] width 13 height 13
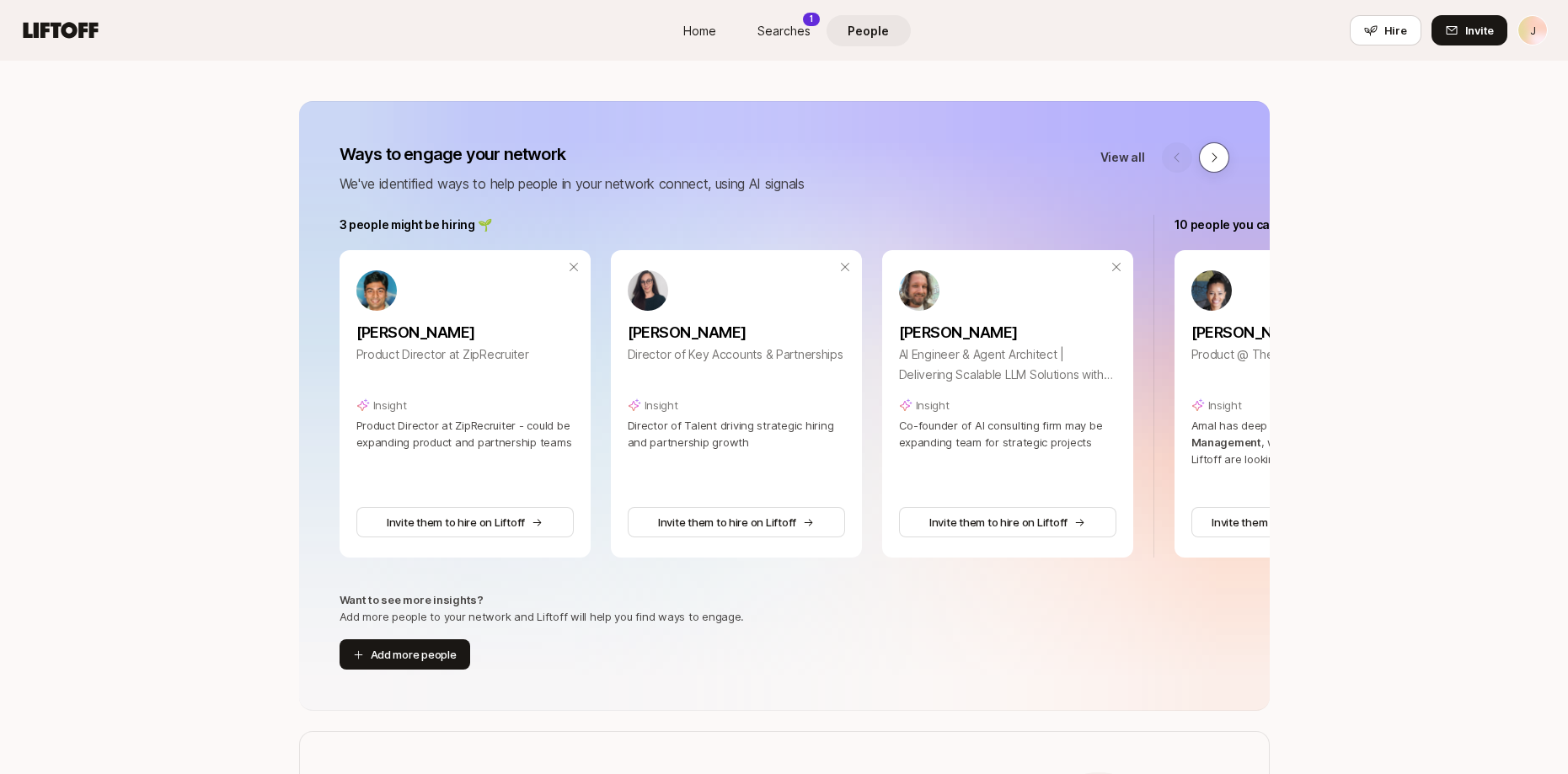
click at [1208, 159] on icon at bounding box center [1214, 157] width 13 height 13
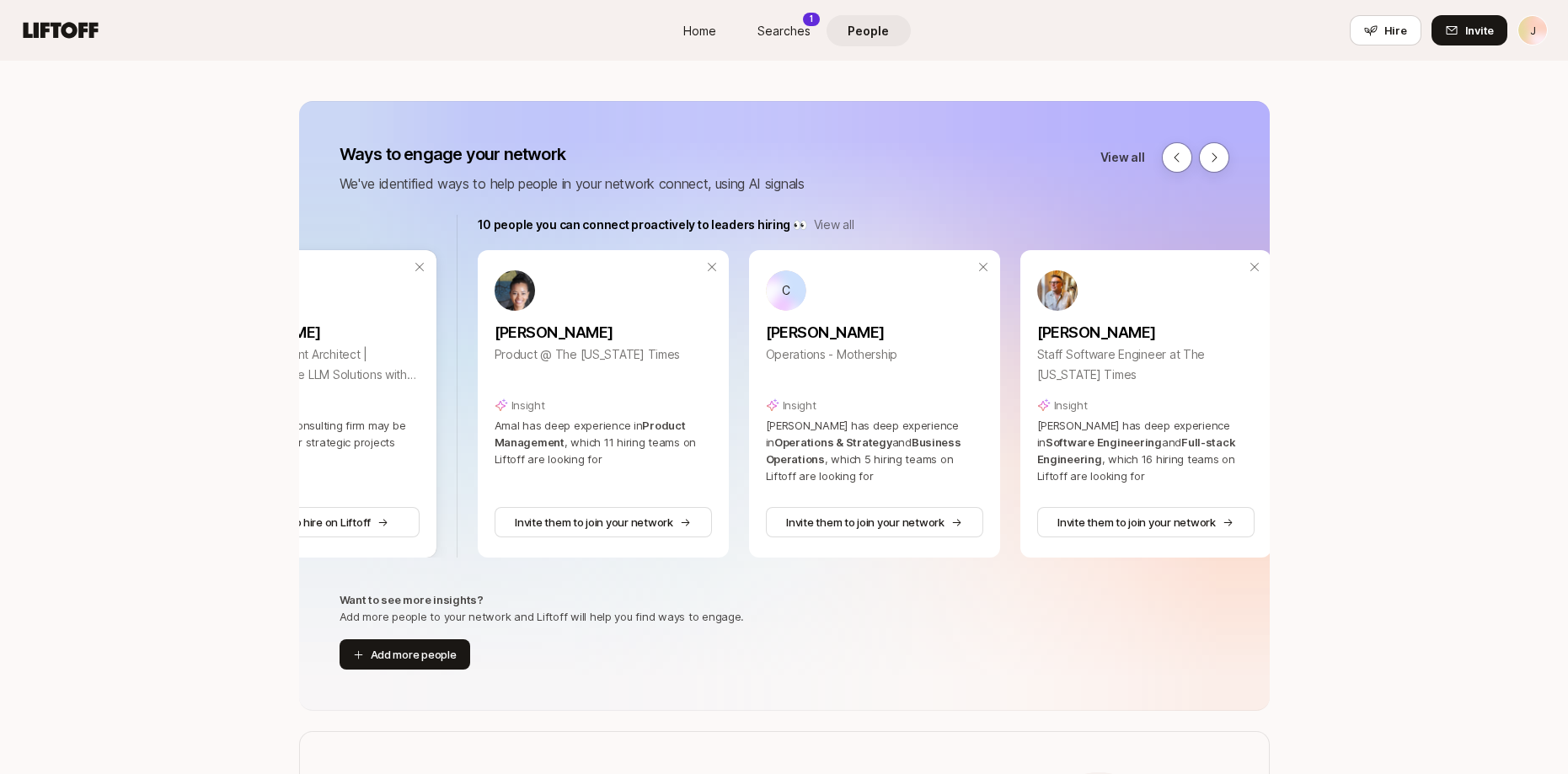
scroll to position [0, 739]
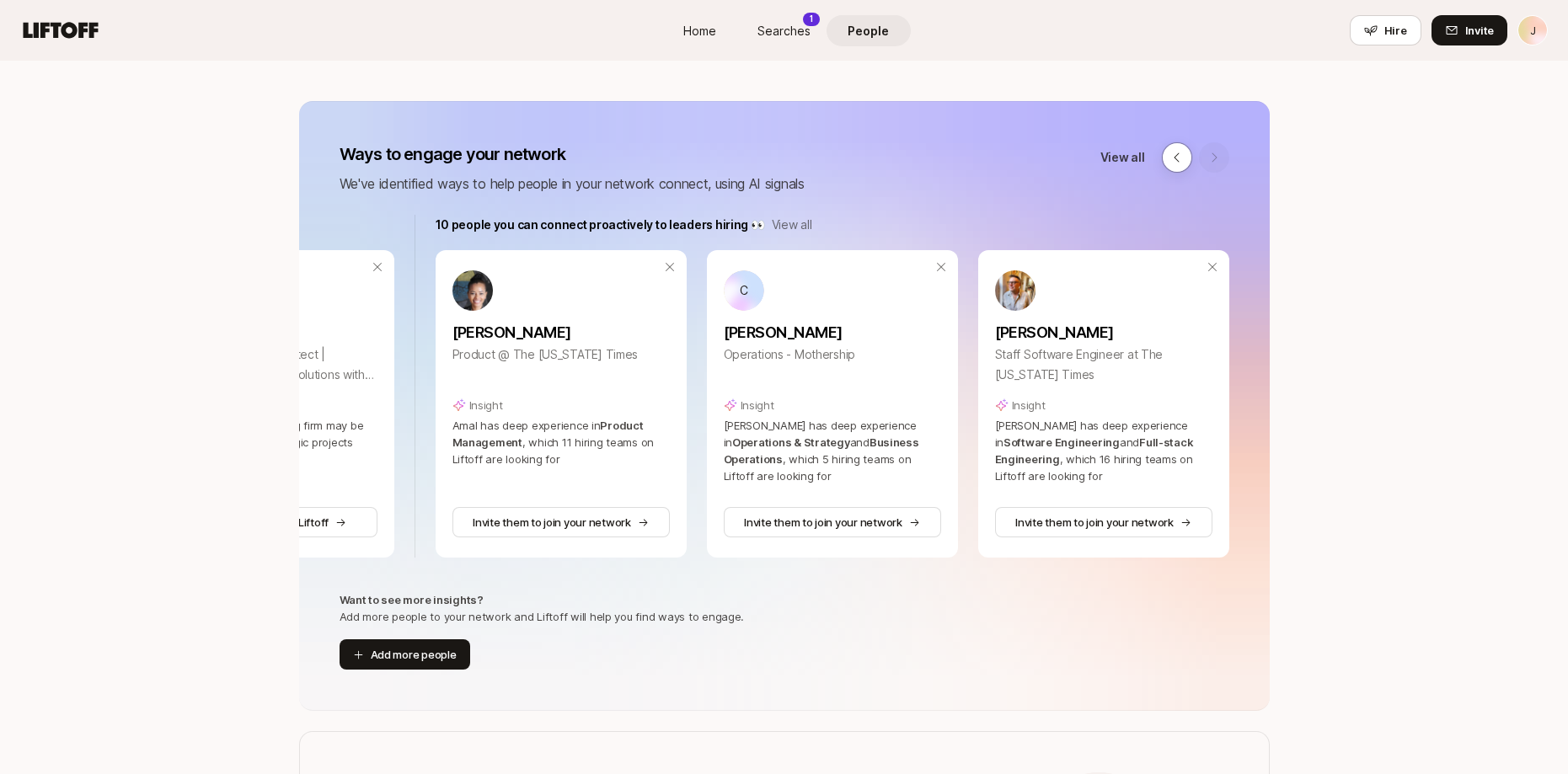
click at [792, 220] on p "View all" at bounding box center [791, 225] width 40 height 21
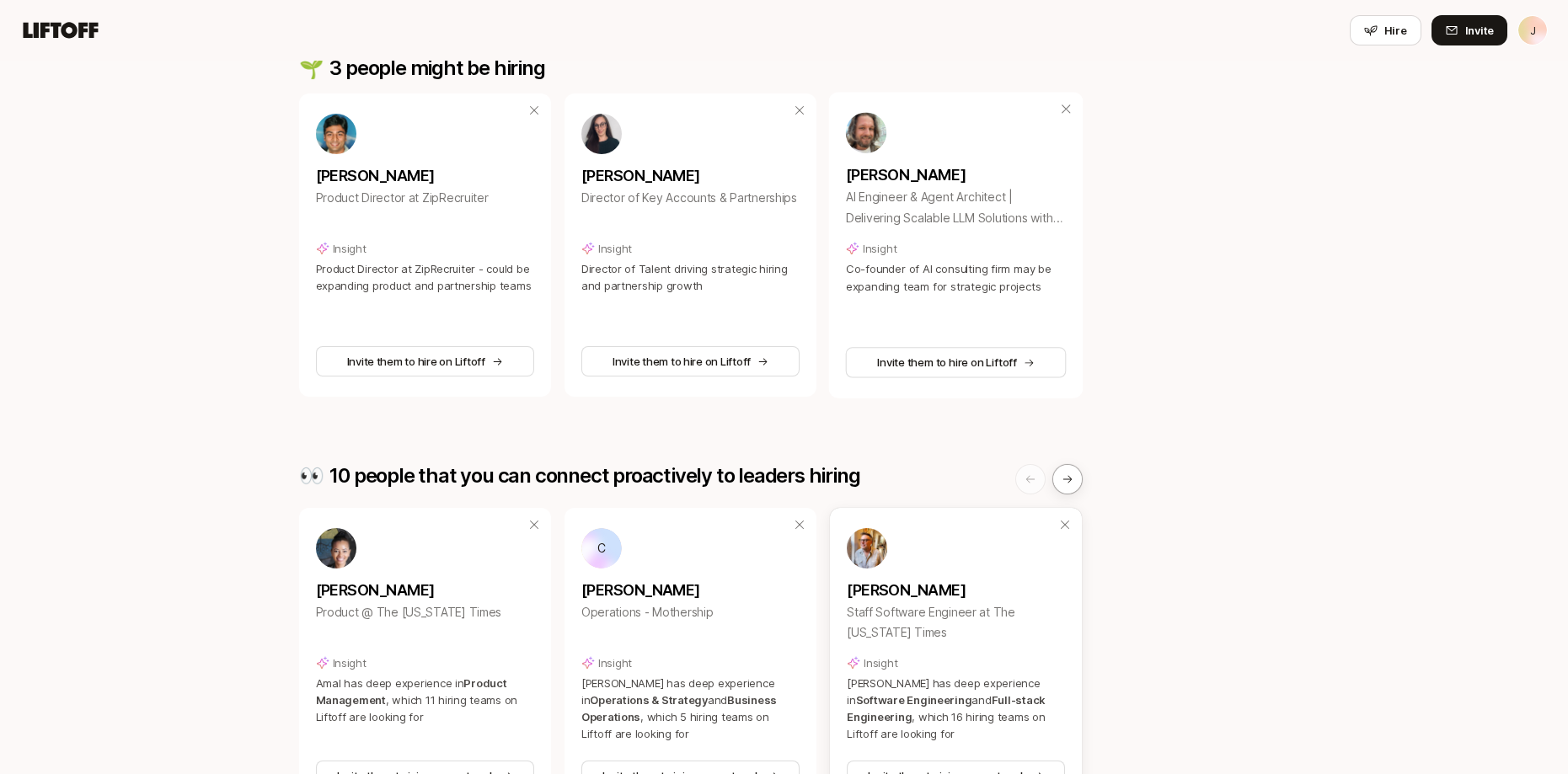
scroll to position [243, 0]
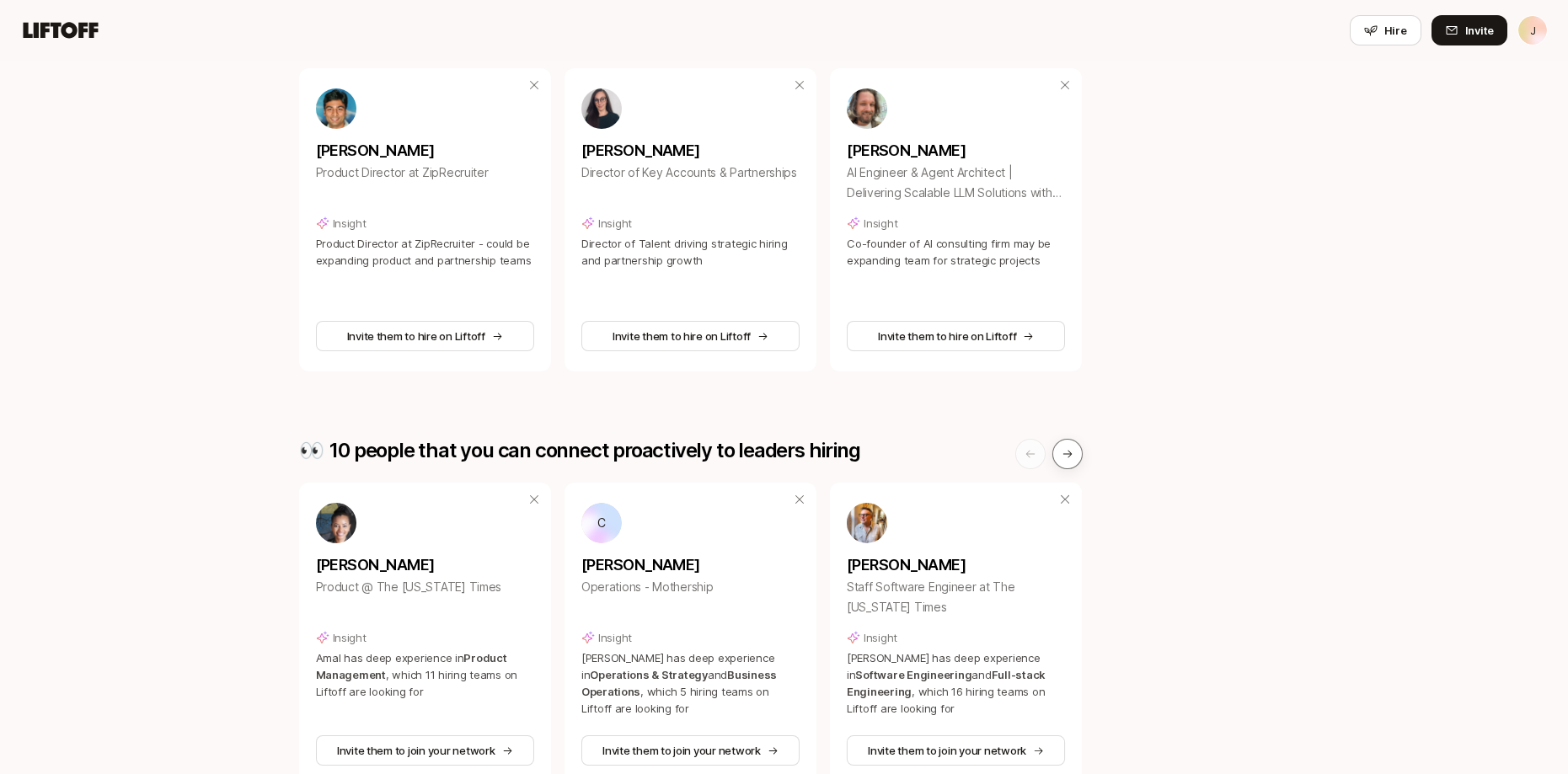
click at [1071, 465] on button at bounding box center [1067, 454] width 30 height 30
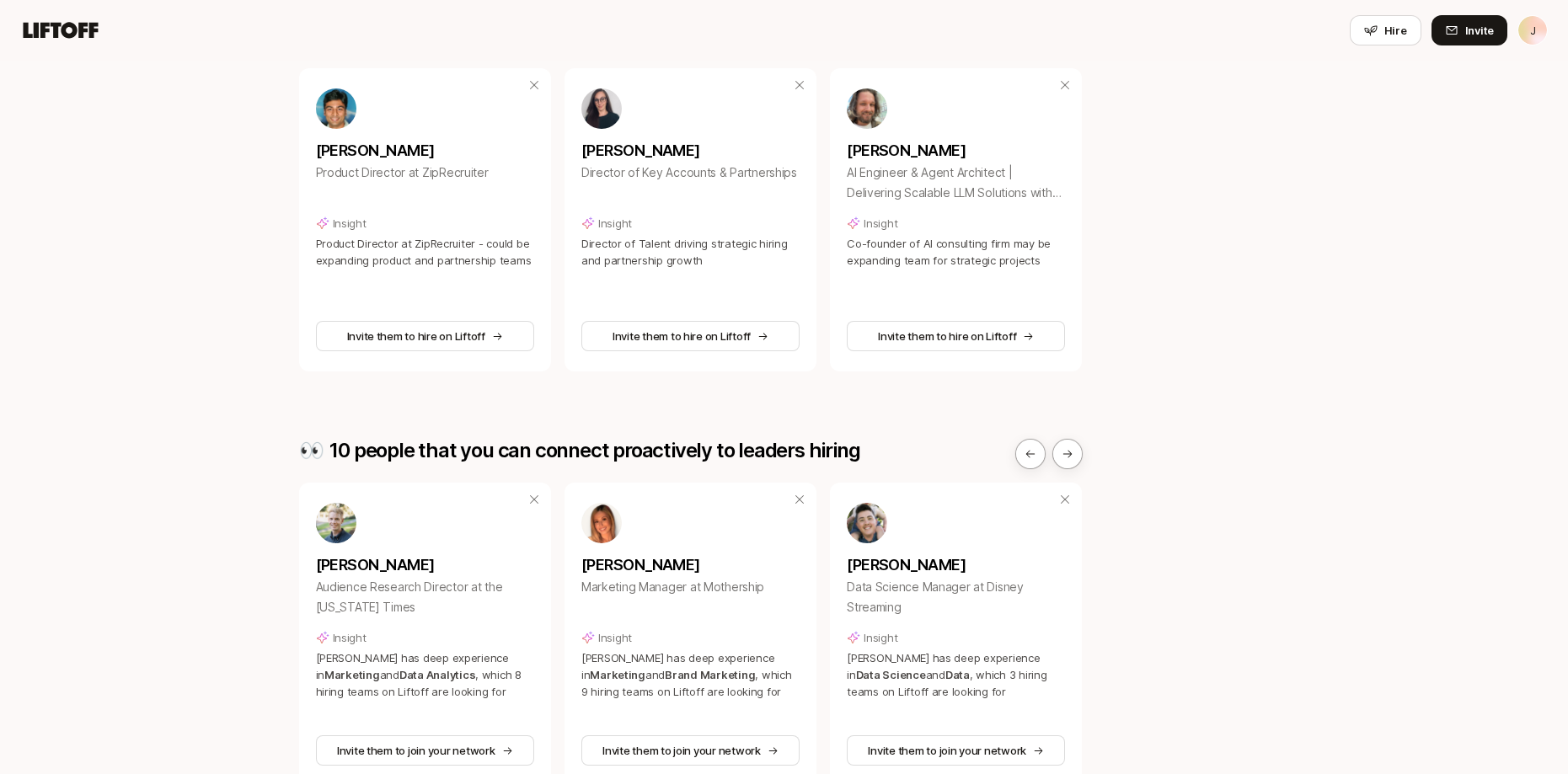
scroll to position [226, 0]
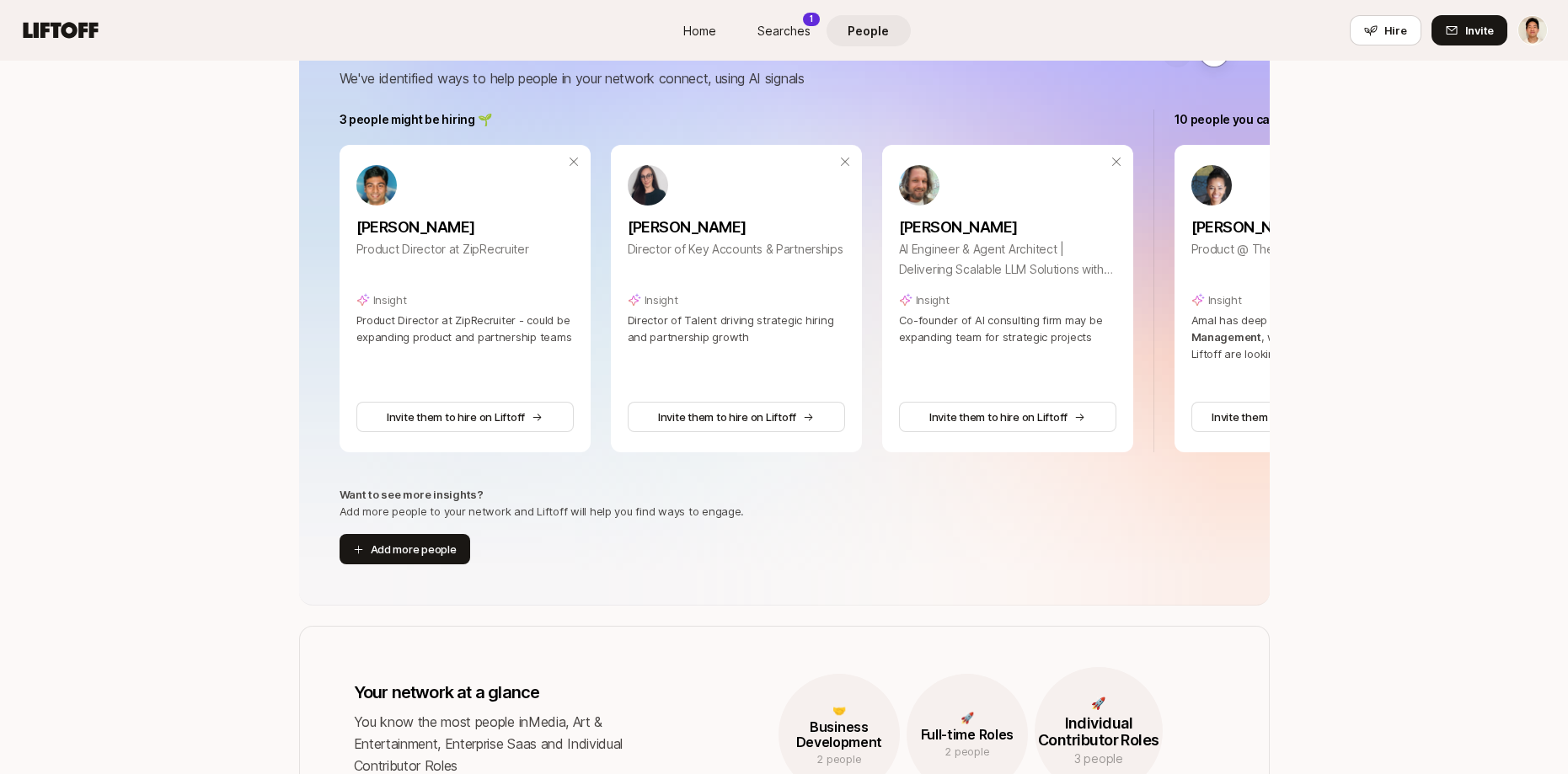
scroll to position [42, 0]
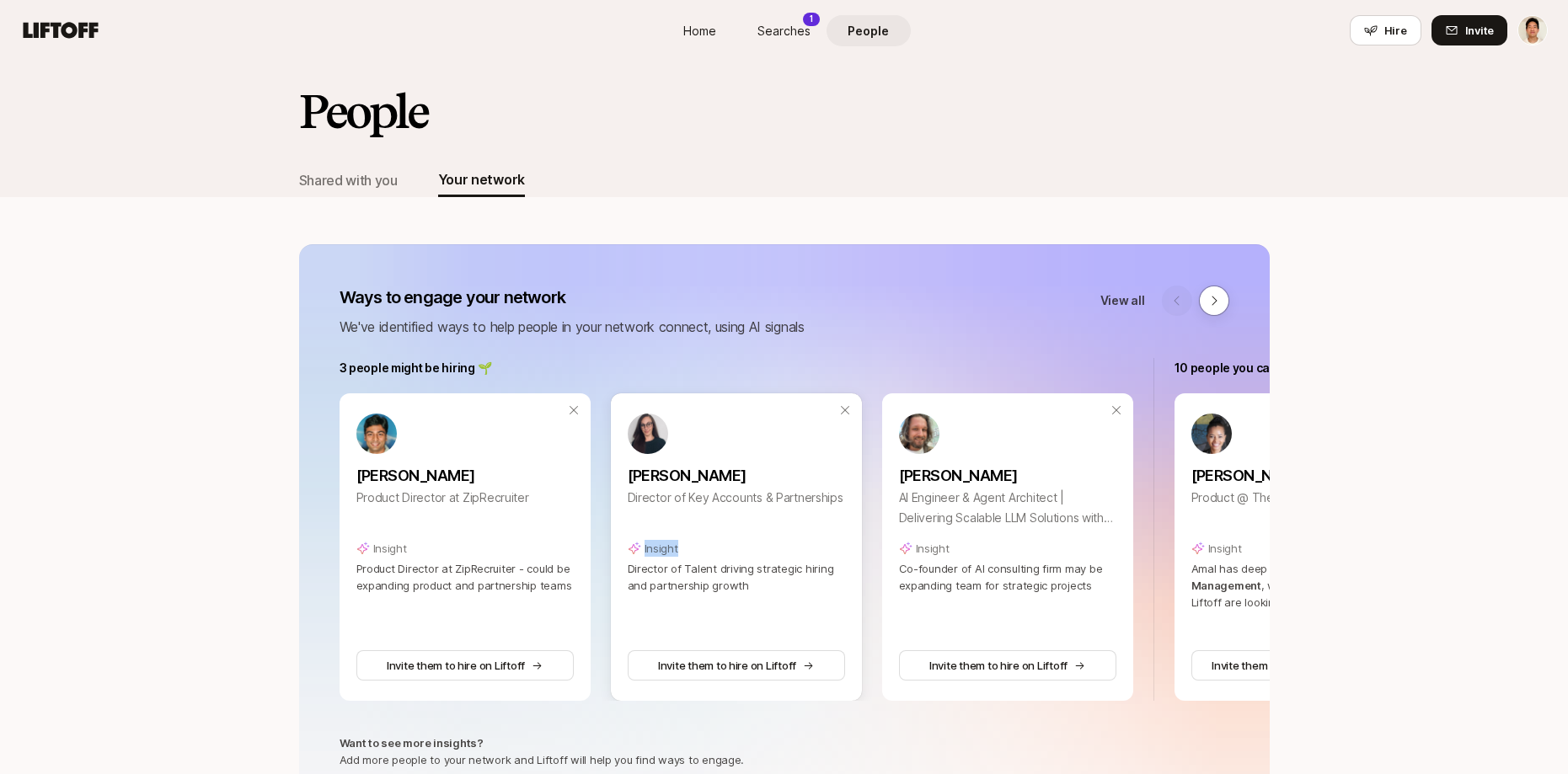
drag, startPoint x: 843, startPoint y: 545, endPoint x: 631, endPoint y: 516, distance: 214.0
click at [631, 516] on div "Lauren Landis Director of Key Accounts & Partnerships Insight Director of Talen…" at bounding box center [736, 503] width 218 height 180
click at [700, 528] on div "Lauren Landis Director of Key Accounts & Partnerships" at bounding box center [736, 491] width 218 height 76
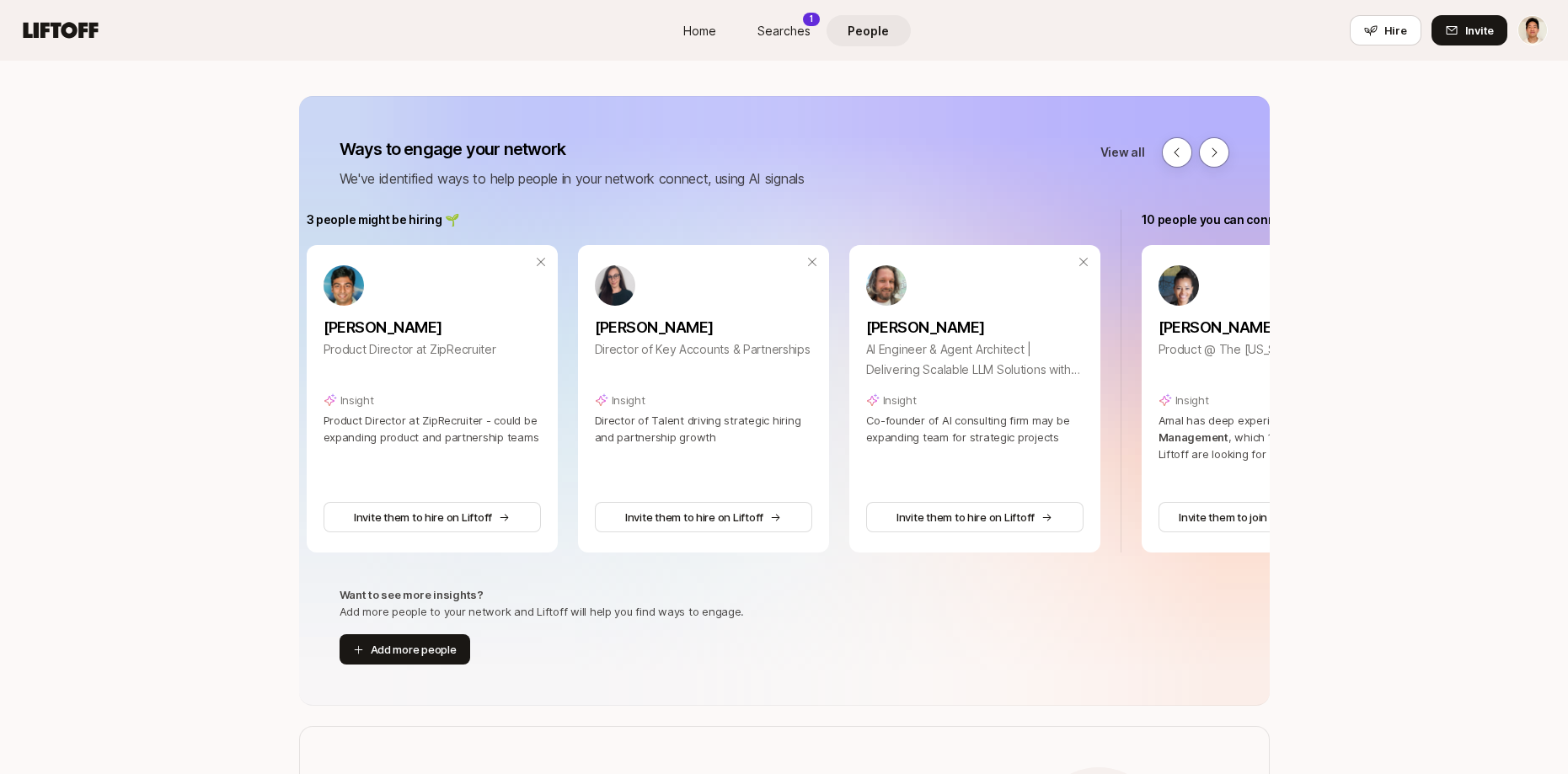
scroll to position [0, 0]
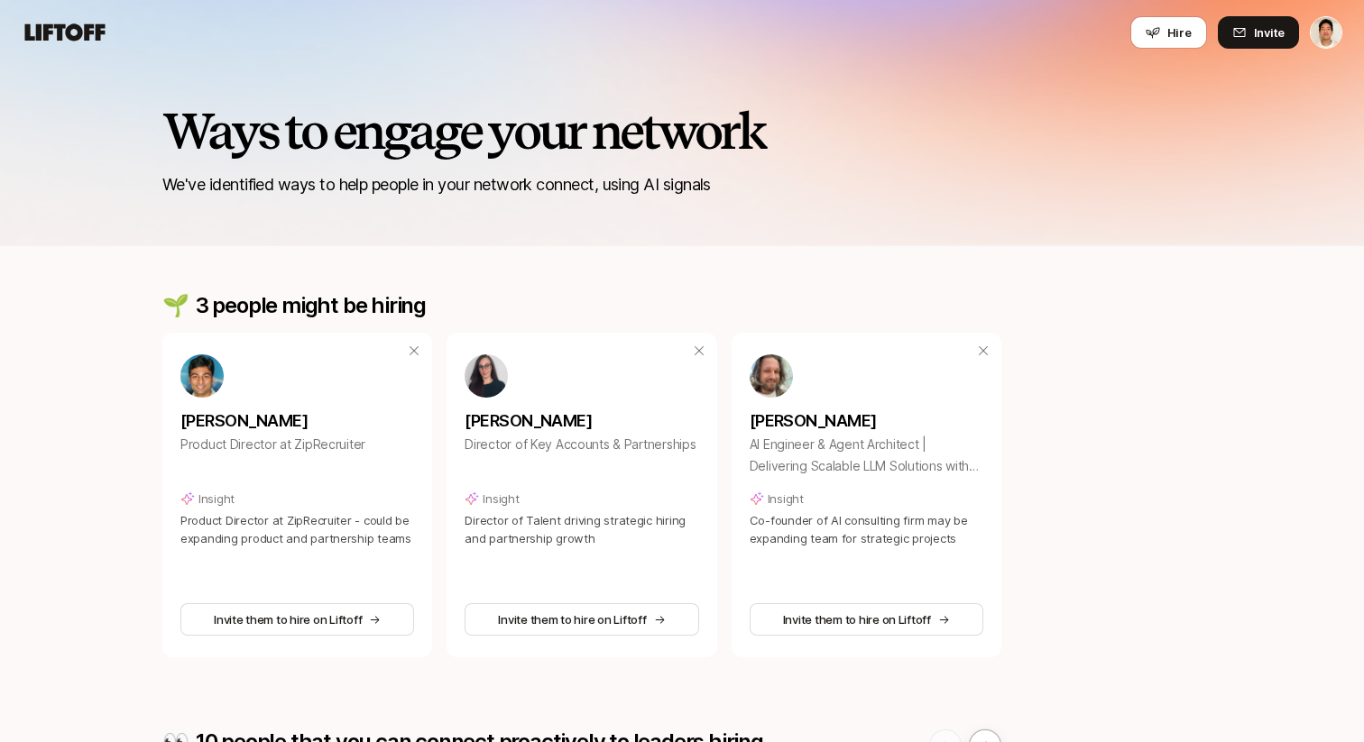
click at [925, 207] on div "Ways to engage your network We've identified ways to help people in your networ…" at bounding box center [682, 122] width 1364 height 248
click at [81, 16] on div "Hire Invite" at bounding box center [682, 32] width 1321 height 32
click at [79, 32] on icon at bounding box center [65, 31] width 80 height 17
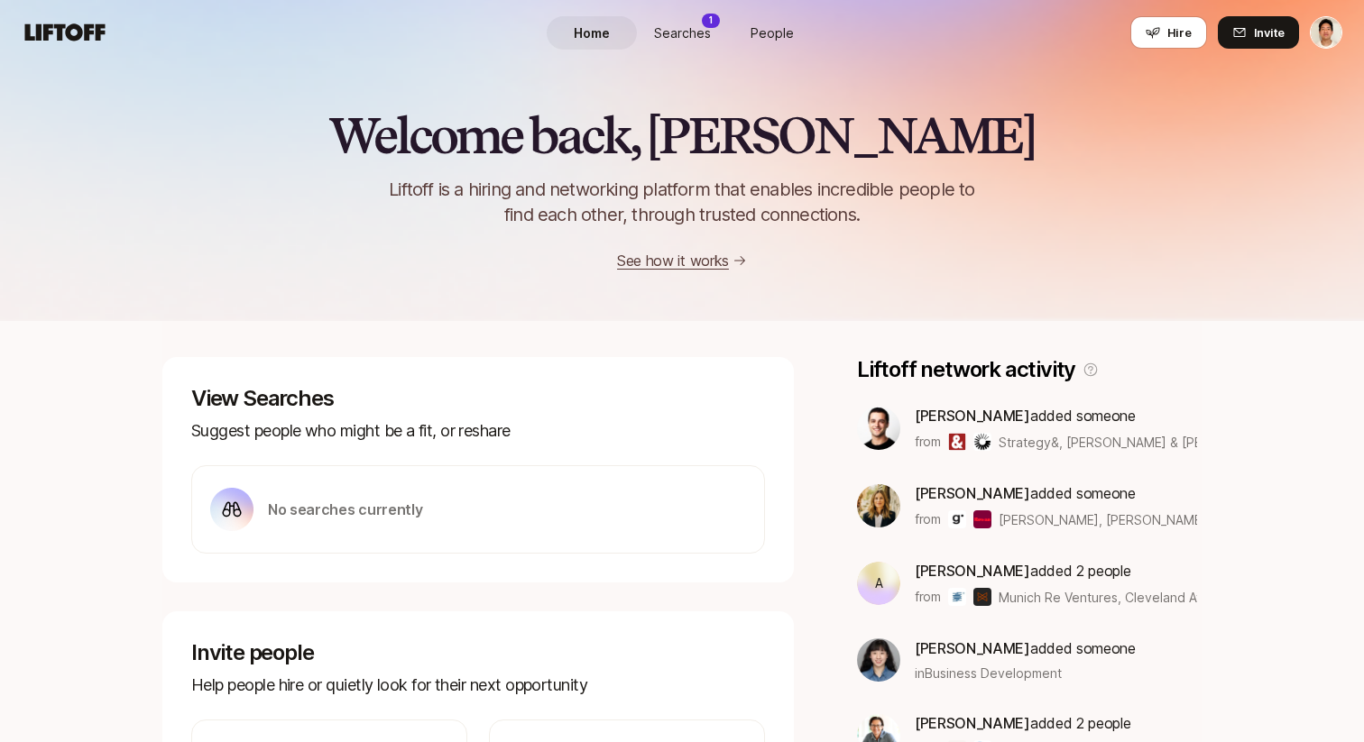
click at [769, 32] on span "People" at bounding box center [771, 32] width 43 height 19
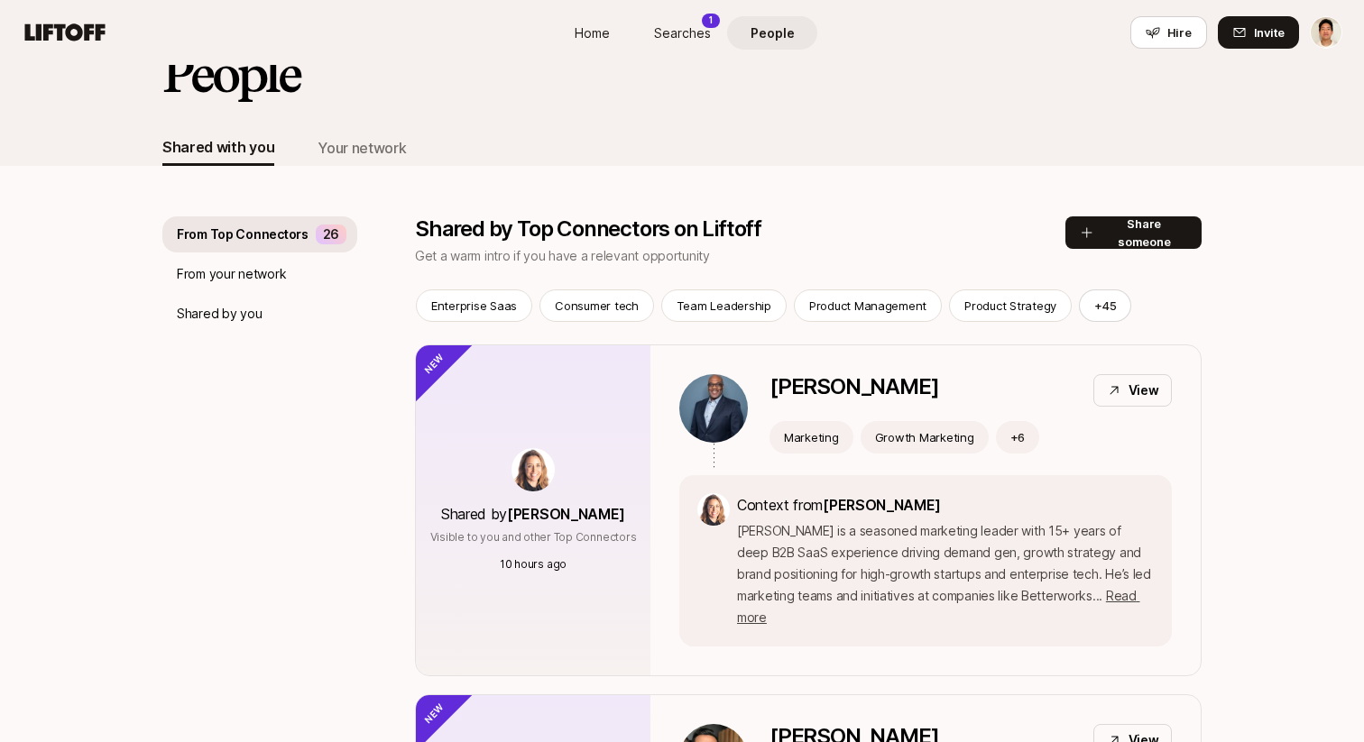
scroll to position [87, 0]
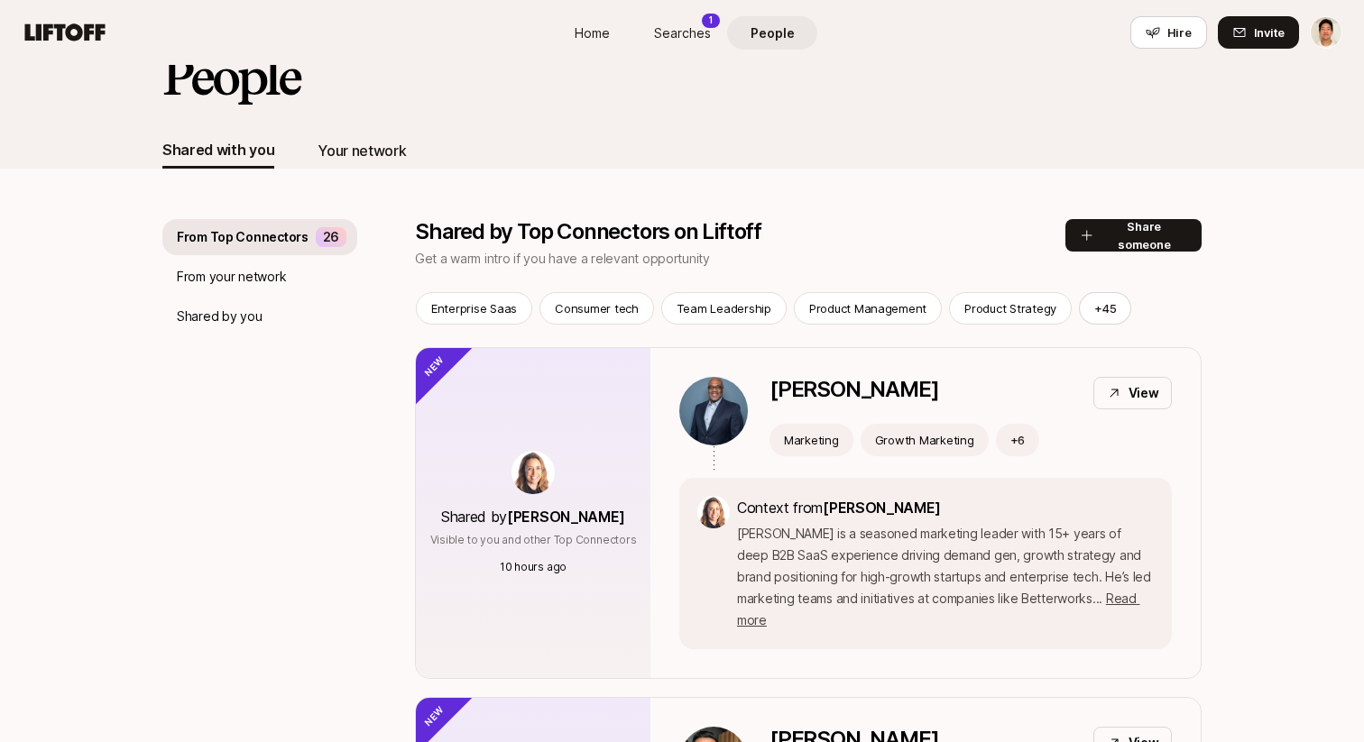
click at [376, 158] on div "Your network" at bounding box center [362, 150] width 88 height 23
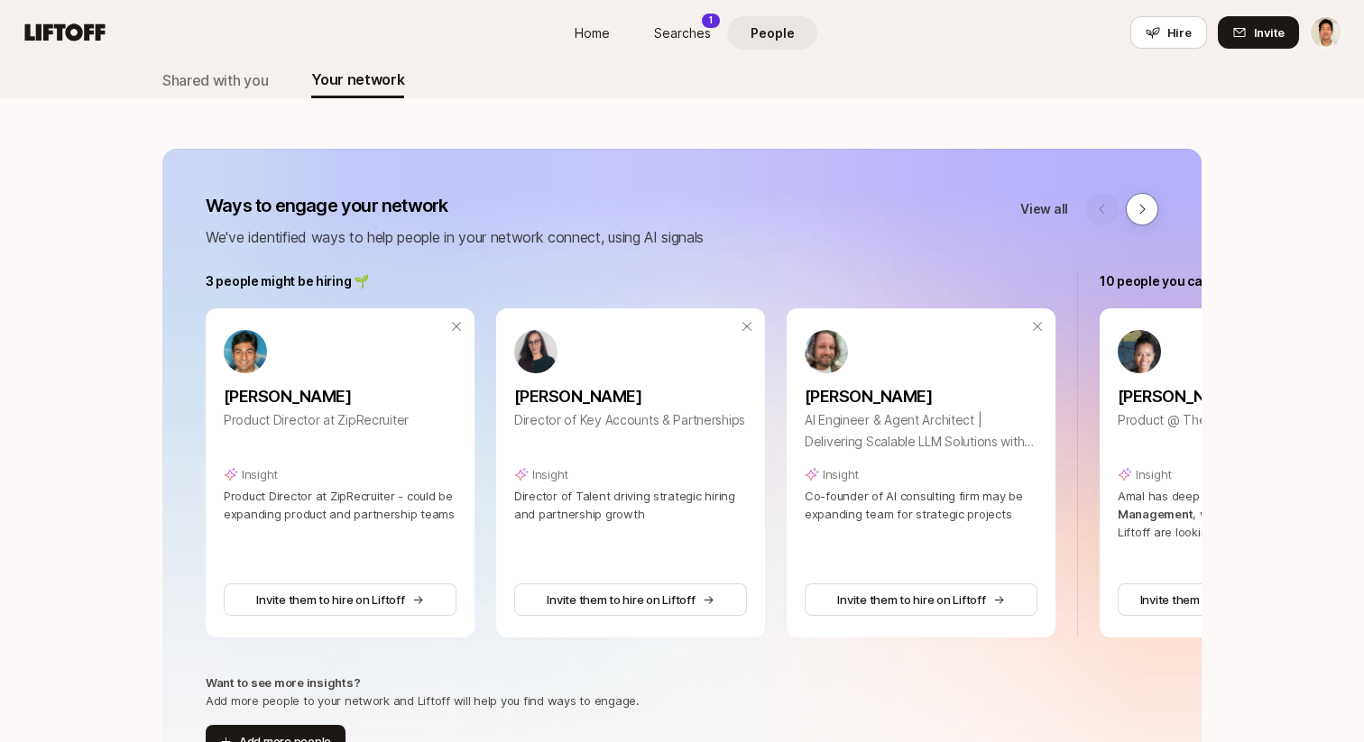
scroll to position [159, 0]
click at [1330, 27] on html "New to Liftoff? See how it works Home Searches 1 People Hire Home Searches 1 Pe…" at bounding box center [682, 212] width 1364 height 742
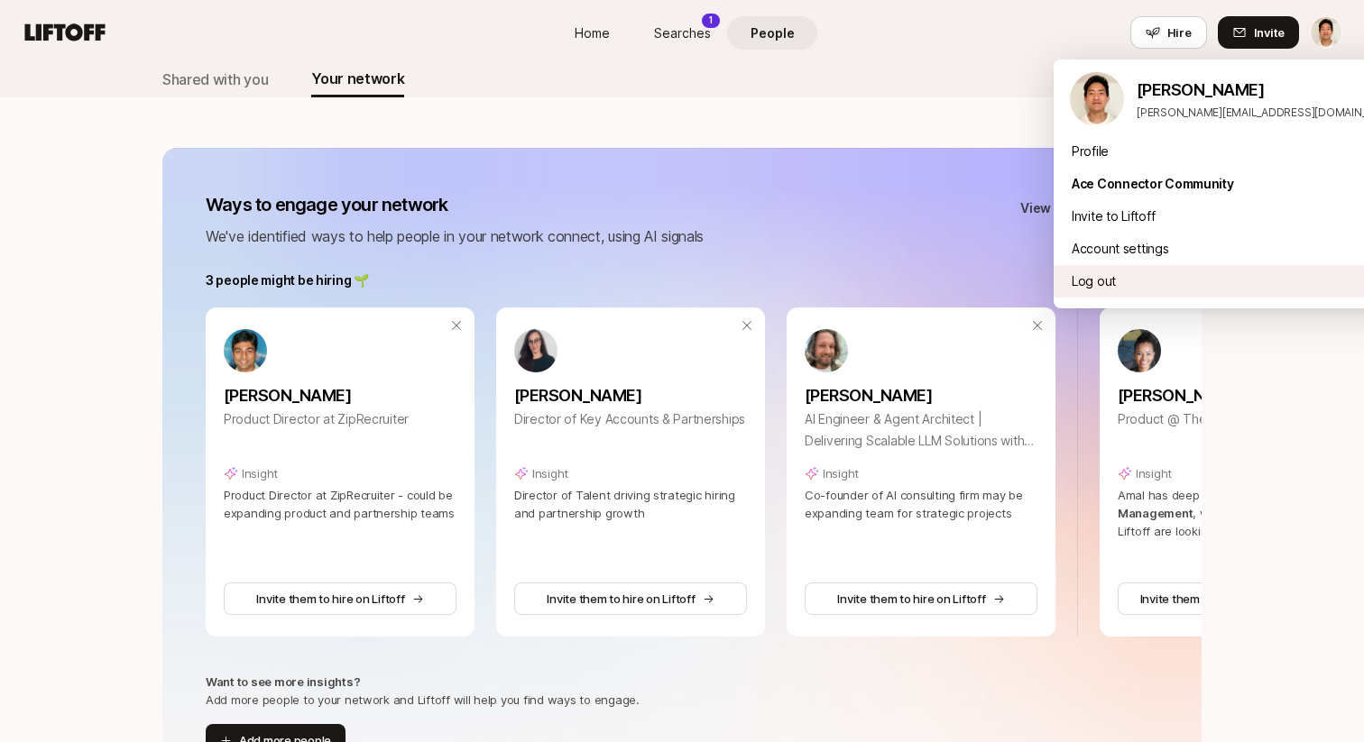
click at [1144, 279] on div "Log out" at bounding box center [1234, 281] width 361 height 32
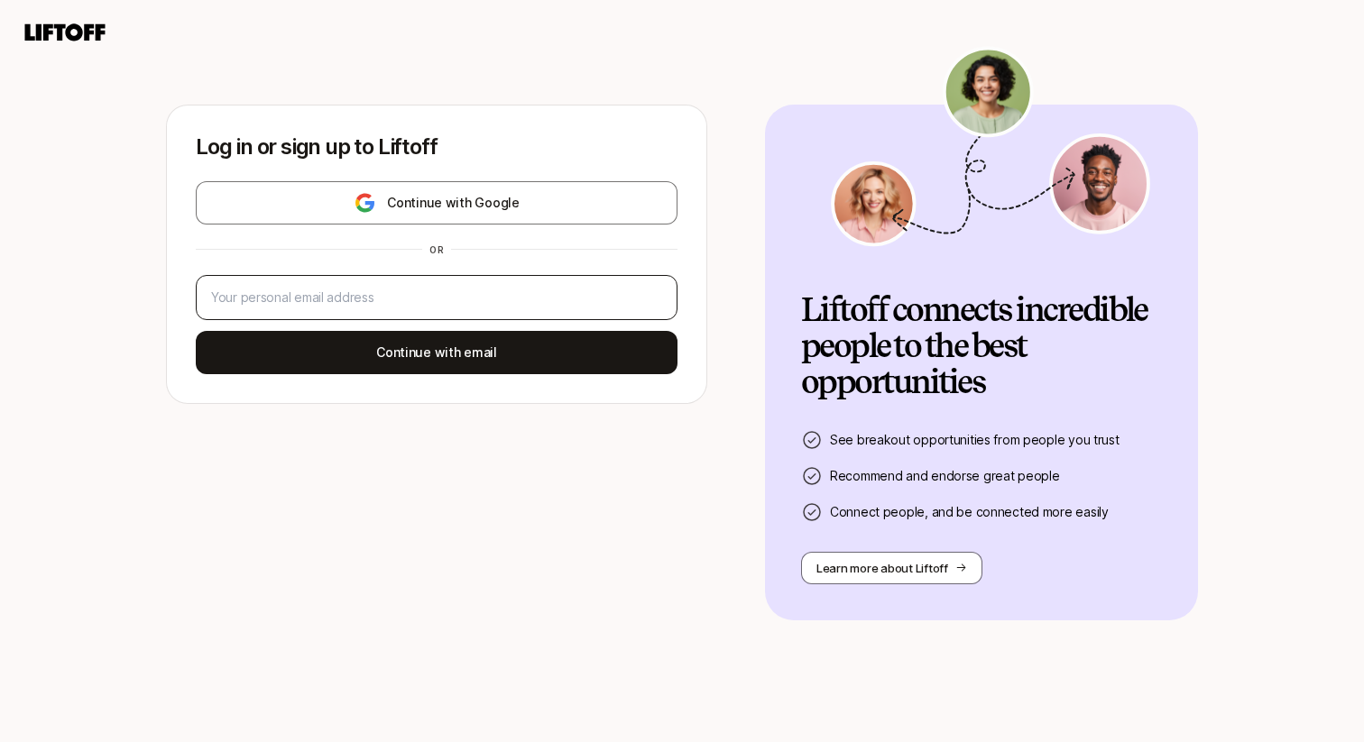
click at [421, 282] on div at bounding box center [437, 297] width 482 height 45
click at [400, 291] on input "email" at bounding box center [436, 298] width 451 height 22
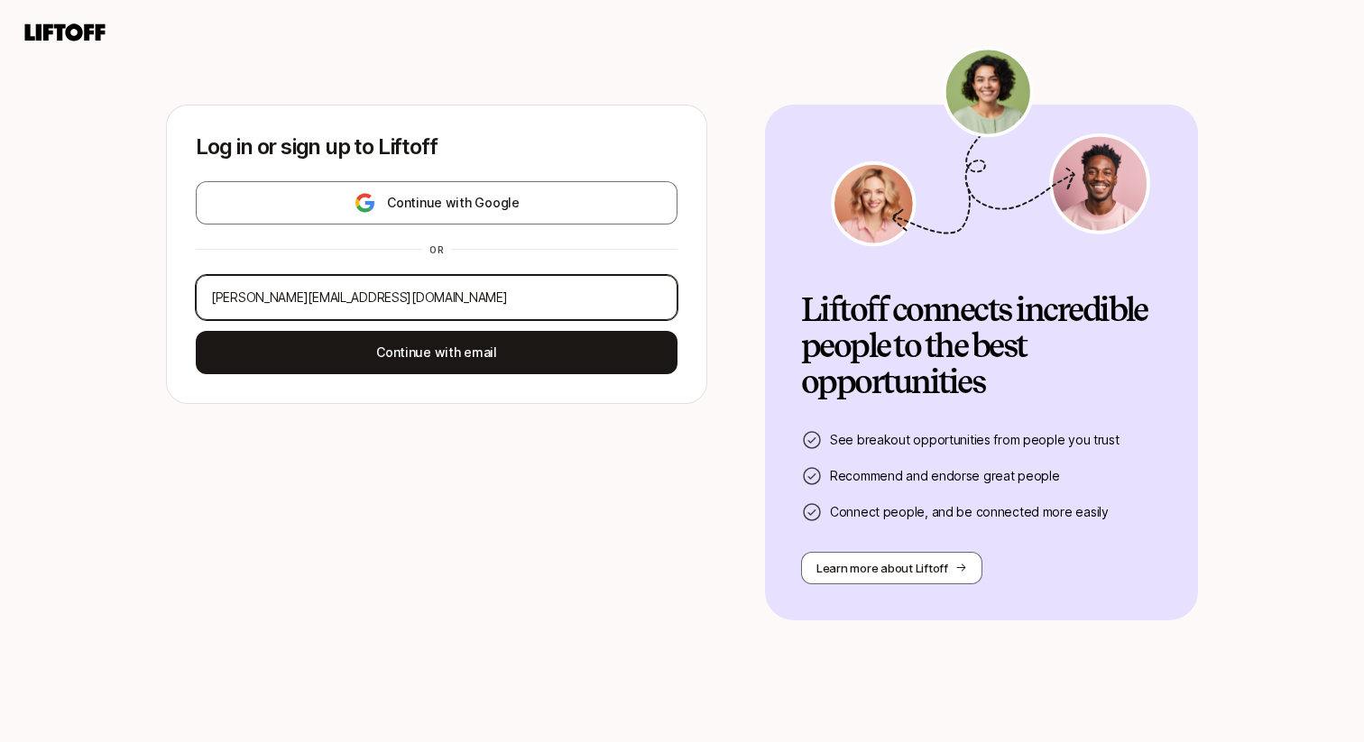
type input "jeremy@liftoff.xyz"
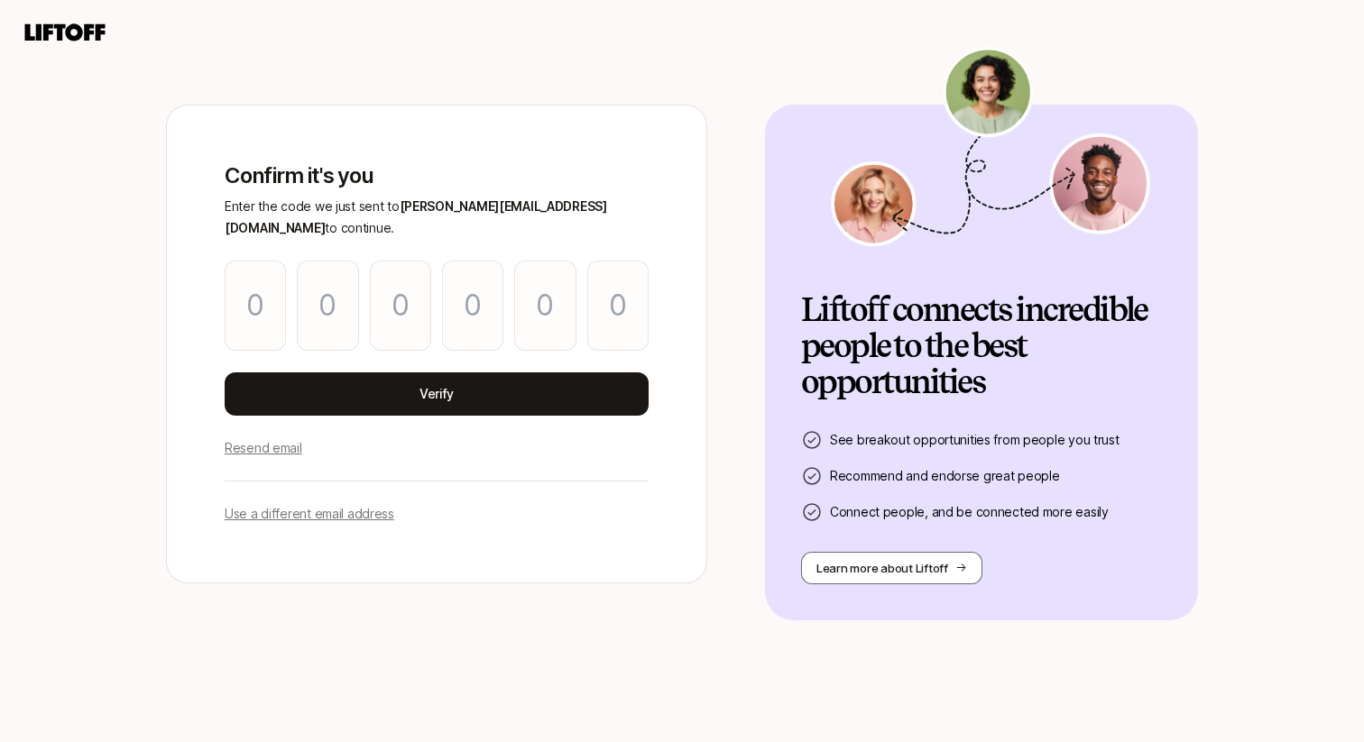
click at [405, 87] on div "Confirm it's you Enter the code we just sent to jeremy@liftoff.xyz to continue.…" at bounding box center [682, 398] width 1364 height 688
click at [281, 289] on input "Please enter OTP character 1" at bounding box center [255, 306] width 61 height 90
paste input "2"
type input "2"
type input "5"
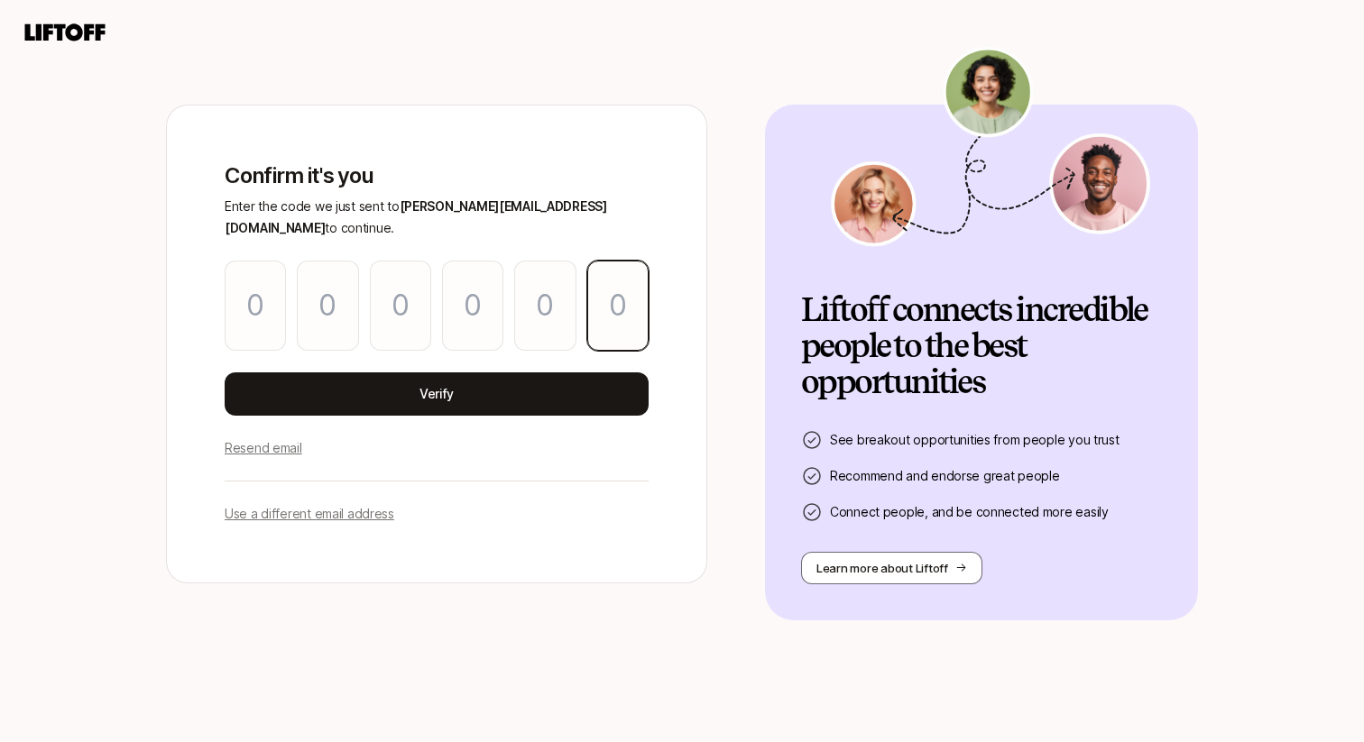
type input "3"
type input "6"
type input "1"
type input "2"
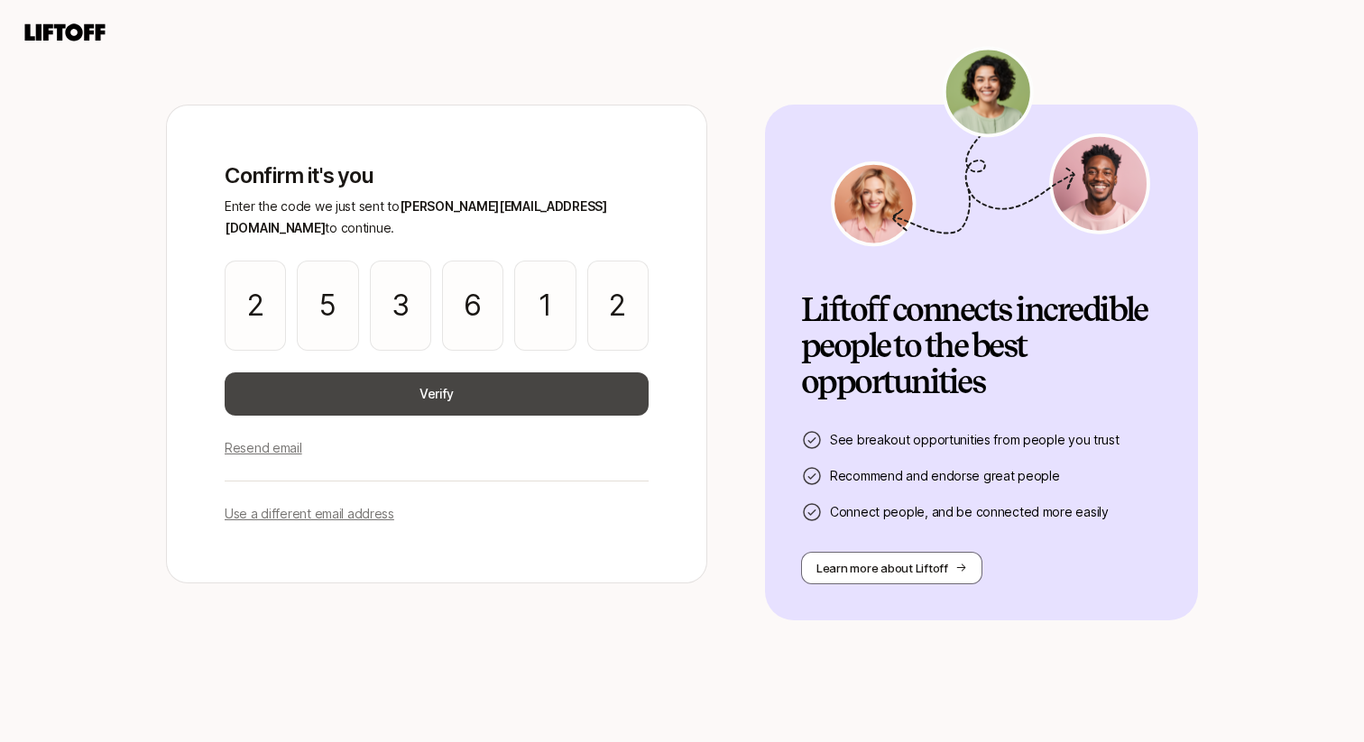
click at [371, 373] on button "Verify" at bounding box center [437, 394] width 424 height 43
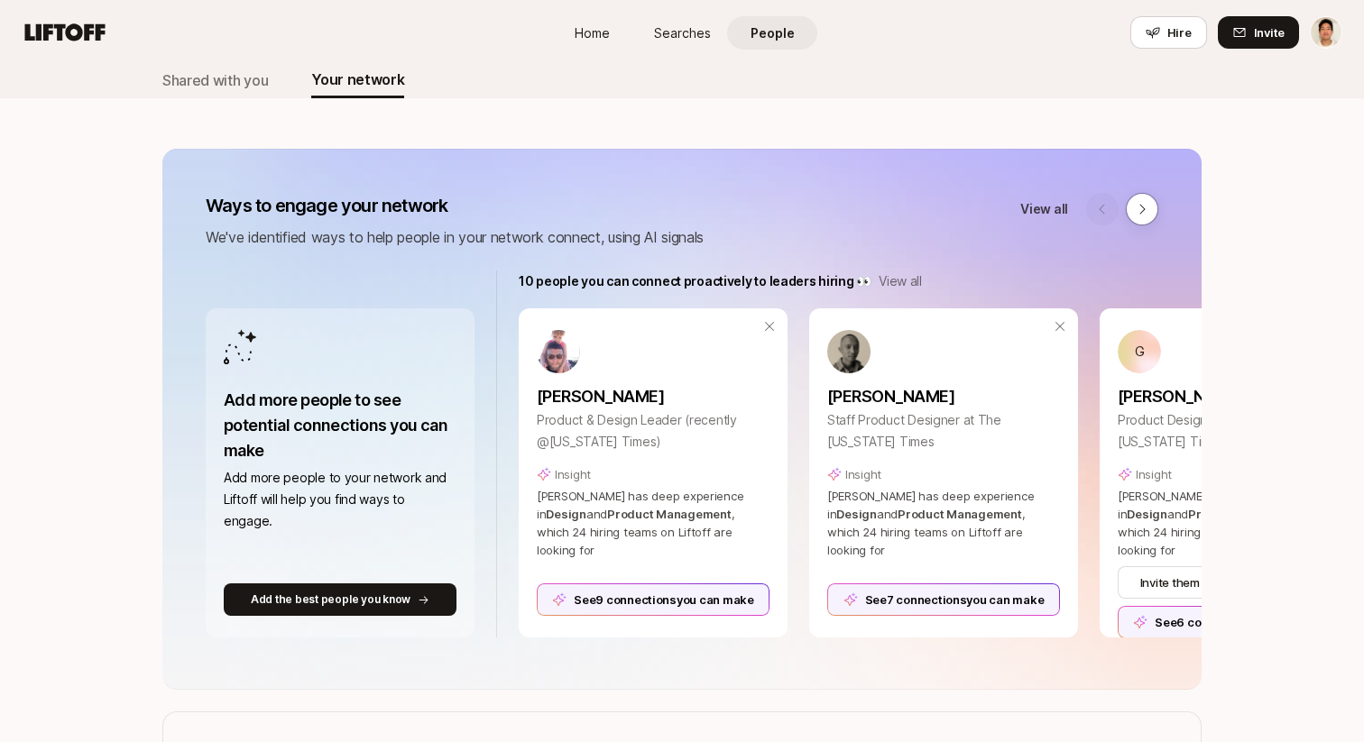
click at [1145, 214] on icon at bounding box center [1142, 209] width 14 height 14
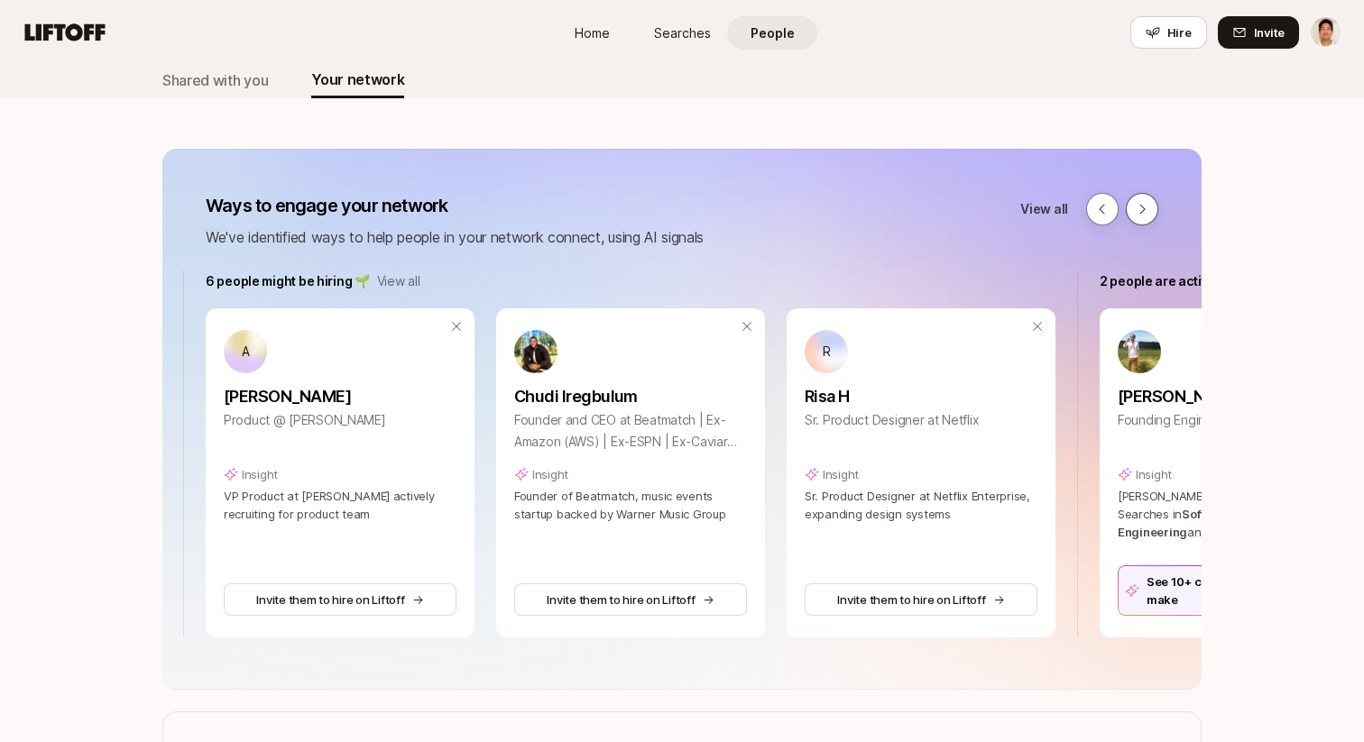
click at [1145, 214] on icon at bounding box center [1142, 209] width 14 height 14
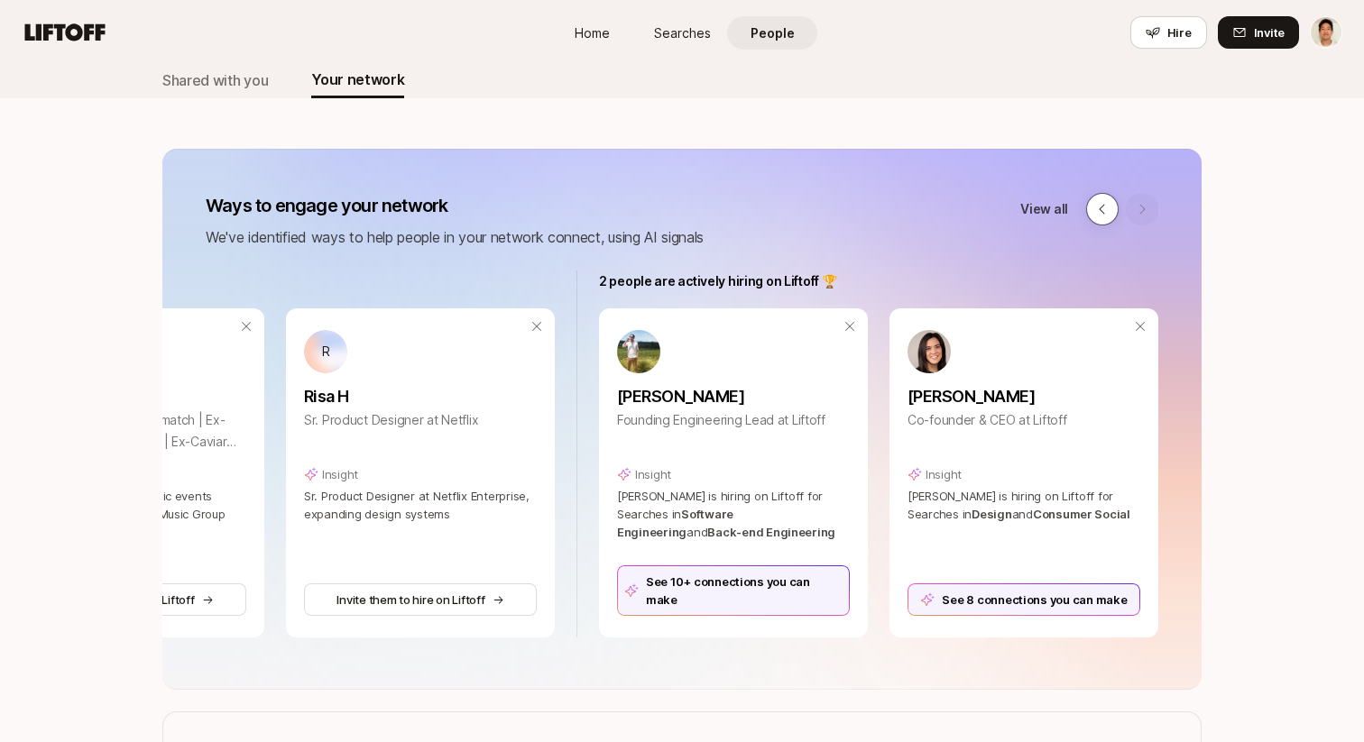
click at [1111, 207] on button at bounding box center [1102, 209] width 32 height 32
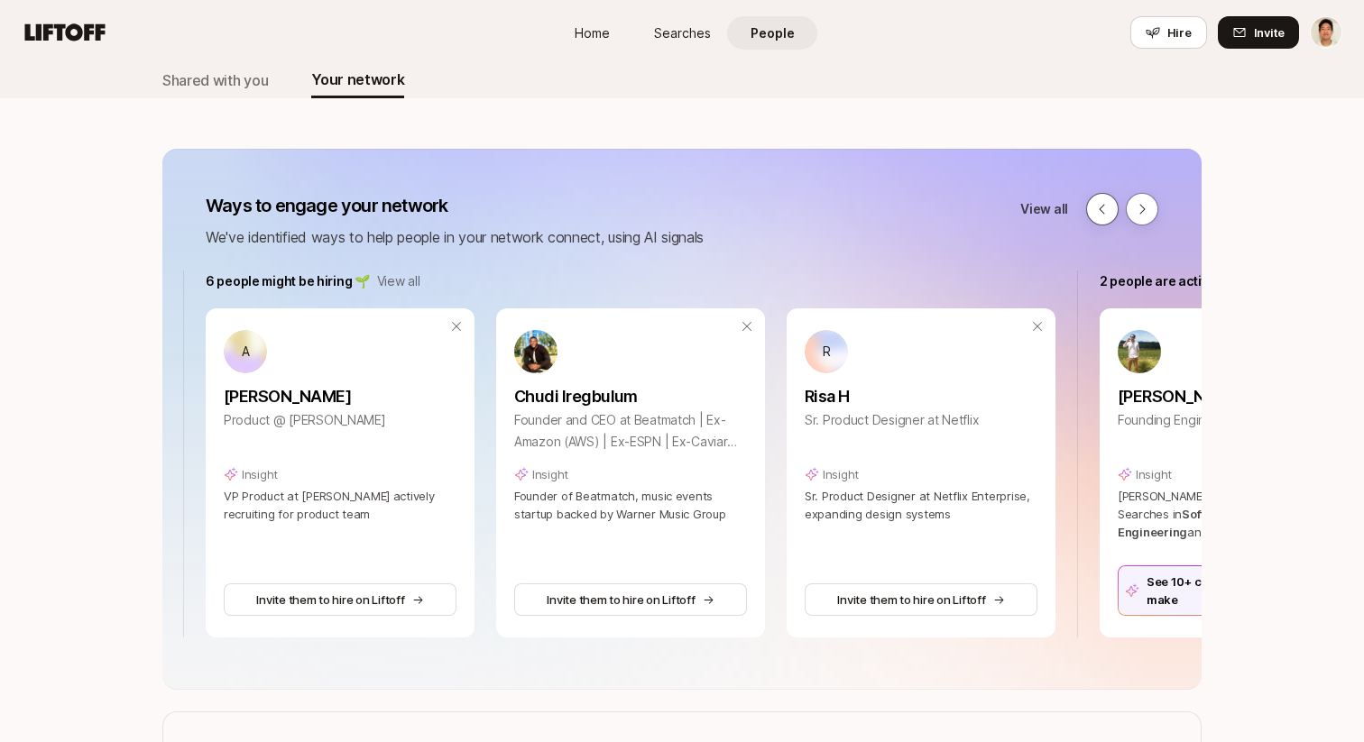
click at [1111, 207] on button at bounding box center [1102, 209] width 32 height 32
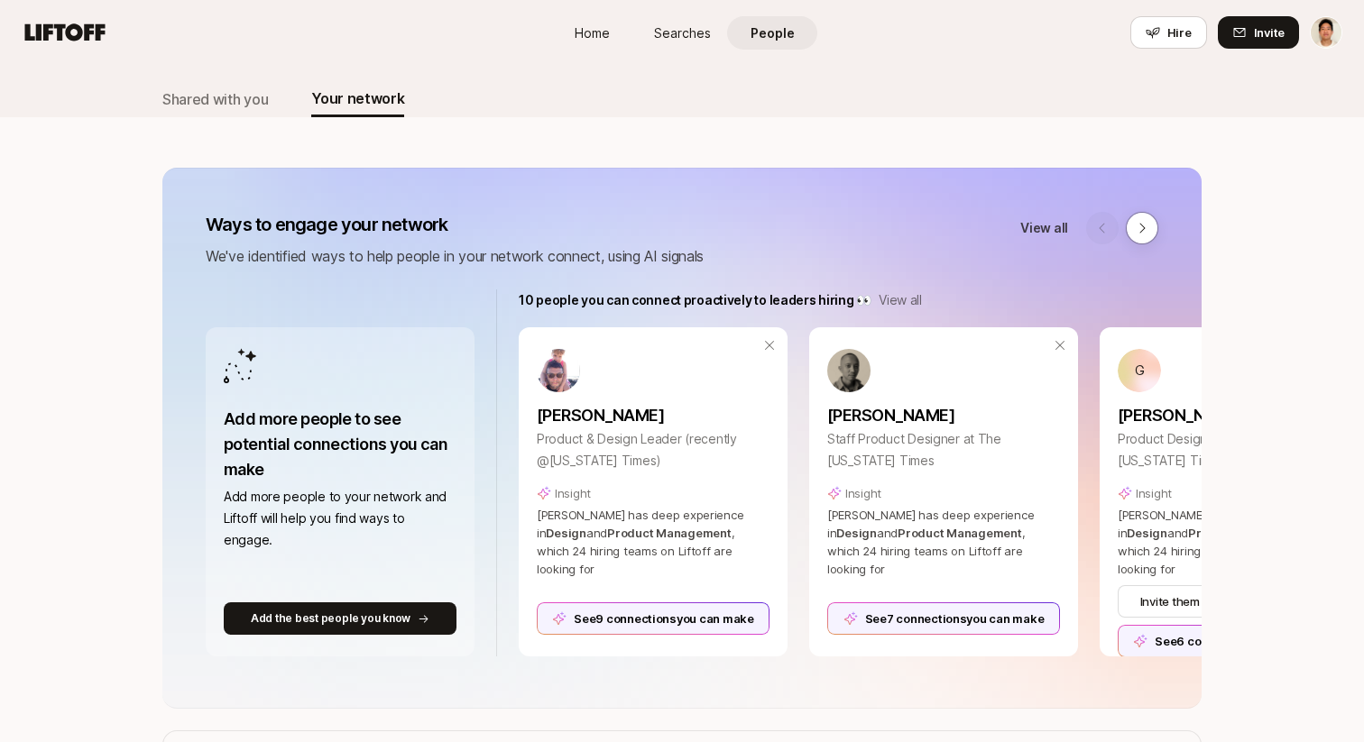
scroll to position [74, 0]
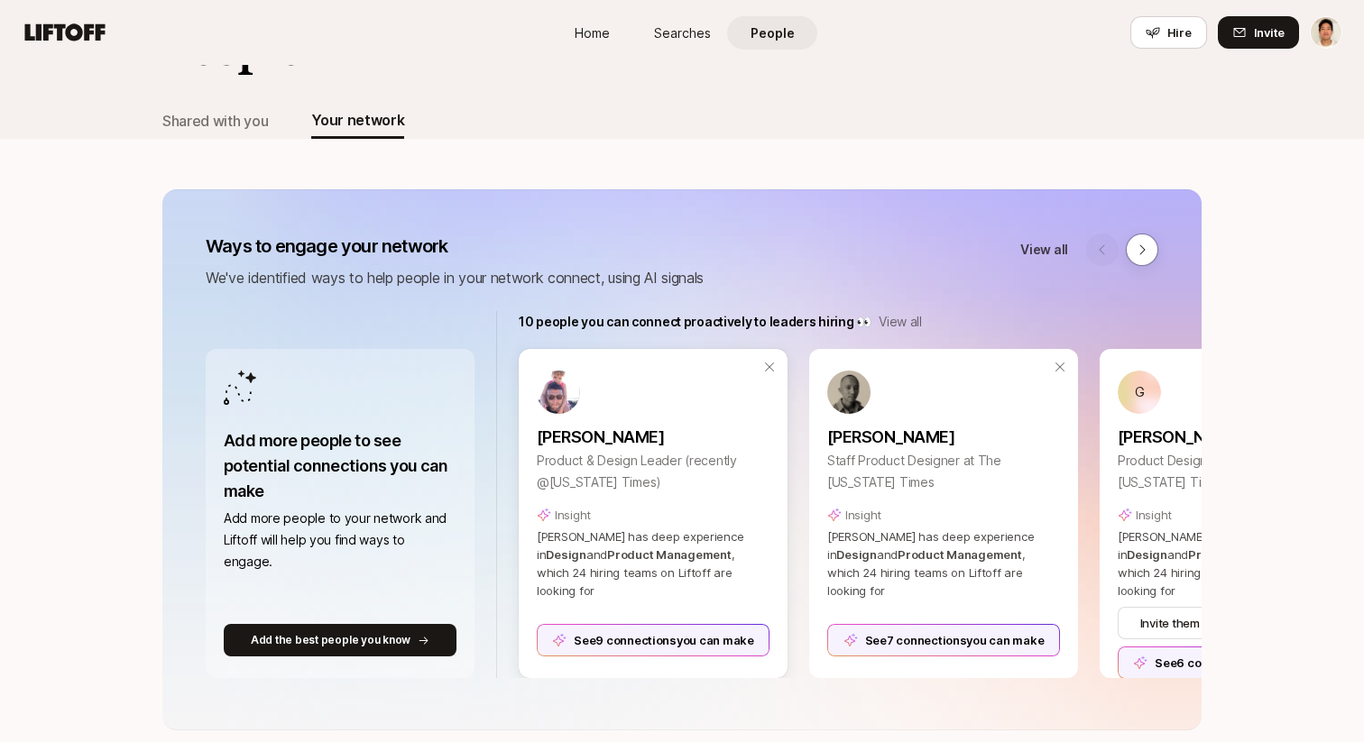
click at [667, 635] on div "See 9 connections you can make" at bounding box center [653, 640] width 233 height 32
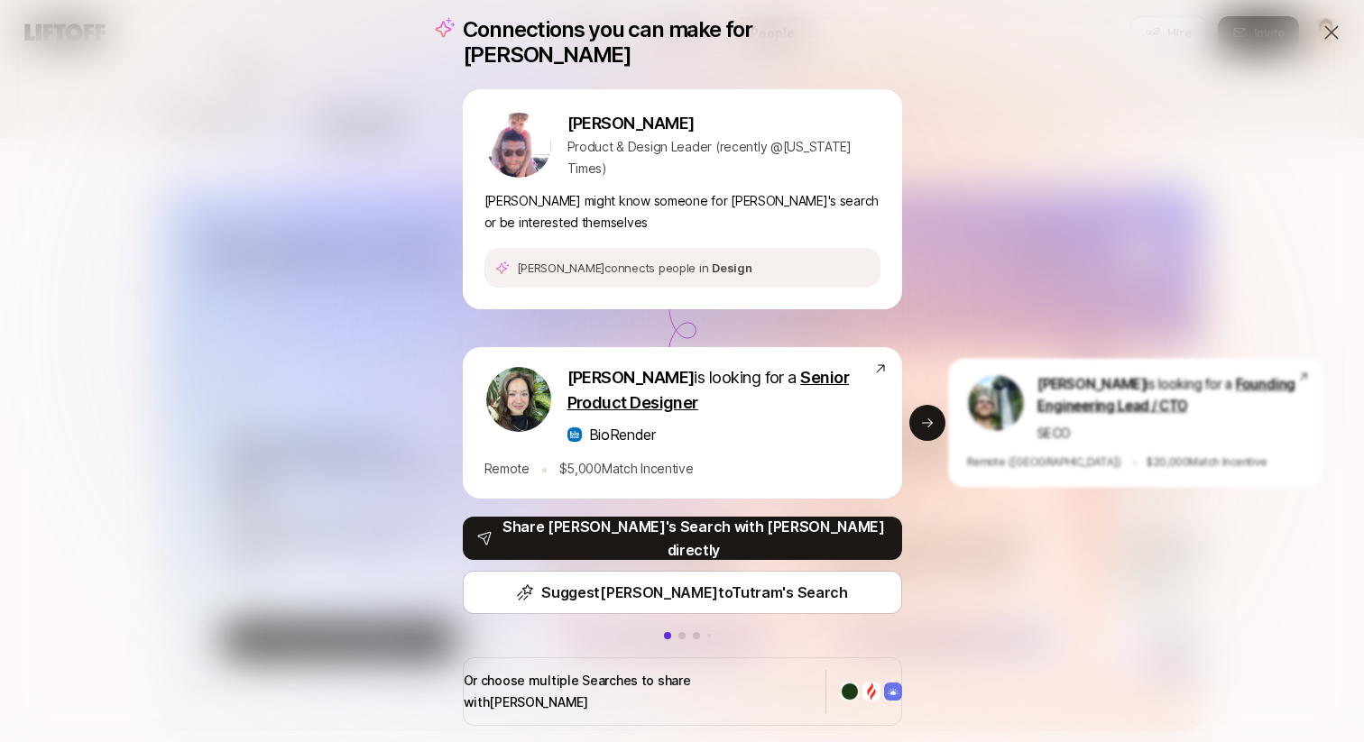
click at [1033, 562] on div "Connections you can make for Alex Alex Rainert Product & Design Leader (recentl…" at bounding box center [682, 371] width 1364 height 742
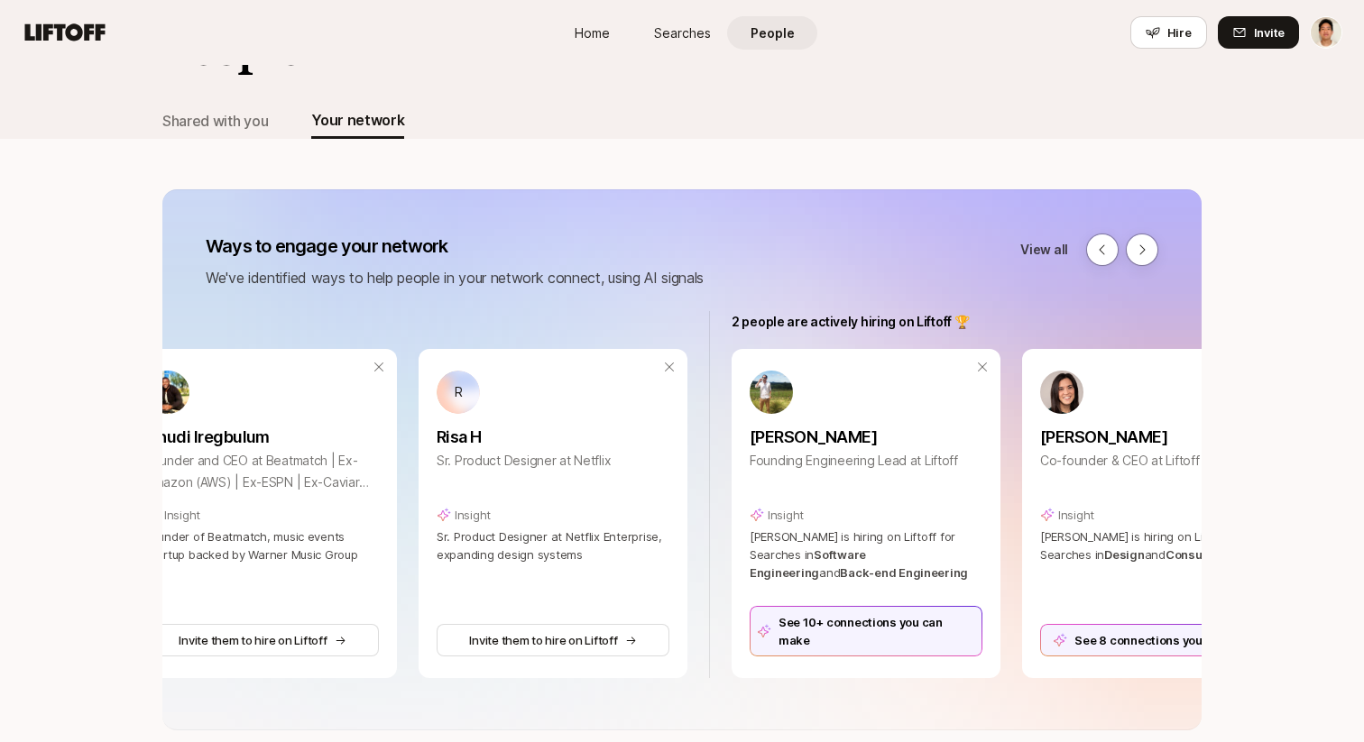
scroll to position [0, 1708]
